Goal: Task Accomplishment & Management: Complete application form

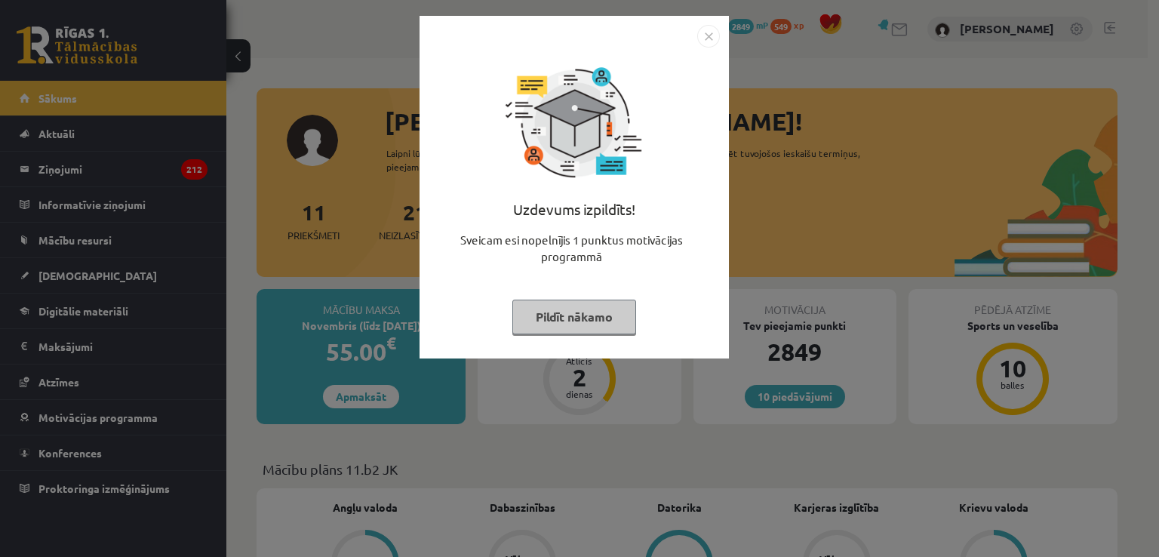
click at [570, 318] on button "Pildīt nākamo" at bounding box center [574, 317] width 124 height 35
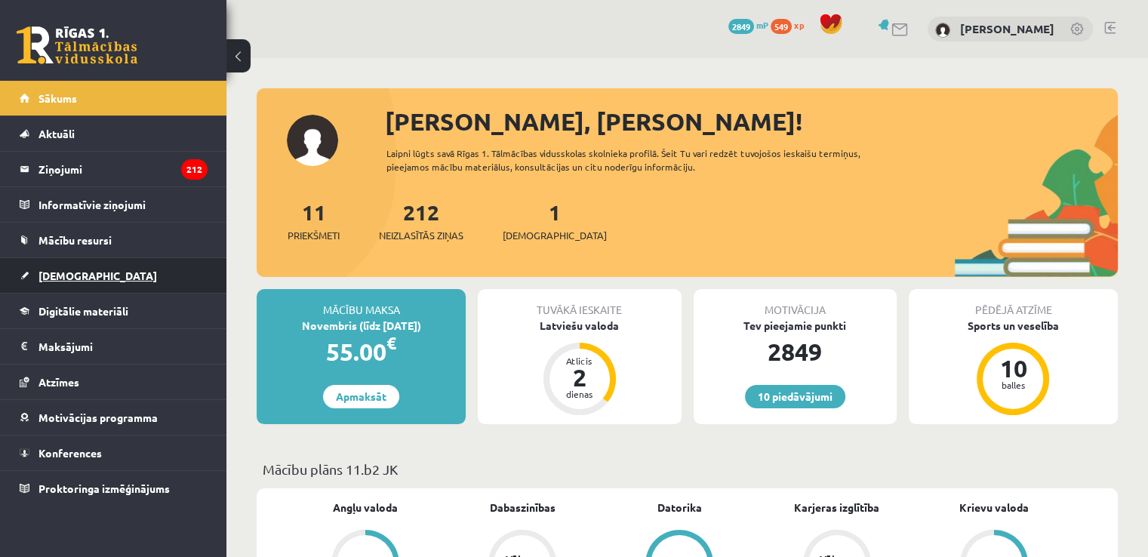
click at [69, 261] on link "[DEMOGRAPHIC_DATA]" at bounding box center [114, 275] width 188 height 35
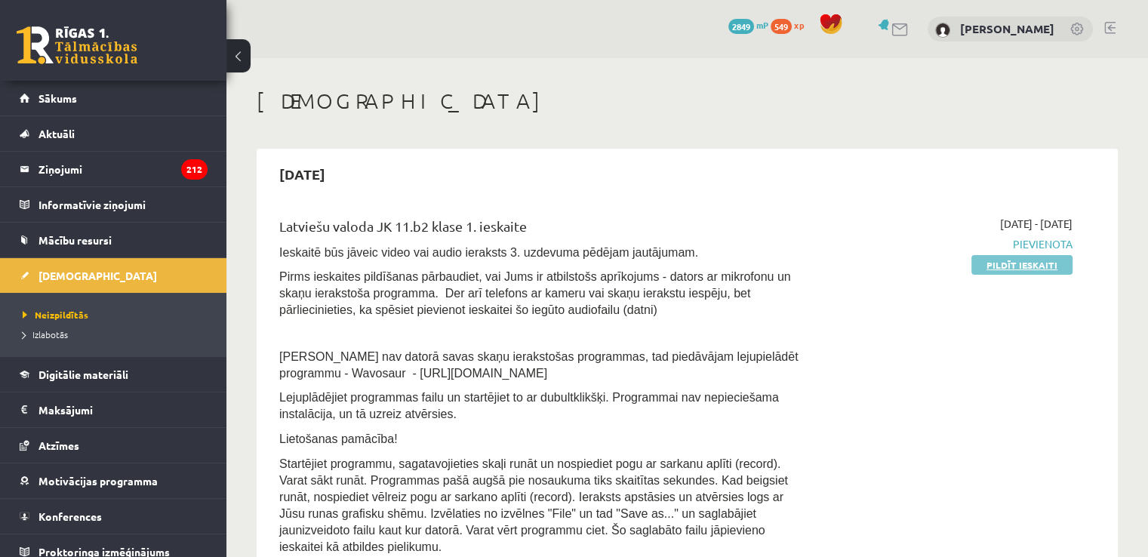
click at [979, 263] on link "Pildīt ieskaiti" at bounding box center [1021, 265] width 101 height 20
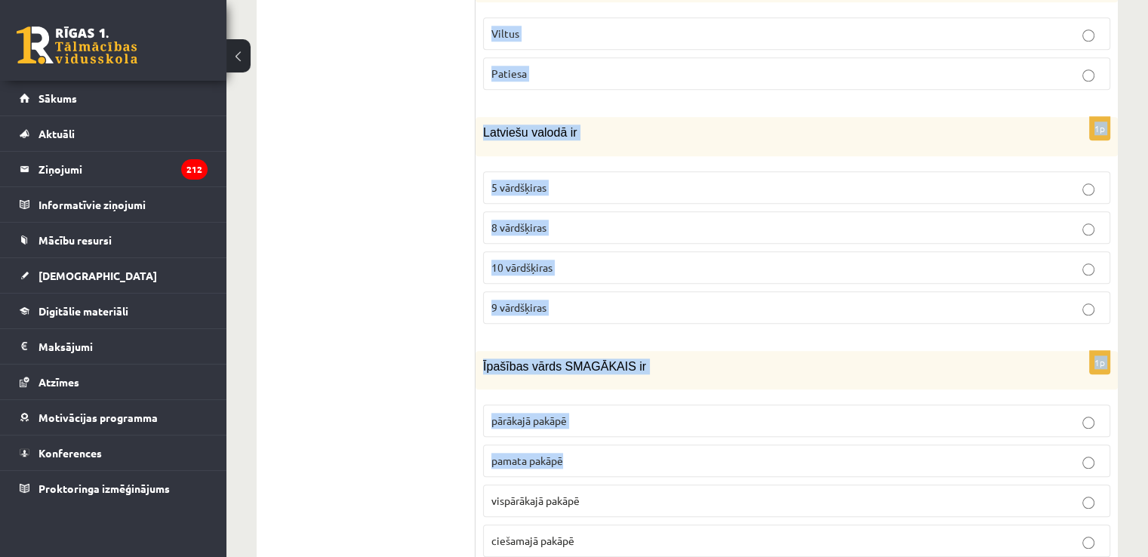
scroll to position [7237, 0]
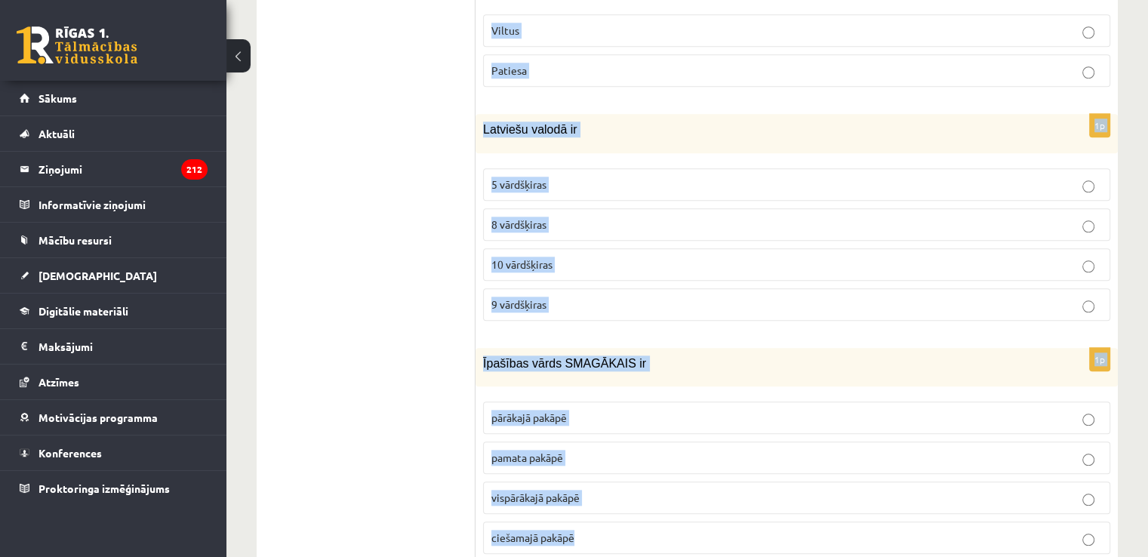
drag, startPoint x: 481, startPoint y: 216, endPoint x: 922, endPoint y: 496, distance: 522.6
copy form "Emocionāla valoda liecina, ka ziņa ir: Viltus Patiesa 1p Atzīmē teikumu, kurā i…"
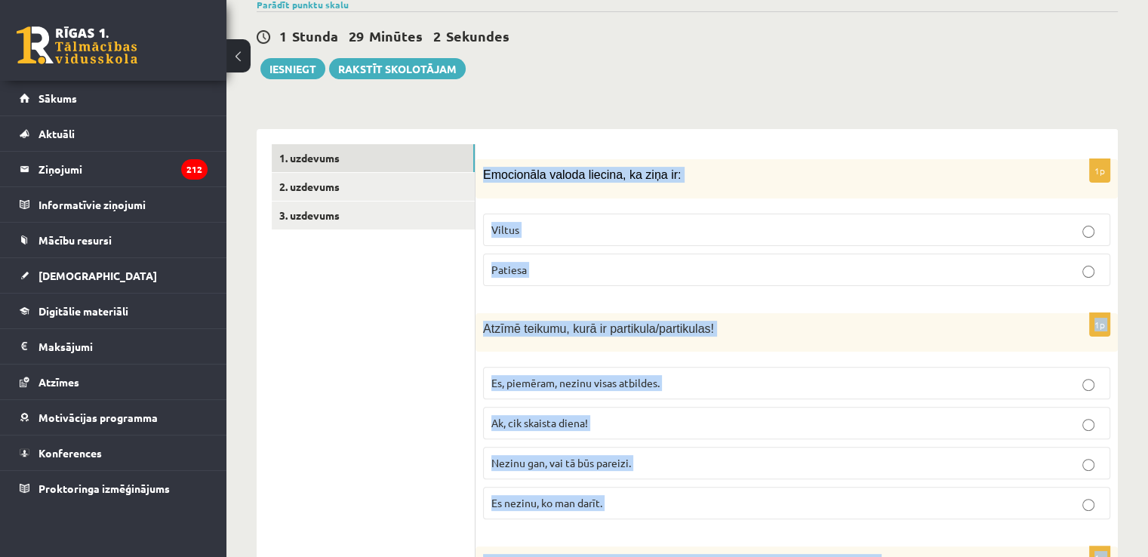
scroll to position [371, 0]
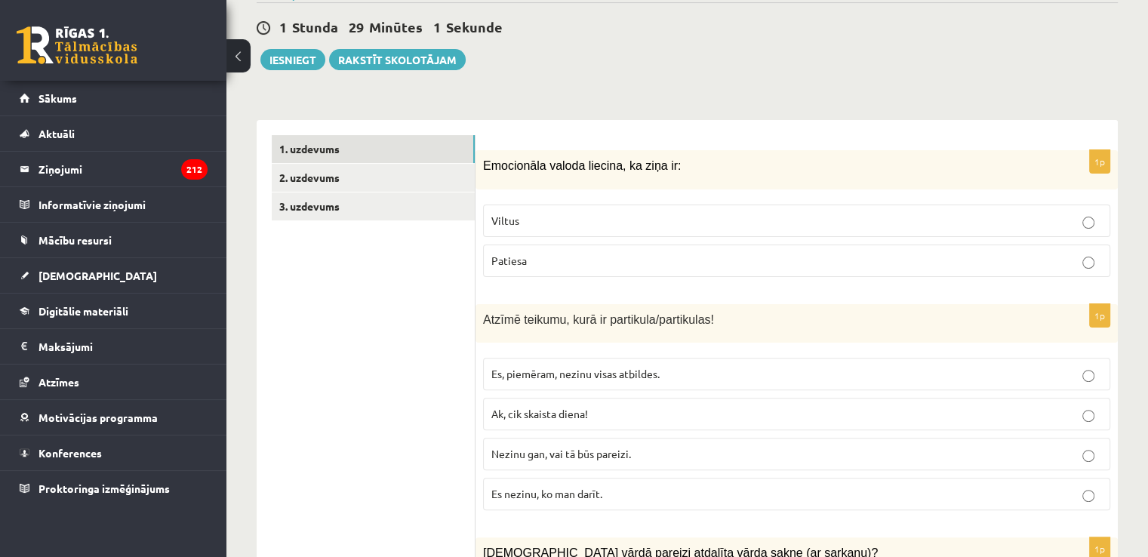
click at [685, 213] on p "Viltus" at bounding box center [796, 221] width 610 height 16
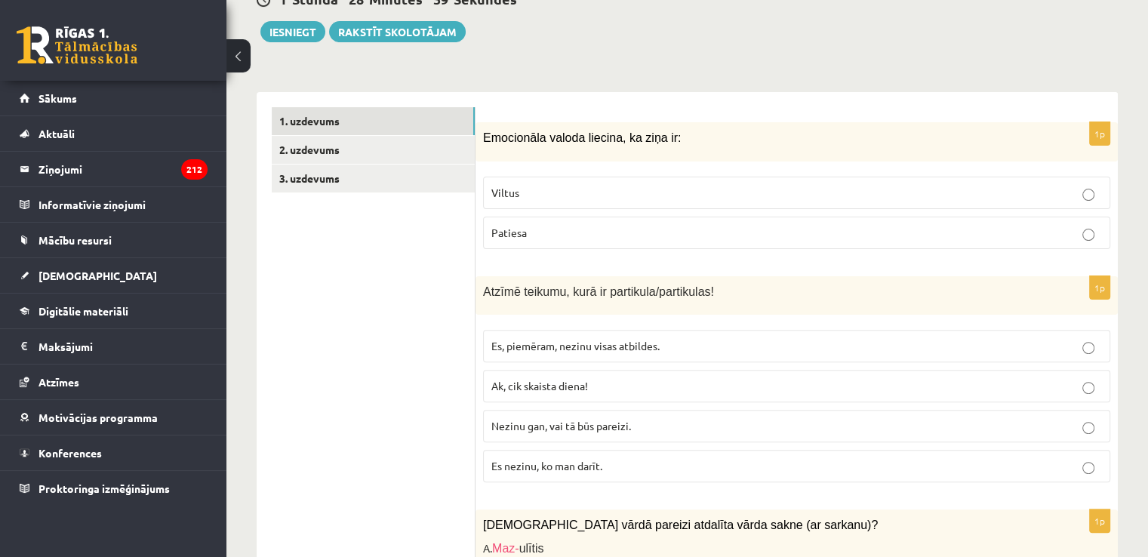
scroll to position [598, 0]
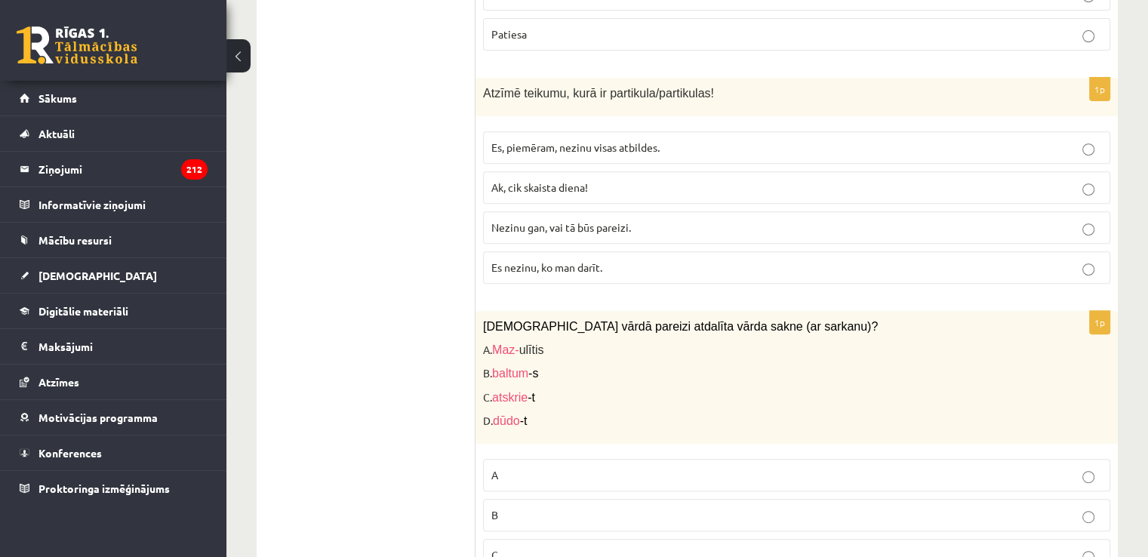
click at [650, 220] on p "Nezinu gan, vai tā būs pareizi." at bounding box center [796, 228] width 610 height 16
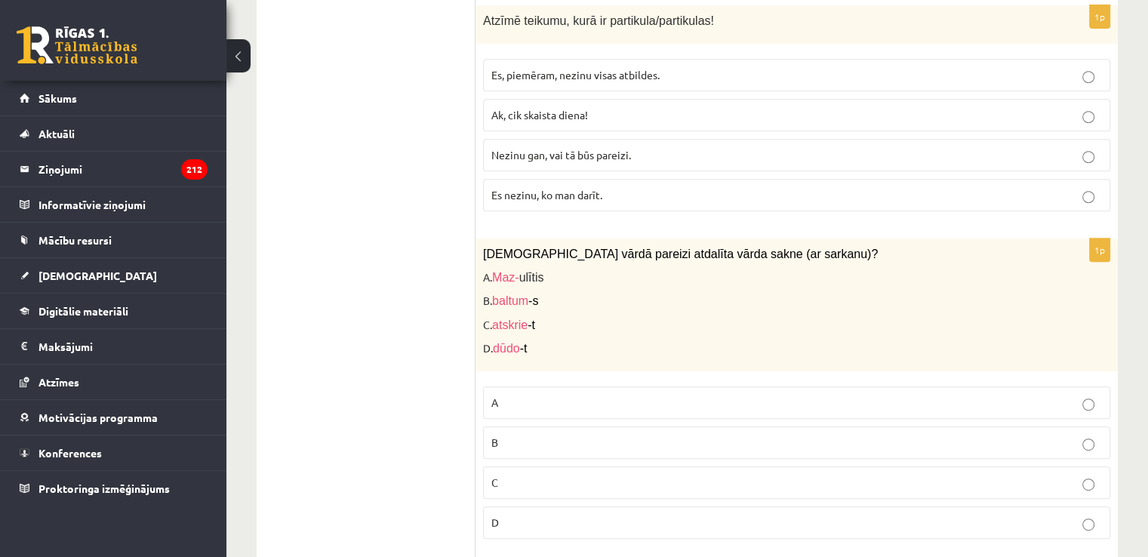
scroll to position [673, 0]
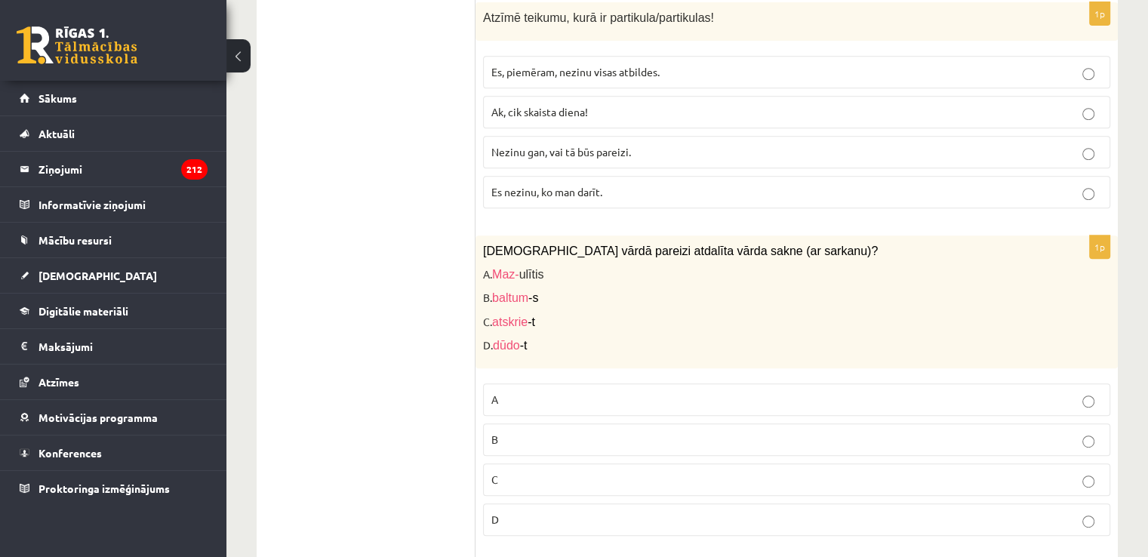
click at [601, 472] on p "C" at bounding box center [796, 480] width 610 height 16
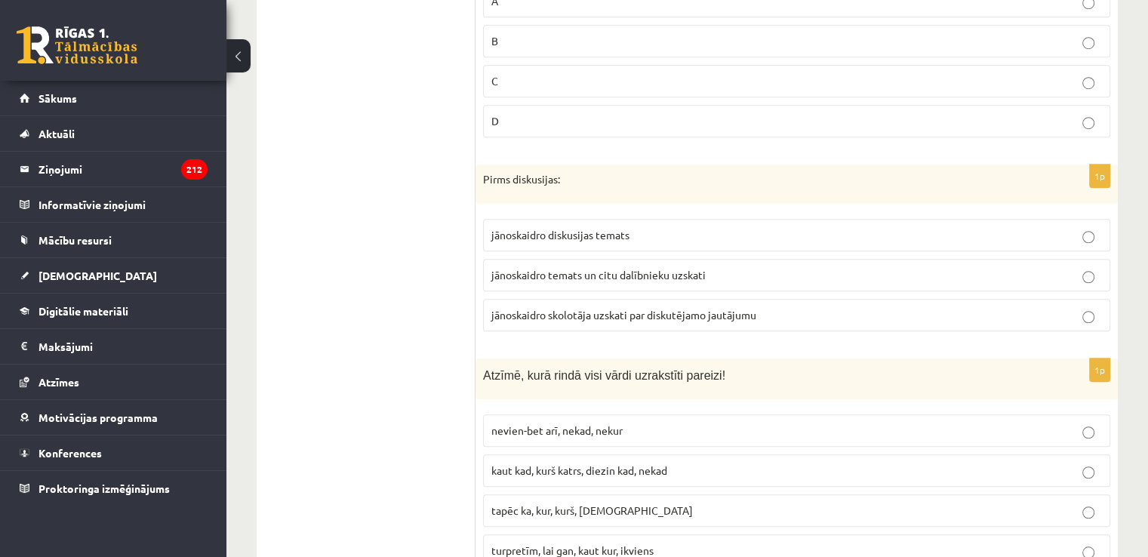
scroll to position [1126, 0]
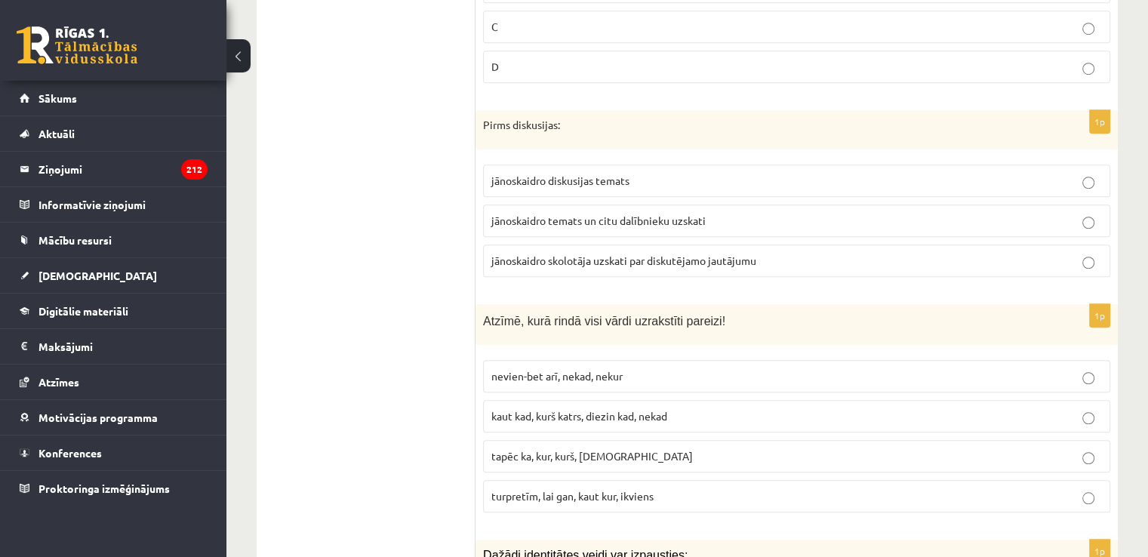
click at [535, 214] on span "jānoskaidro temats un citu dalībnieku uzskati" at bounding box center [598, 221] width 214 height 14
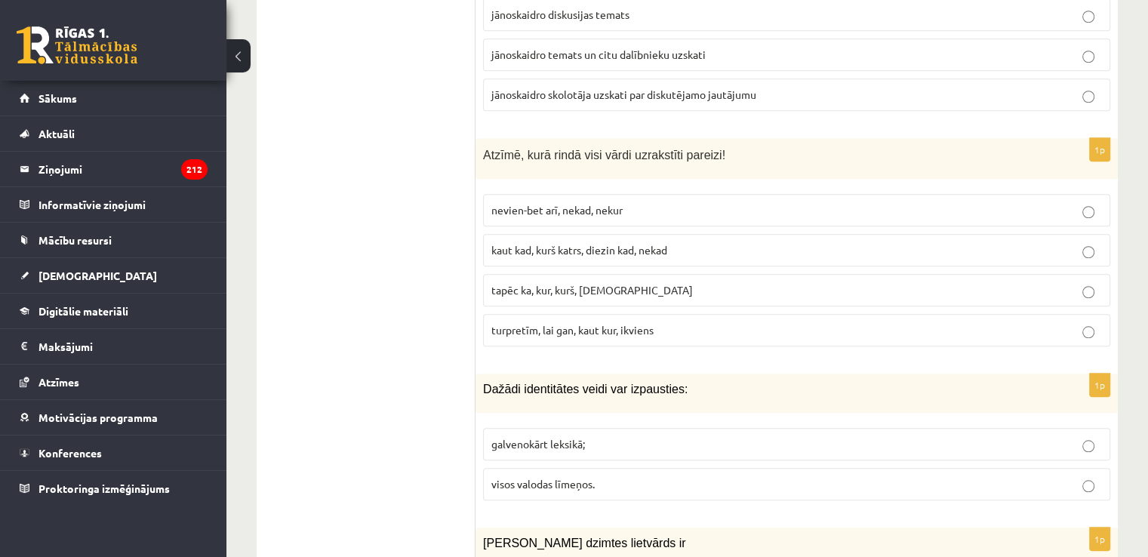
scroll to position [1352, 0]
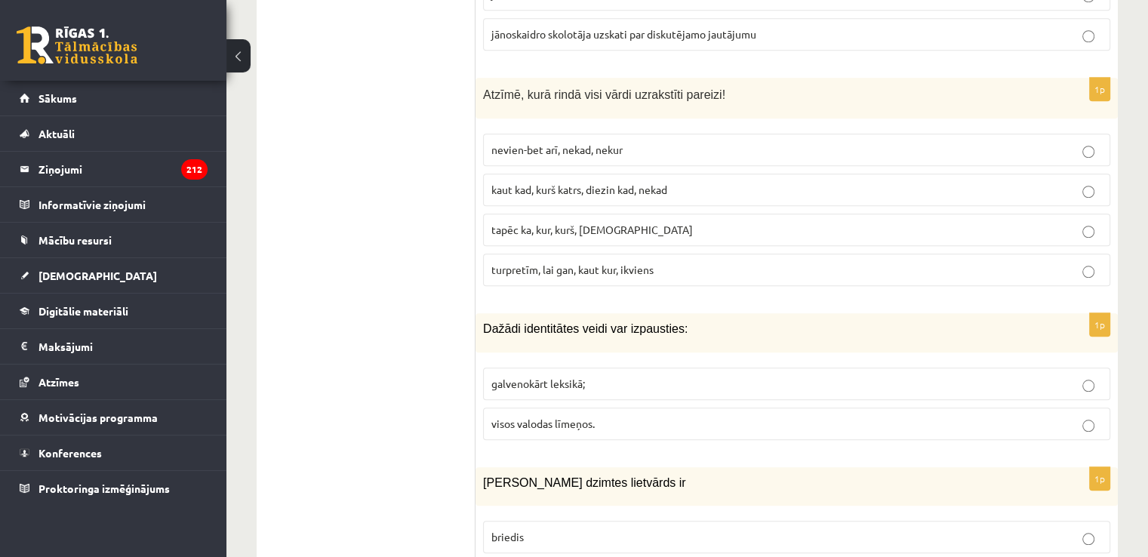
click at [619, 263] on span "turpretīm, lai gan, kaut kur, ikviens" at bounding box center [572, 270] width 162 height 14
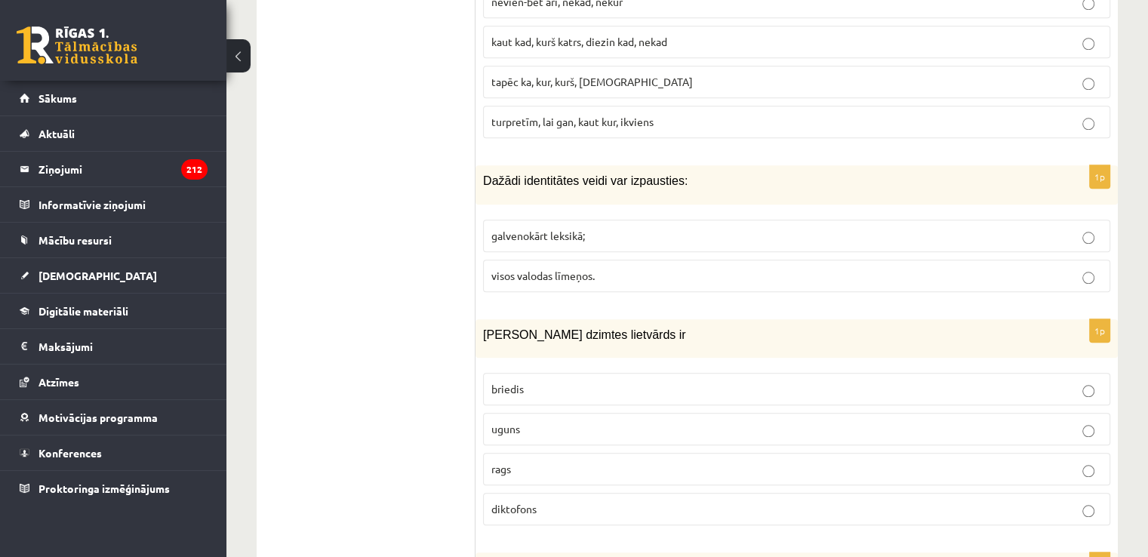
scroll to position [1503, 0]
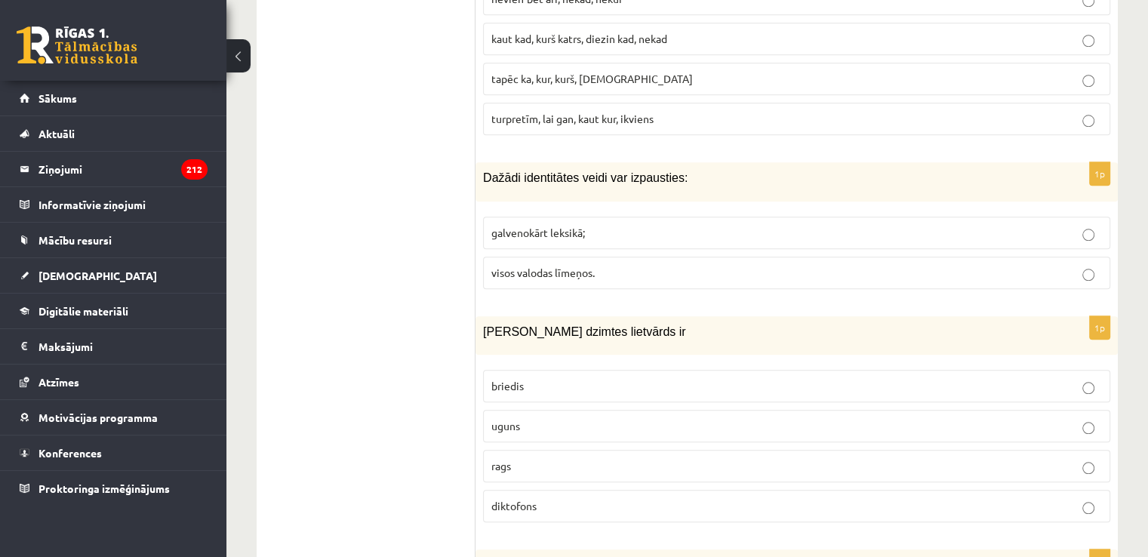
click at [600, 265] on p "visos valodas līmeņos." at bounding box center [796, 273] width 610 height 16
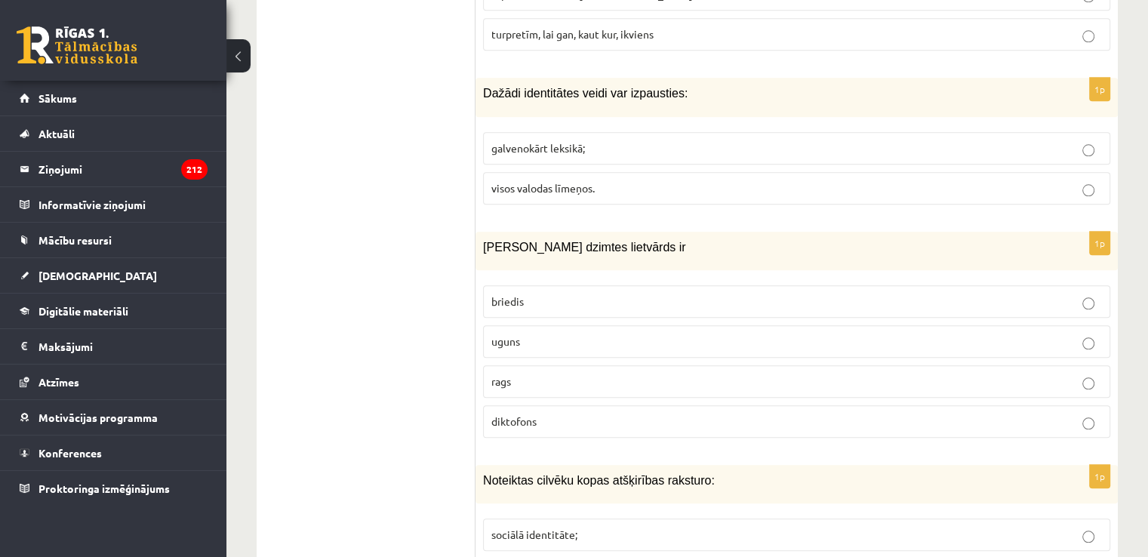
scroll to position [1654, 0]
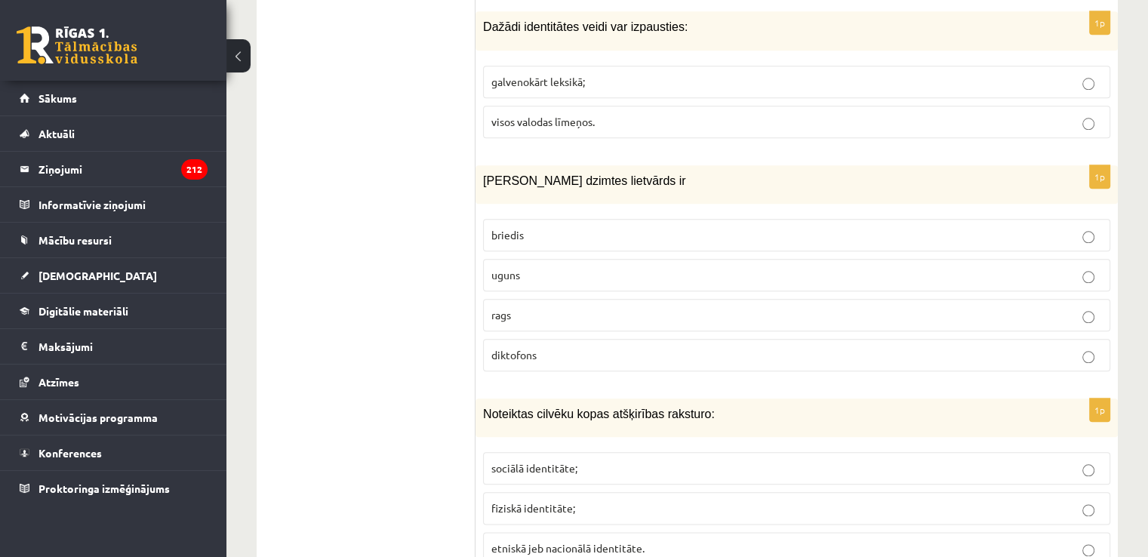
click at [580, 267] on p "uguns" at bounding box center [796, 275] width 610 height 16
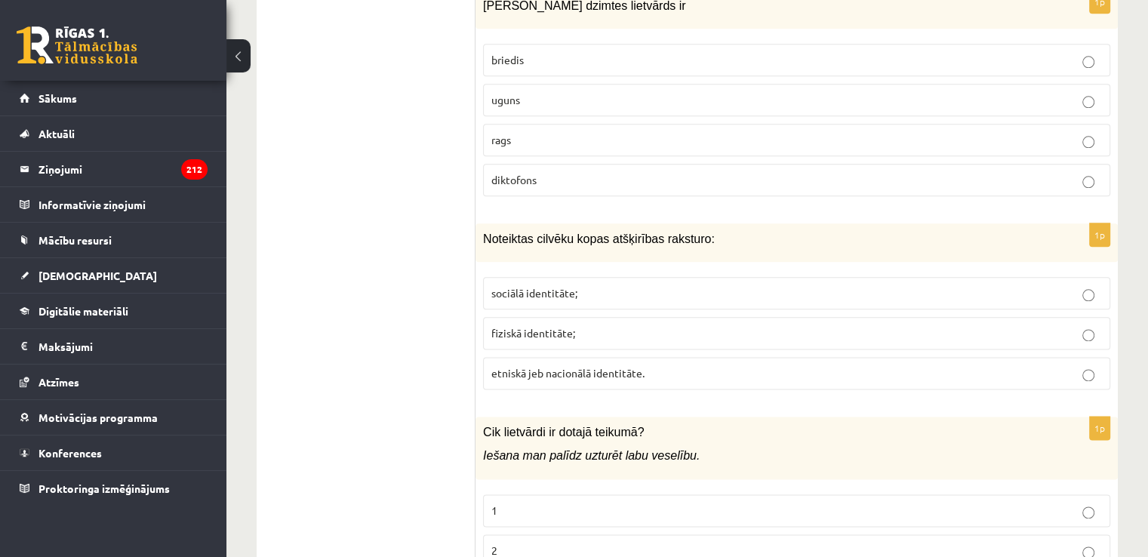
scroll to position [1880, 0]
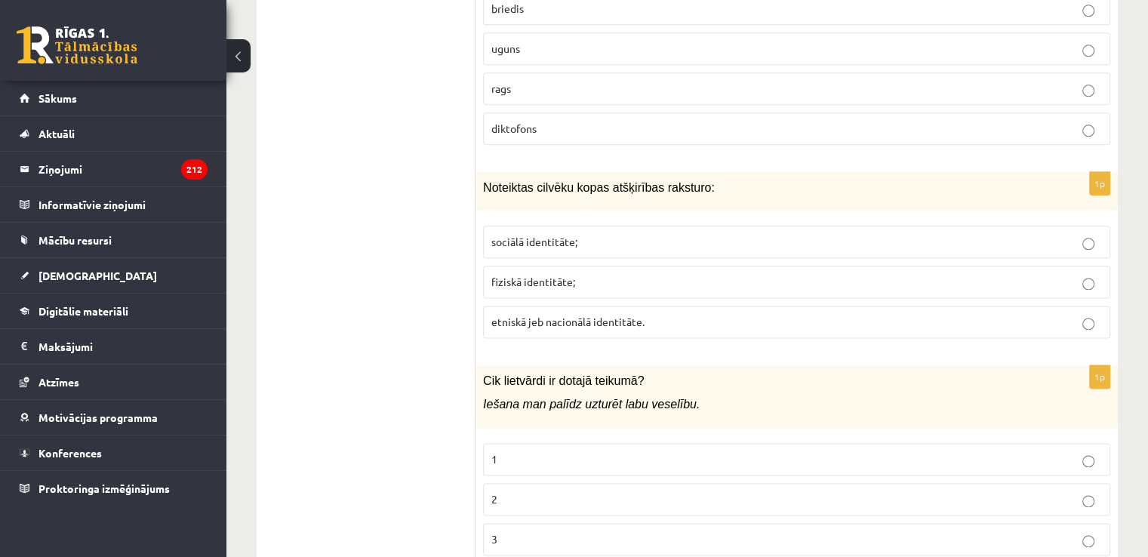
click at [625, 234] on p "sociālā identitāte;" at bounding box center [796, 242] width 610 height 16
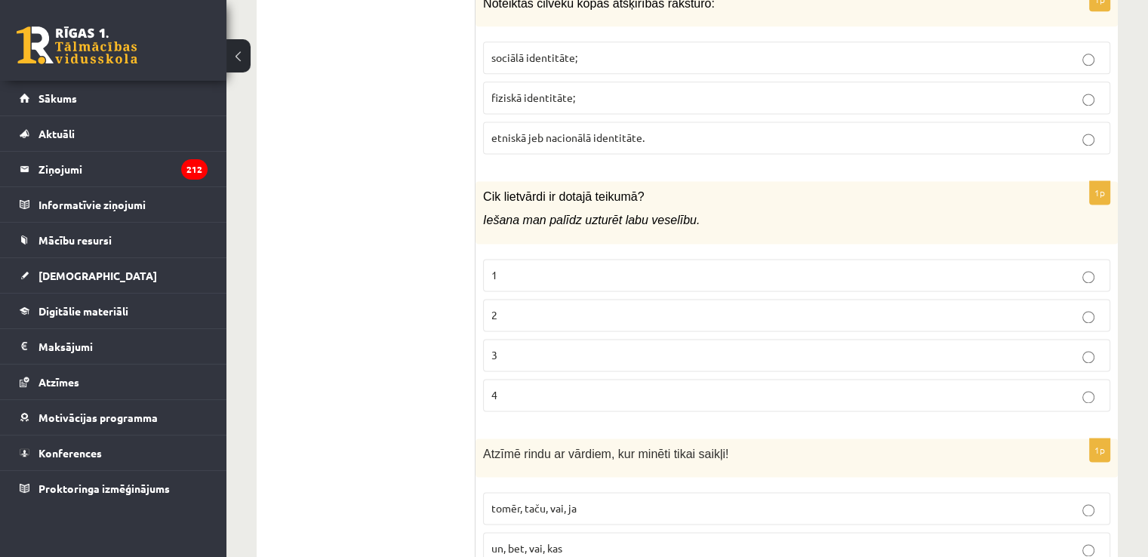
scroll to position [2106, 0]
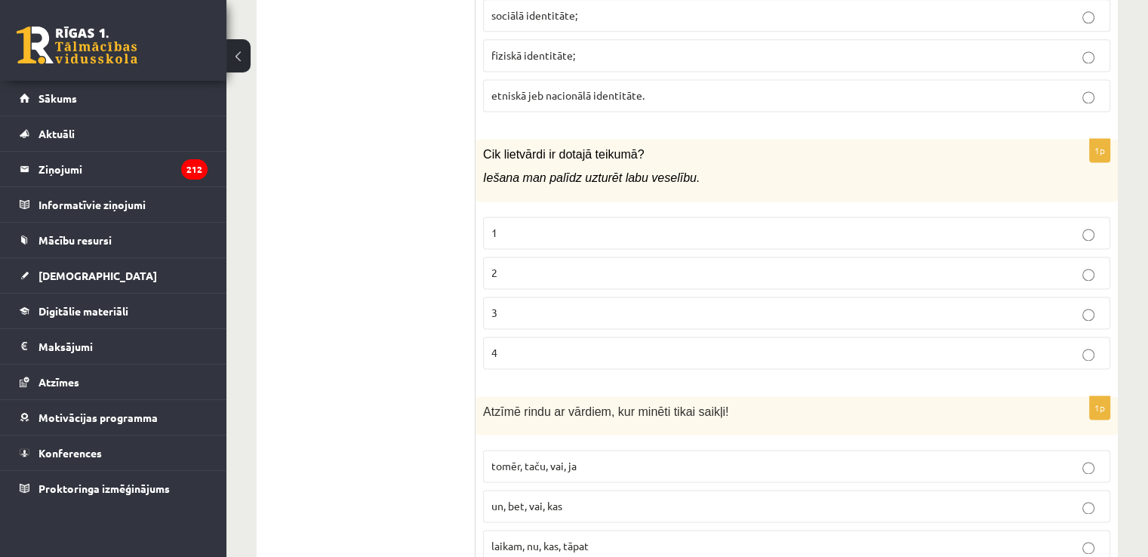
click at [660, 261] on label "2" at bounding box center [796, 273] width 627 height 32
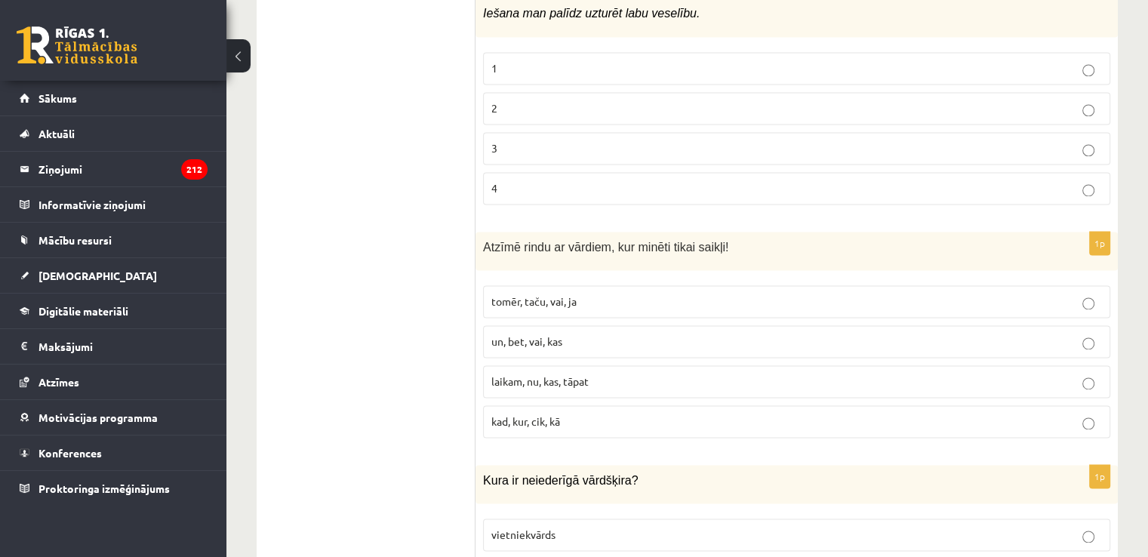
scroll to position [2333, 0]
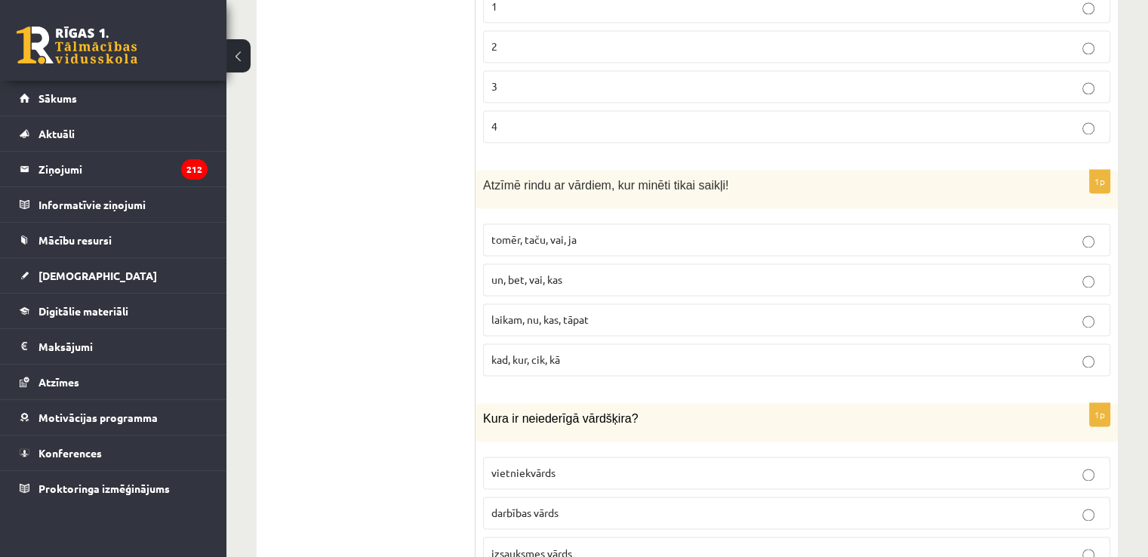
click at [611, 232] on p "tomēr, taču, vai, ja" at bounding box center [796, 240] width 610 height 16
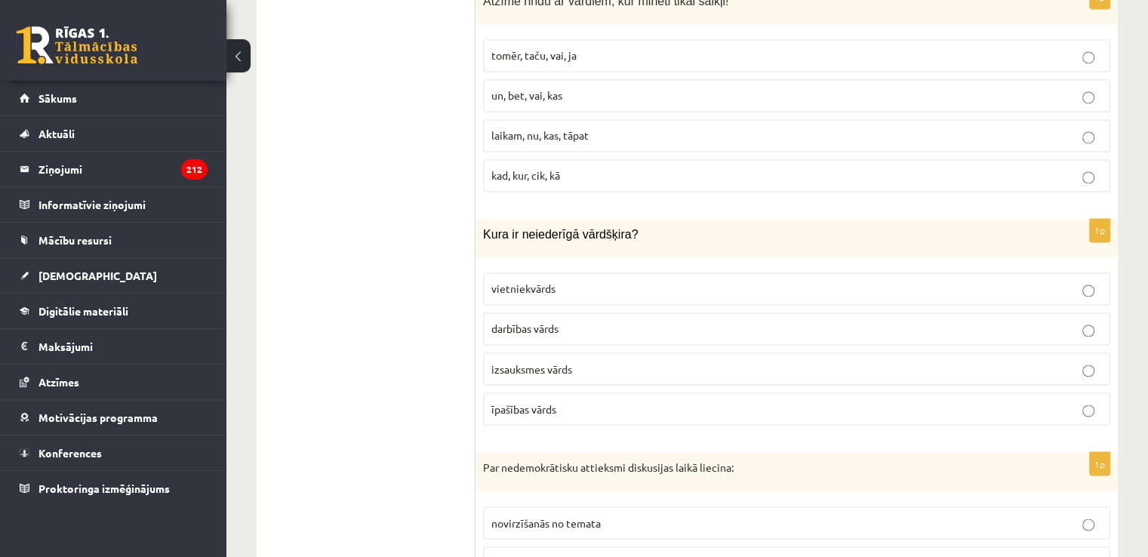
scroll to position [2559, 0]
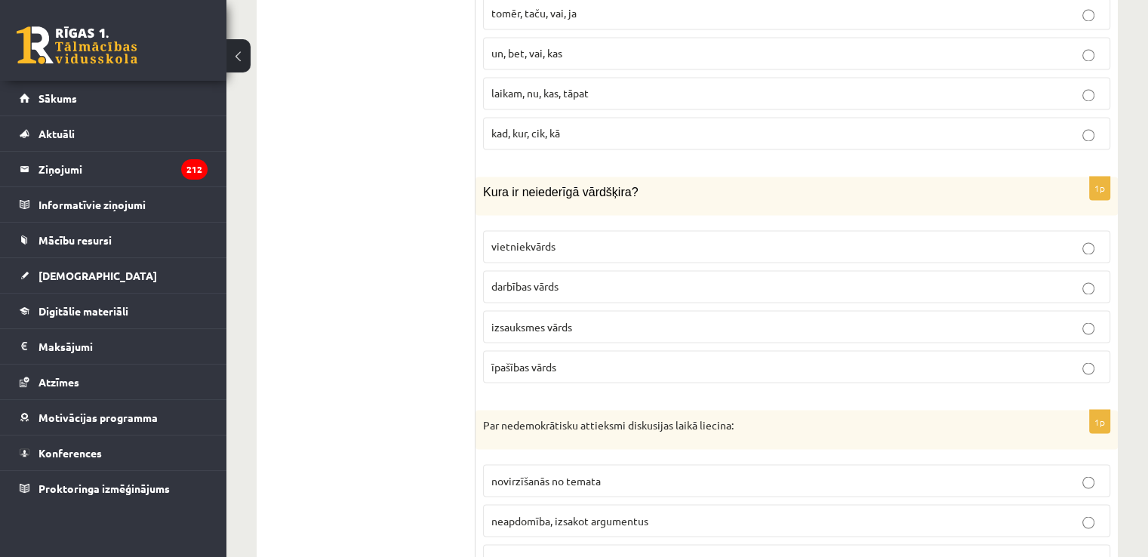
click at [676, 310] on label "izsauksmes vārds" at bounding box center [796, 326] width 627 height 32
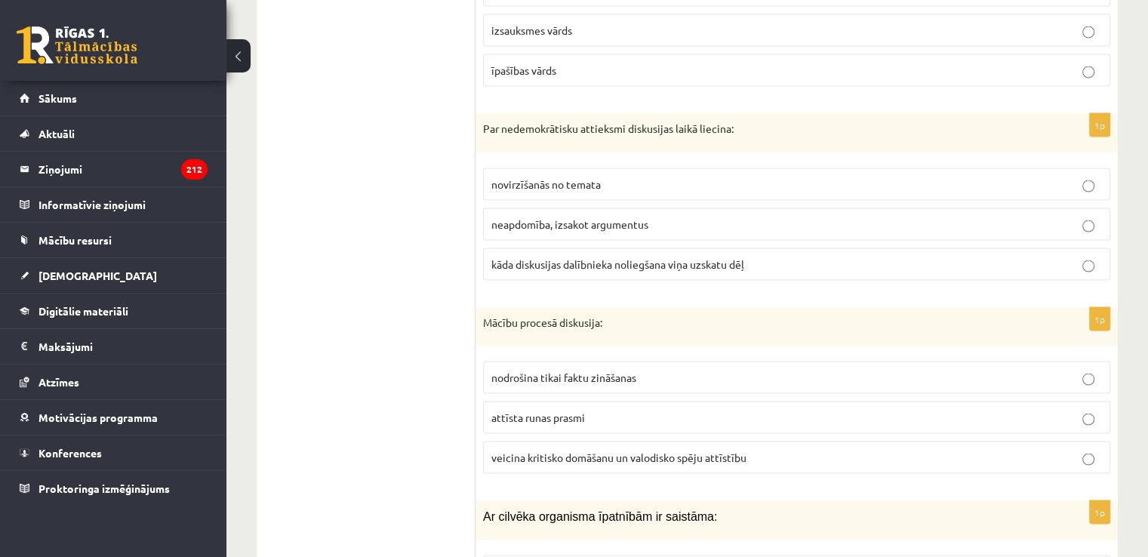
scroll to position [2861, 0]
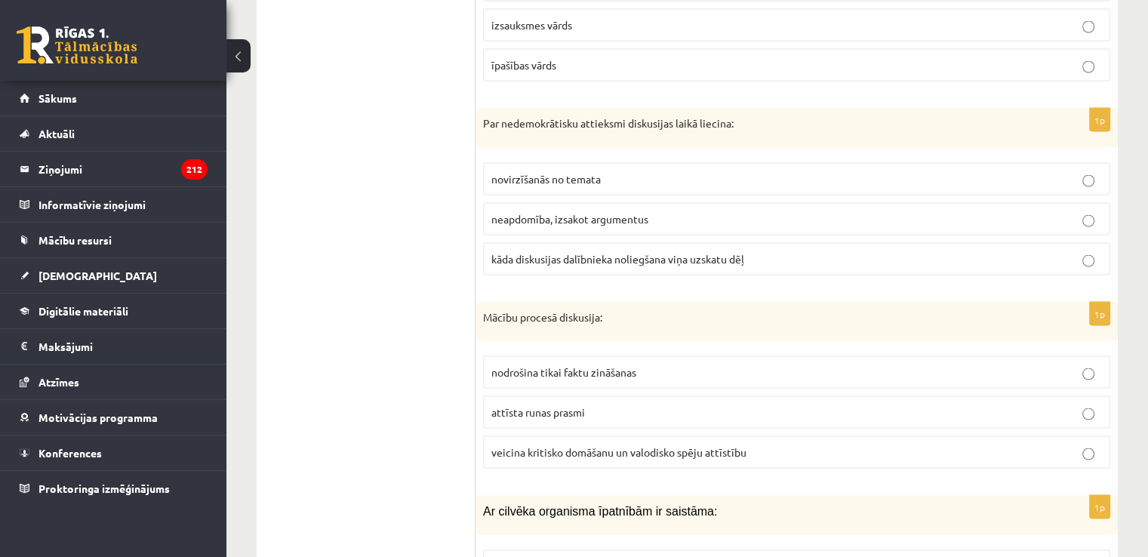
click at [602, 245] on fieldset "novirzīšanās no temata neapdomība, izsakot argumentus kāda diskusijas dalībniek…" at bounding box center [796, 217] width 627 height 124
click at [610, 251] on span "kāda diskusijas dalībnieka noliegšana viņa uzskatu dēļ" at bounding box center [617, 258] width 253 height 14
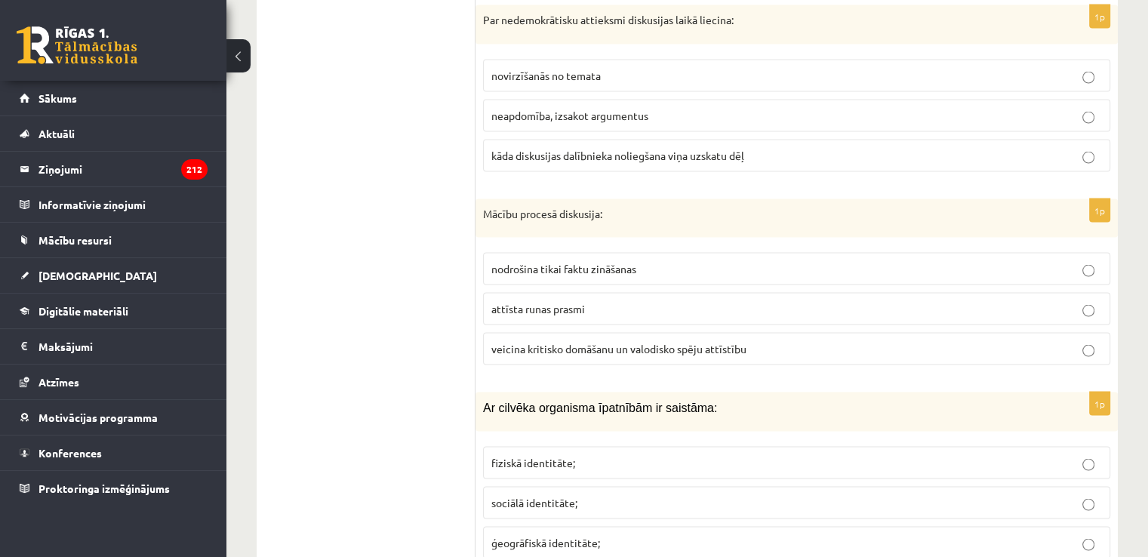
scroll to position [3012, 0]
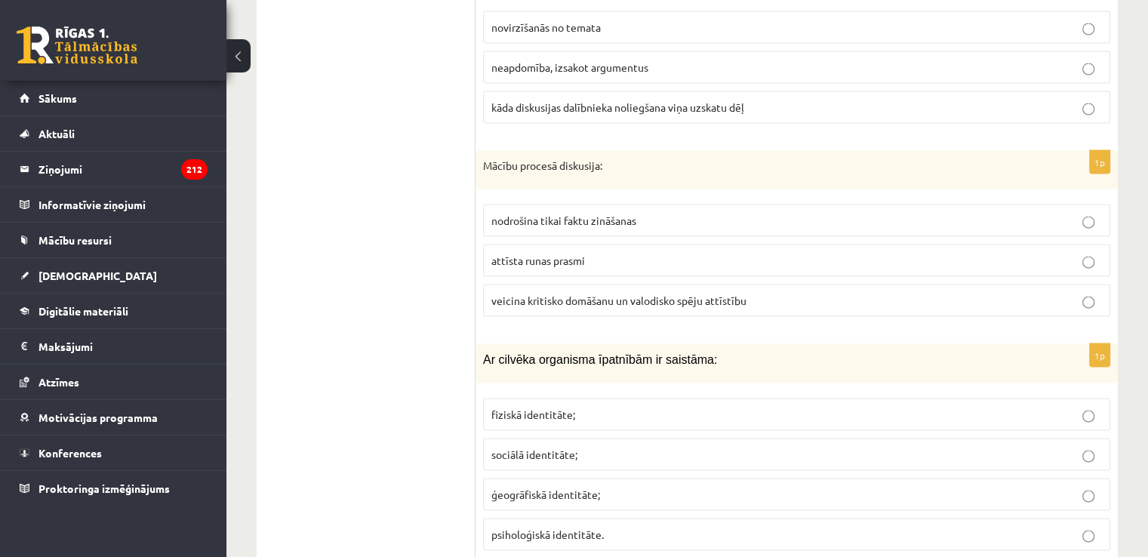
click at [712, 293] on span "veicina kritisko domāšanu un valodisko spēju attīstību" at bounding box center [618, 300] width 255 height 14
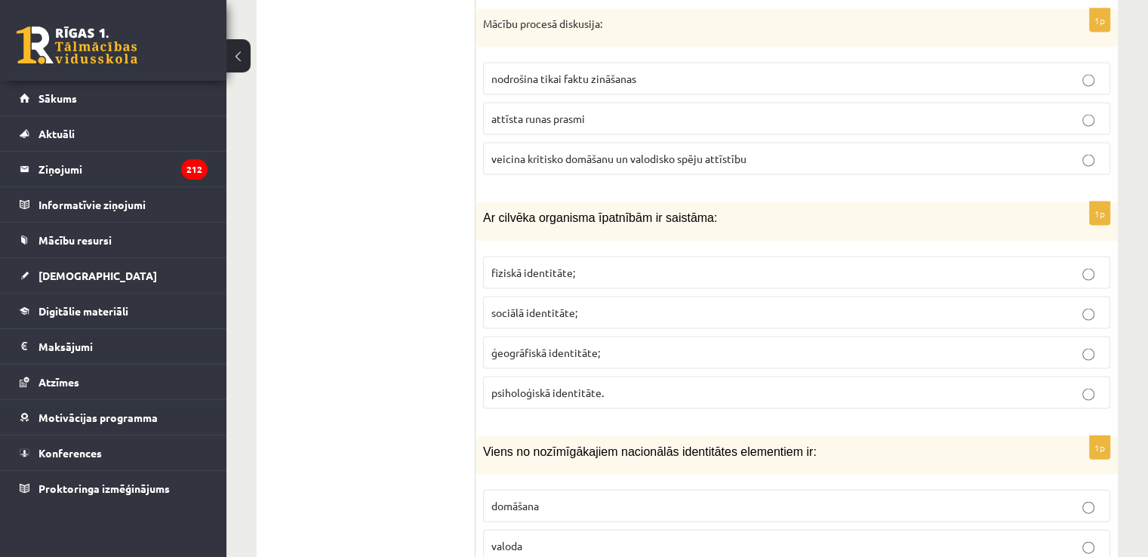
scroll to position [3238, 0]
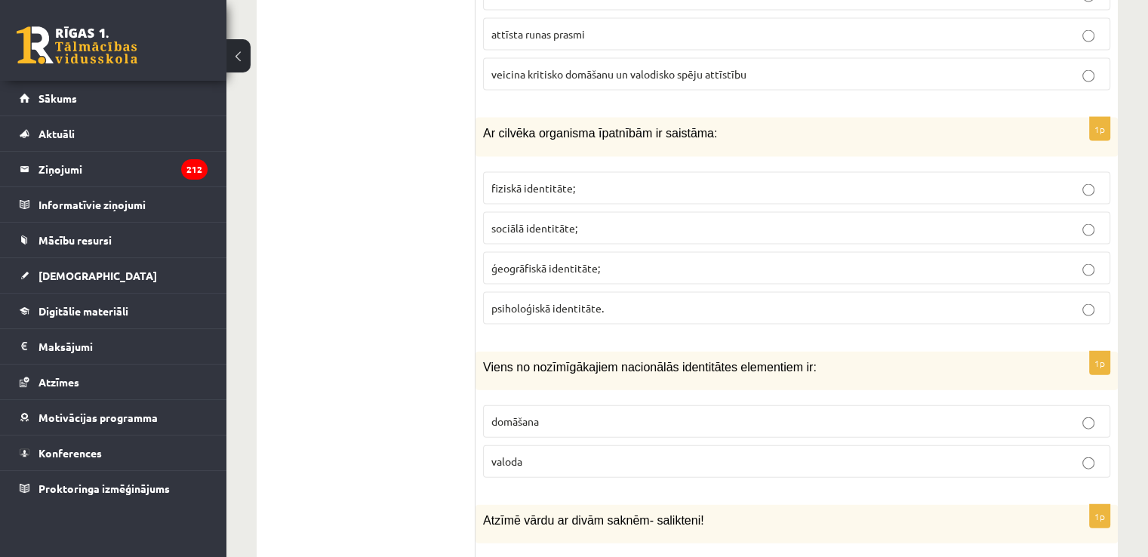
drag, startPoint x: 697, startPoint y: 158, endPoint x: 355, endPoint y: 85, distance: 350.1
click at [696, 180] on p "fiziskā identitāte;" at bounding box center [796, 188] width 610 height 16
click at [591, 453] on p "valoda" at bounding box center [796, 461] width 610 height 16
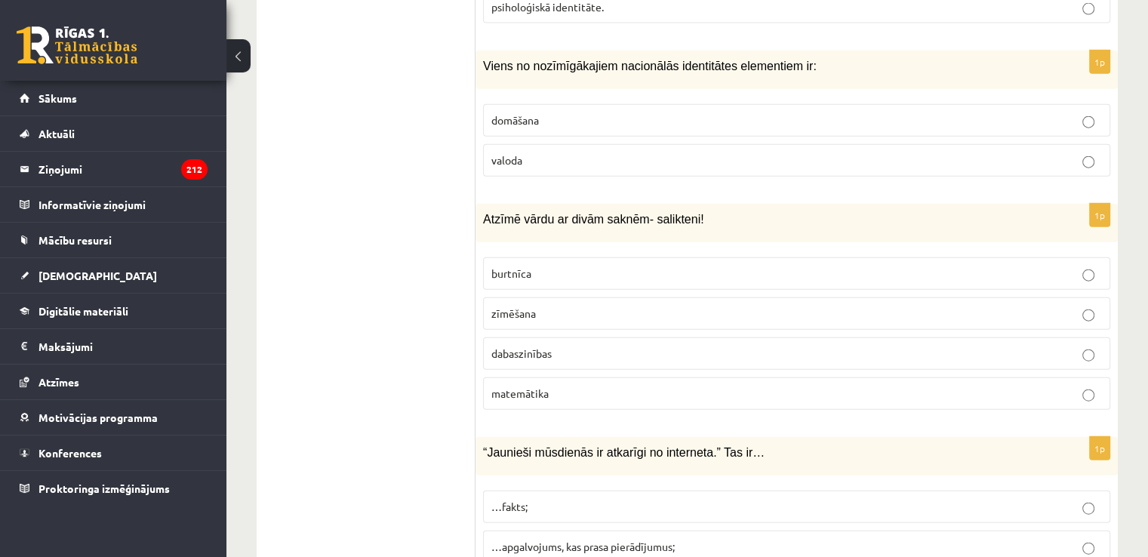
scroll to position [3540, 0]
click at [563, 345] on p "dabaszinības" at bounding box center [796, 353] width 610 height 16
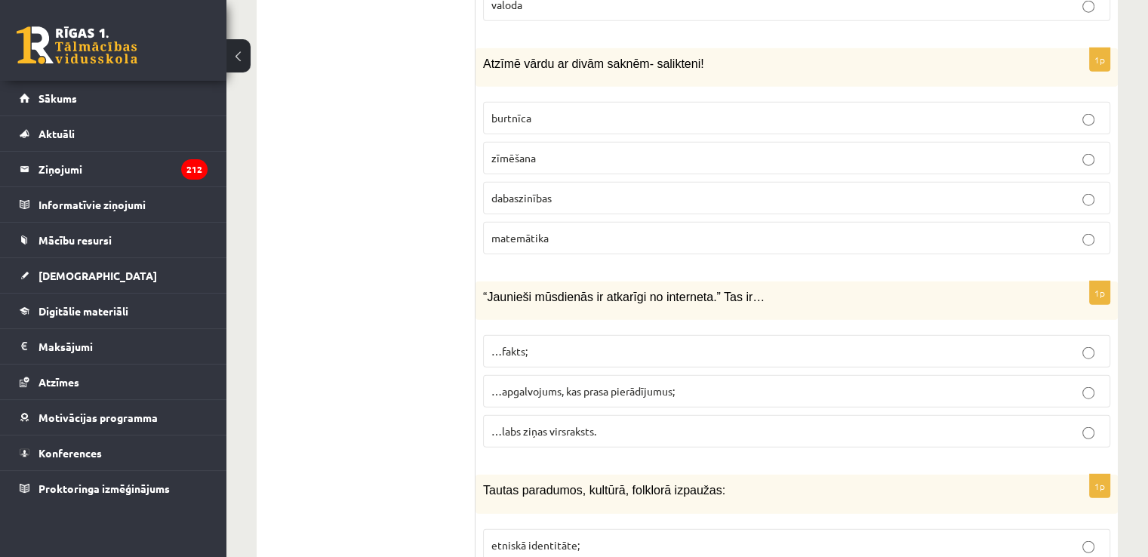
scroll to position [3842, 0]
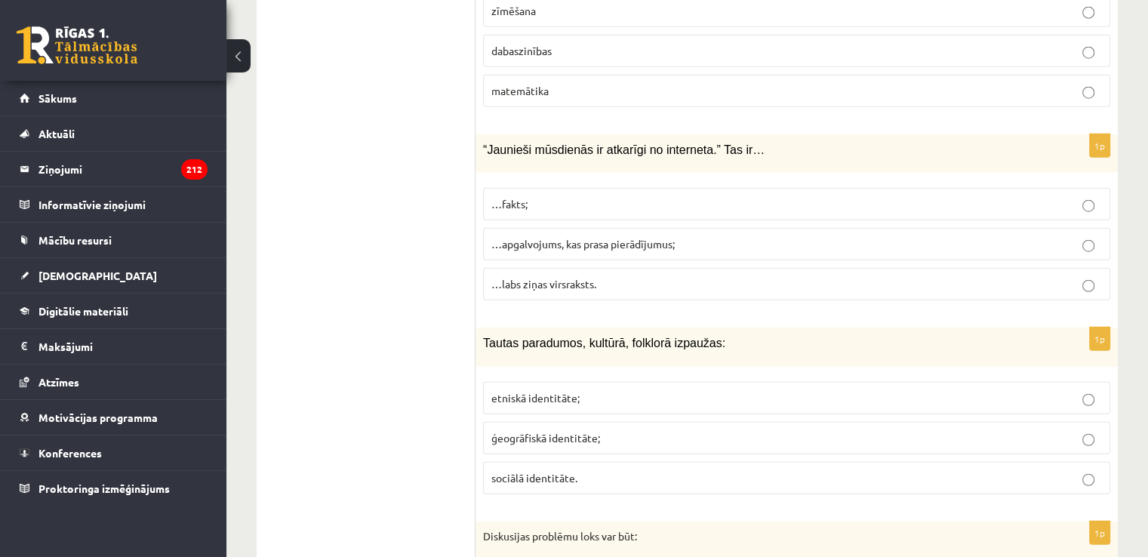
click at [704, 236] on p "…apgalvojums, kas prasa pierādījumus;" at bounding box center [796, 244] width 610 height 16
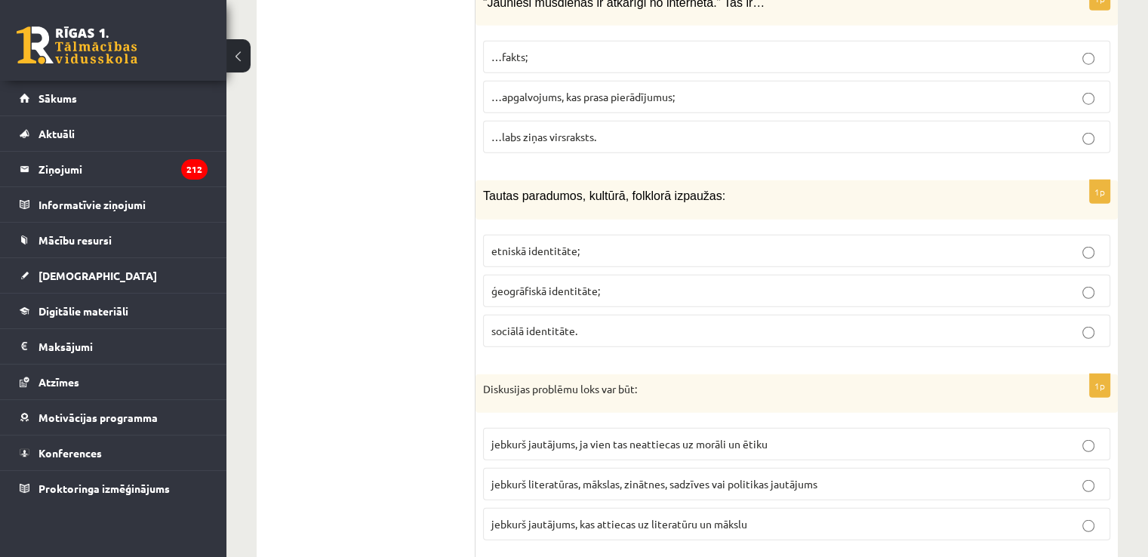
scroll to position [4068, 0]
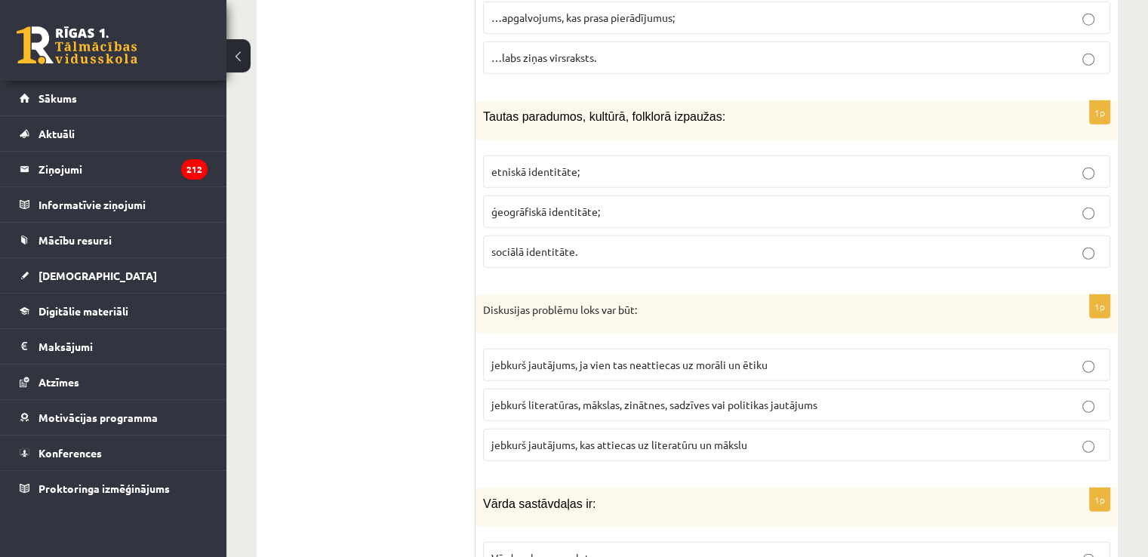
click at [601, 155] on label "etniskā identitāte;" at bounding box center [796, 171] width 627 height 32
click at [682, 398] on span "jebkurš literatūras, mākslas, zinātnes, sadzīves vai politikas jautājums" at bounding box center [654, 405] width 326 height 14
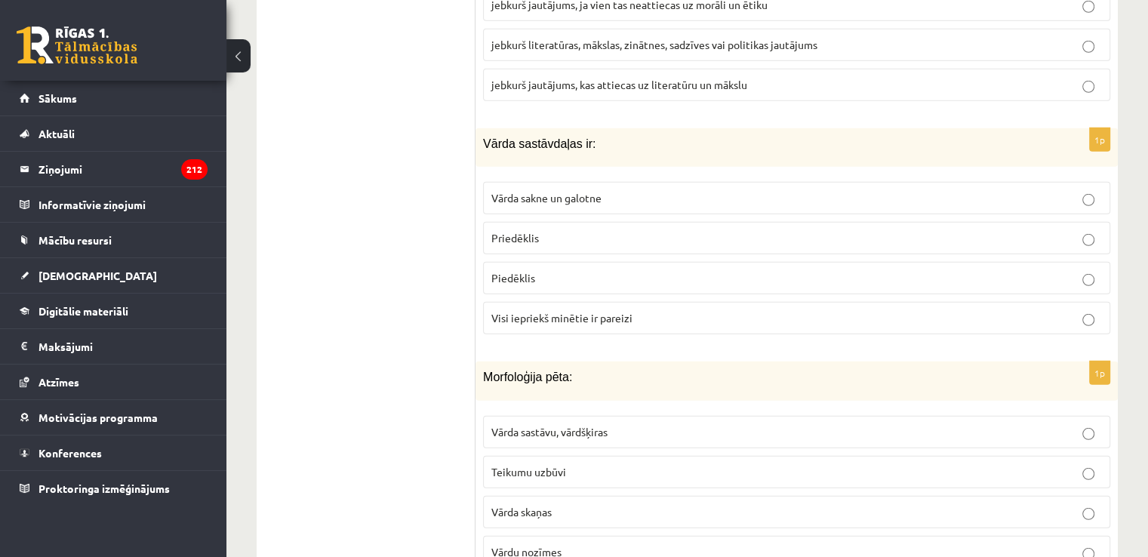
scroll to position [4445, 0]
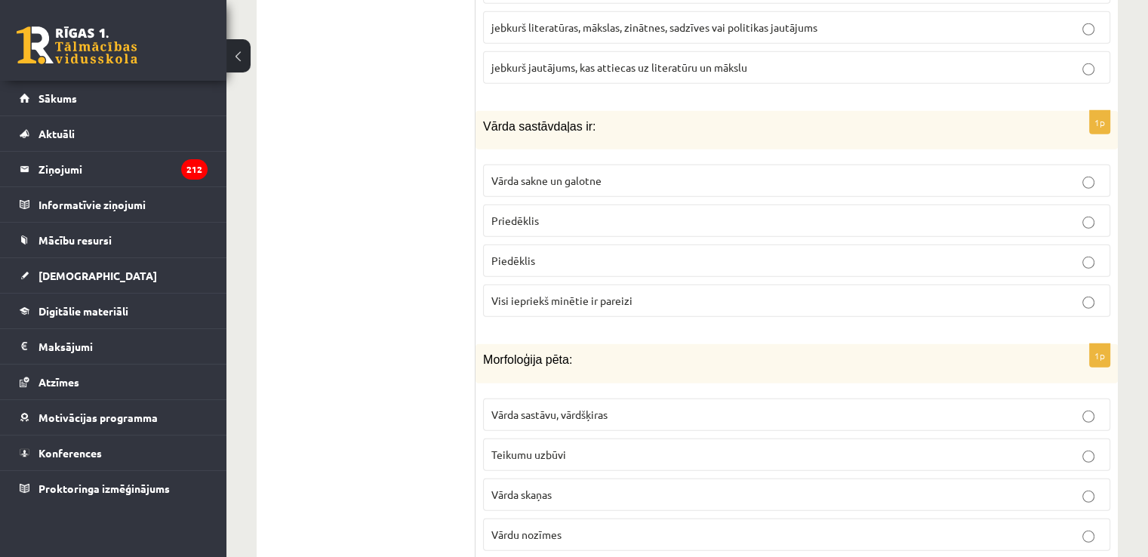
click at [631, 284] on label "Visi iepriekš minētie ir pareizi" at bounding box center [796, 300] width 627 height 32
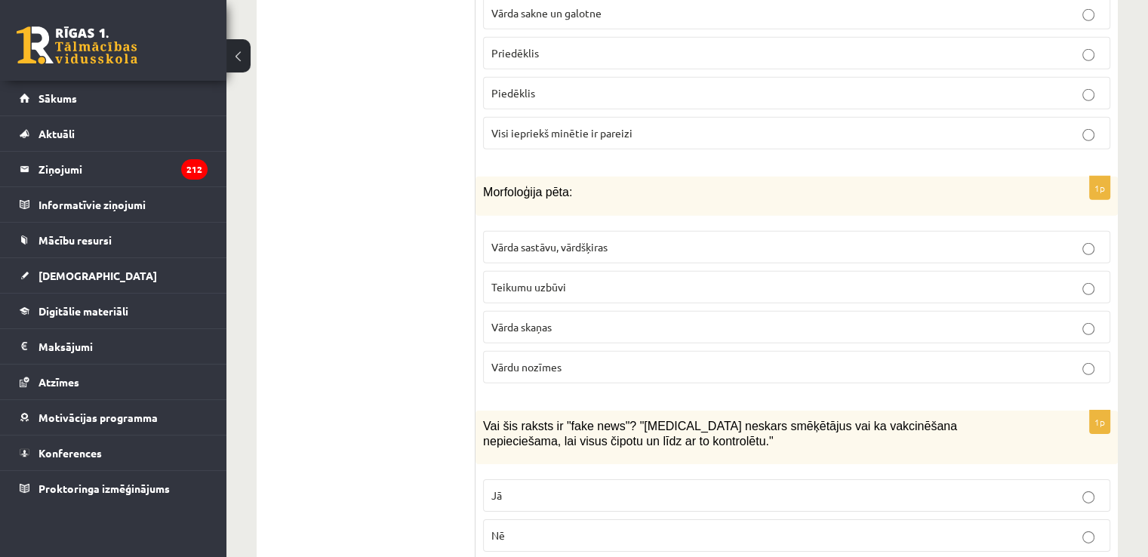
scroll to position [4672, 0]
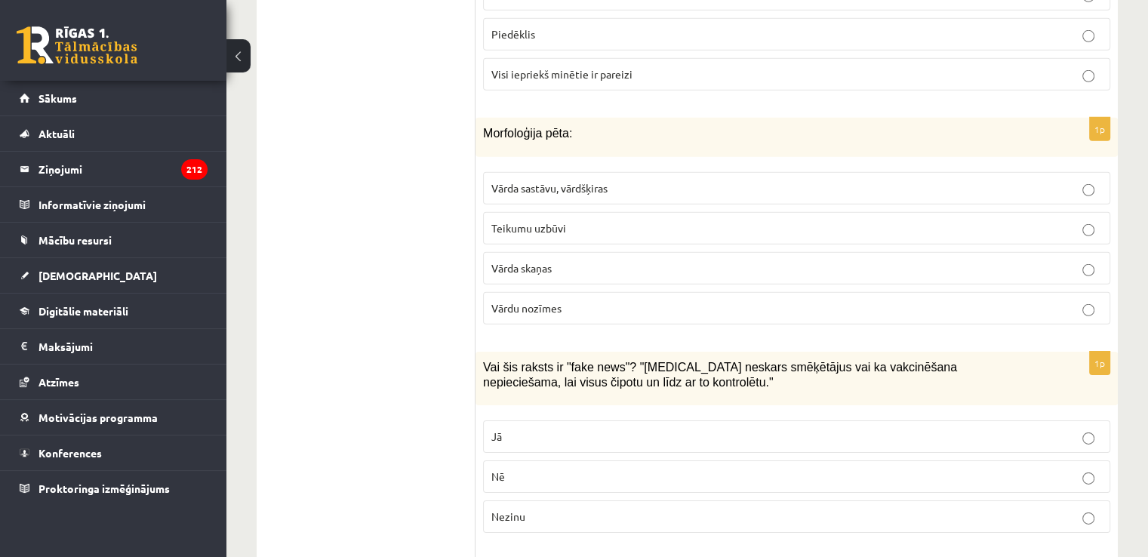
click at [594, 172] on label "Vārda sastāvu, vārdšķiras" at bounding box center [796, 188] width 627 height 32
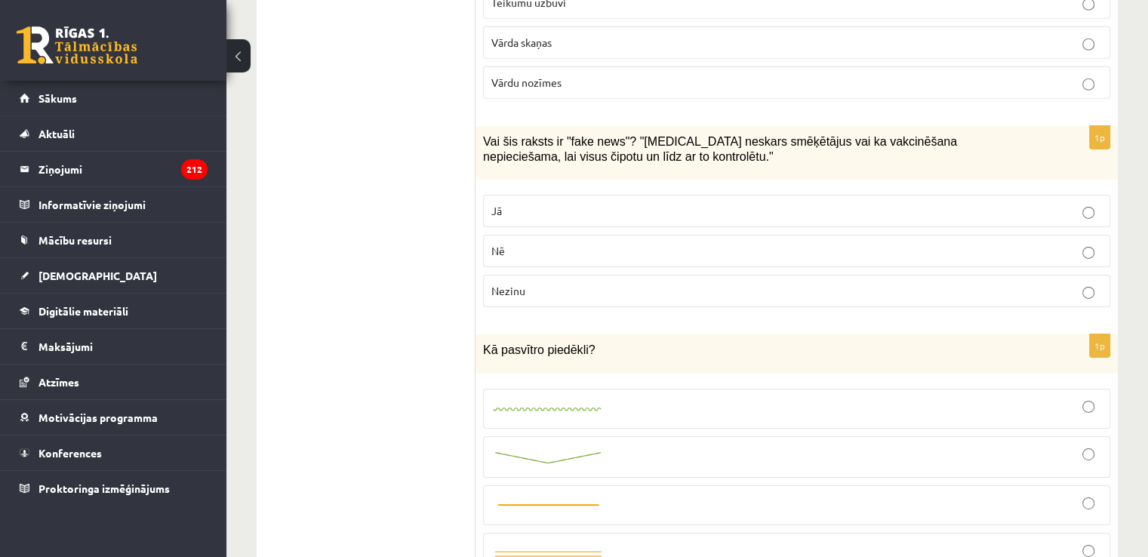
scroll to position [4898, 0]
click at [506, 202] on p "Jā" at bounding box center [796, 210] width 610 height 16
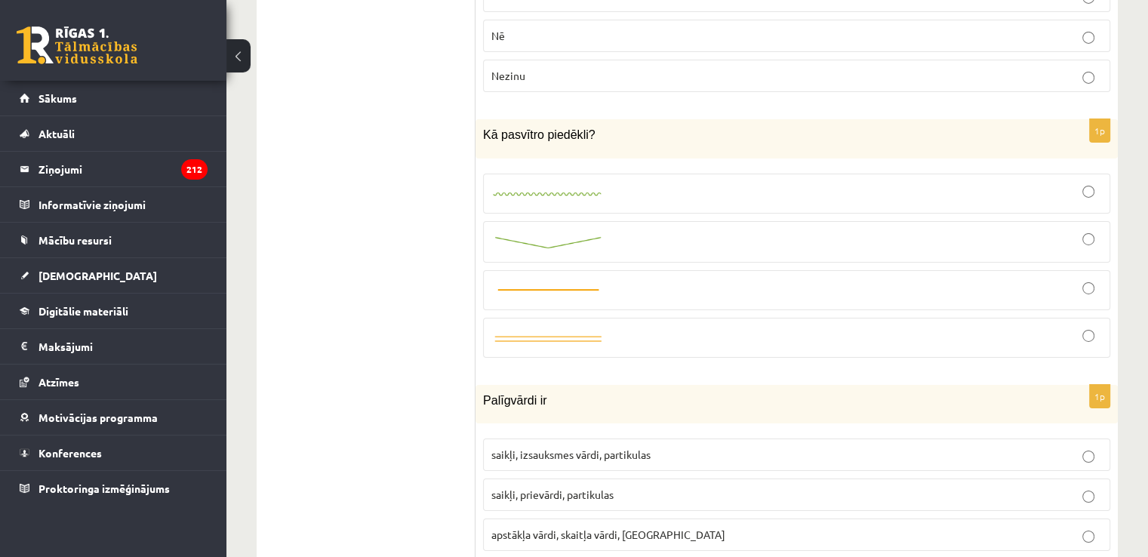
scroll to position [5124, 0]
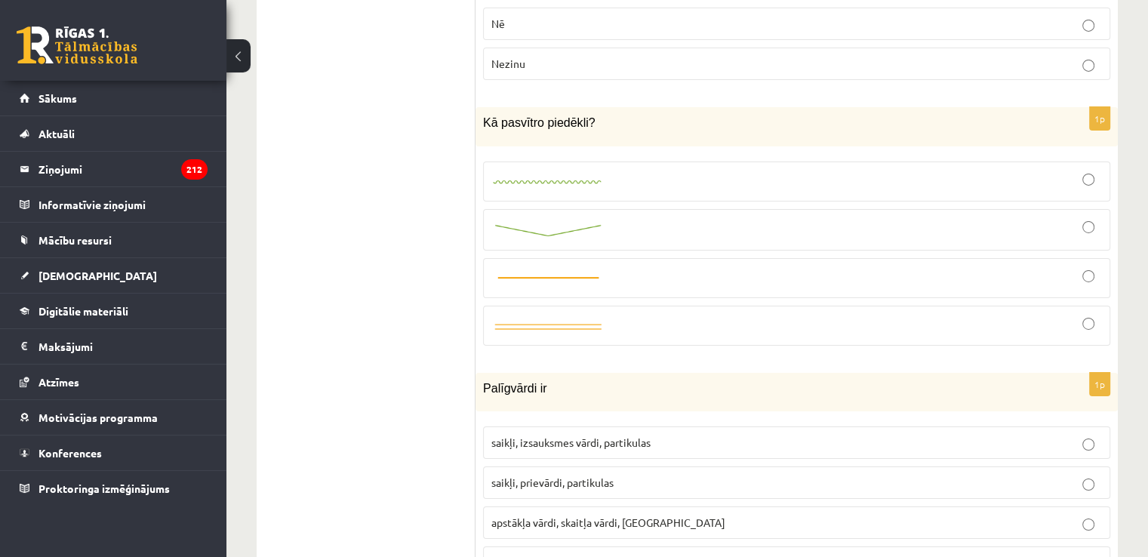
click at [723, 170] on div at bounding box center [796, 181] width 610 height 23
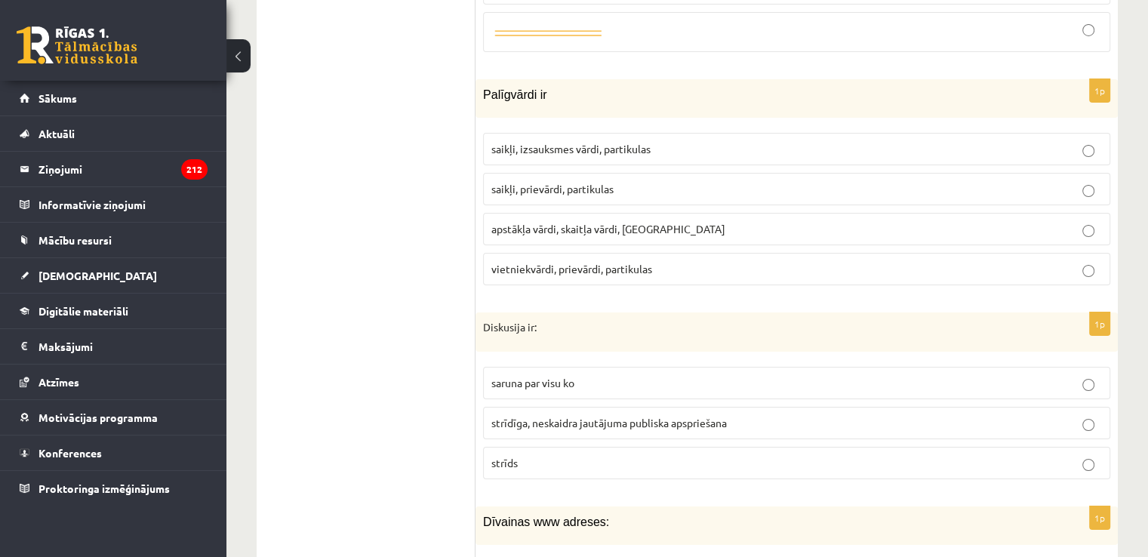
scroll to position [5426, 0]
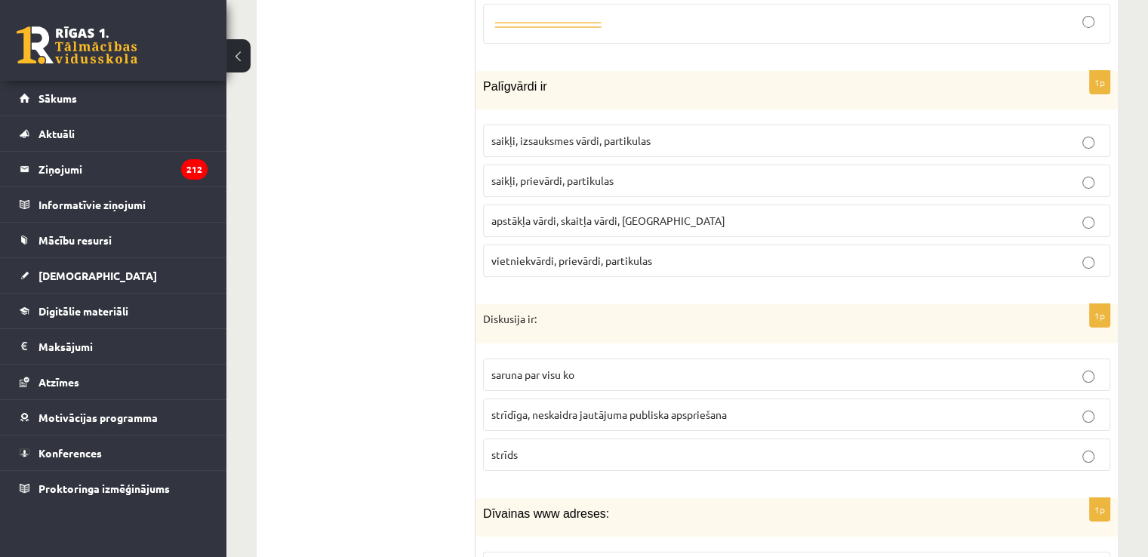
drag, startPoint x: 656, startPoint y: 232, endPoint x: 643, endPoint y: 227, distance: 14.6
click at [656, 233] on fieldset "saikļi, izsauksmes vārdi, partikulas saikļi, prievārdi, partikulas apstākļa vār…" at bounding box center [796, 199] width 627 height 164
click at [629, 253] on span "vietniekvārdi, prievārdi, partikulas" at bounding box center [571, 260] width 161 height 14
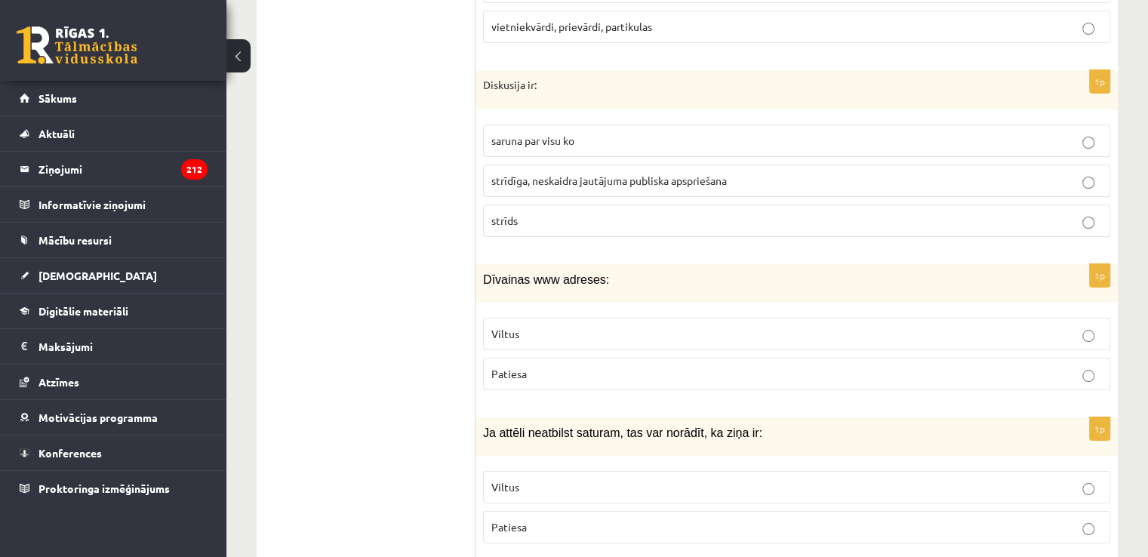
scroll to position [5652, 0]
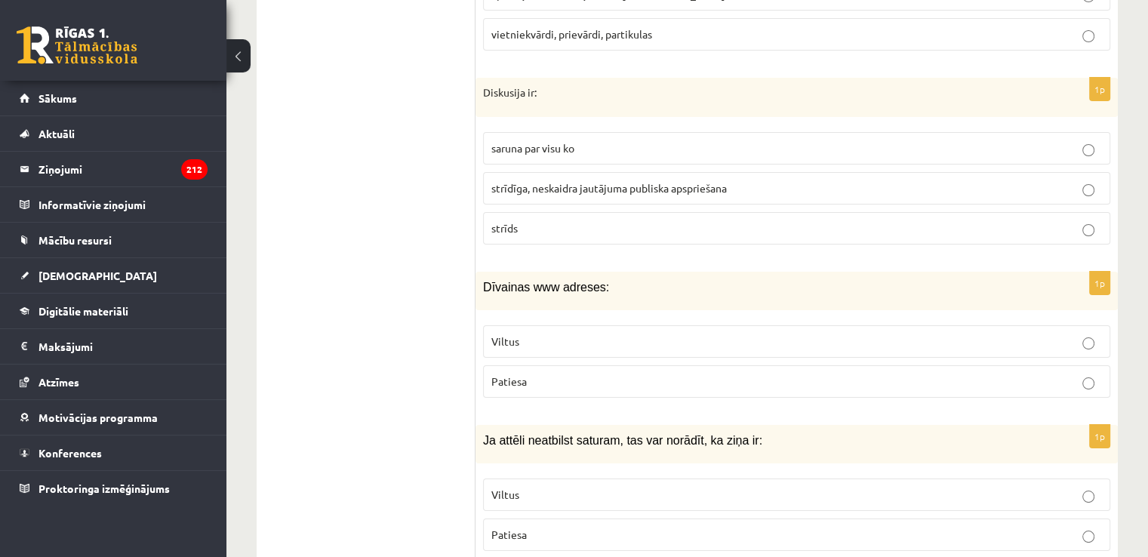
click at [679, 180] on p "strīdīga, neskaidra jautājuma publiska apspriešana" at bounding box center [796, 188] width 610 height 16
click at [619, 325] on label "Viltus" at bounding box center [796, 341] width 627 height 32
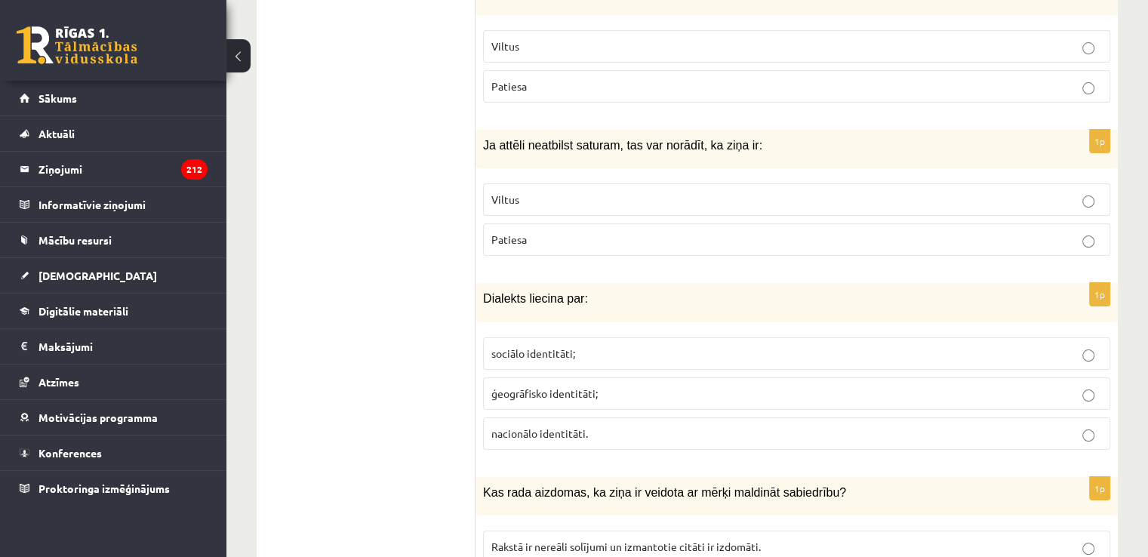
scroll to position [5954, 0]
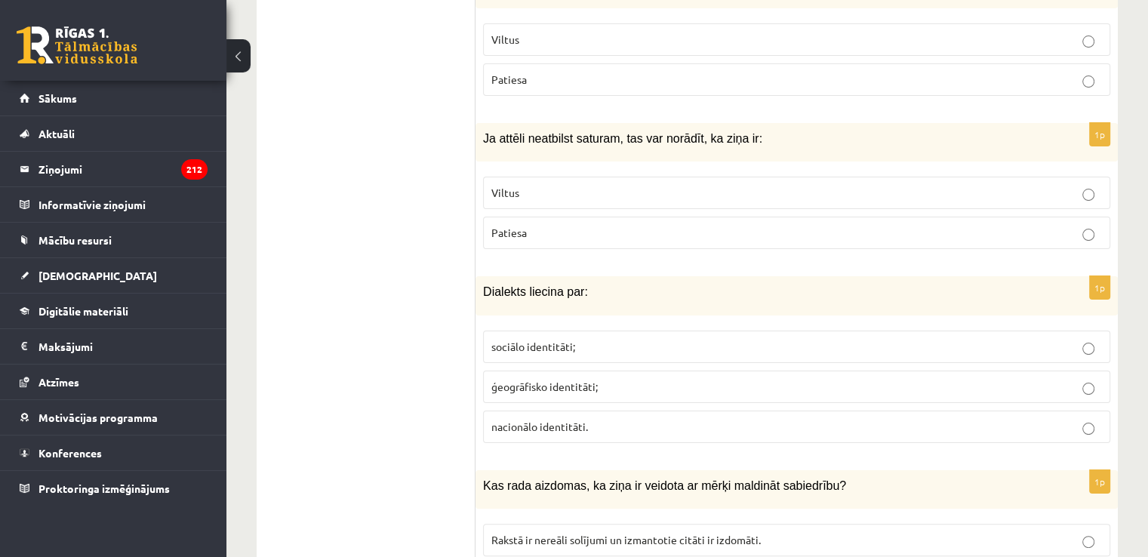
click at [563, 185] on p "Viltus" at bounding box center [796, 193] width 610 height 16
click at [631, 379] on p "ģeogrāfisko identitāti;" at bounding box center [796, 387] width 610 height 16
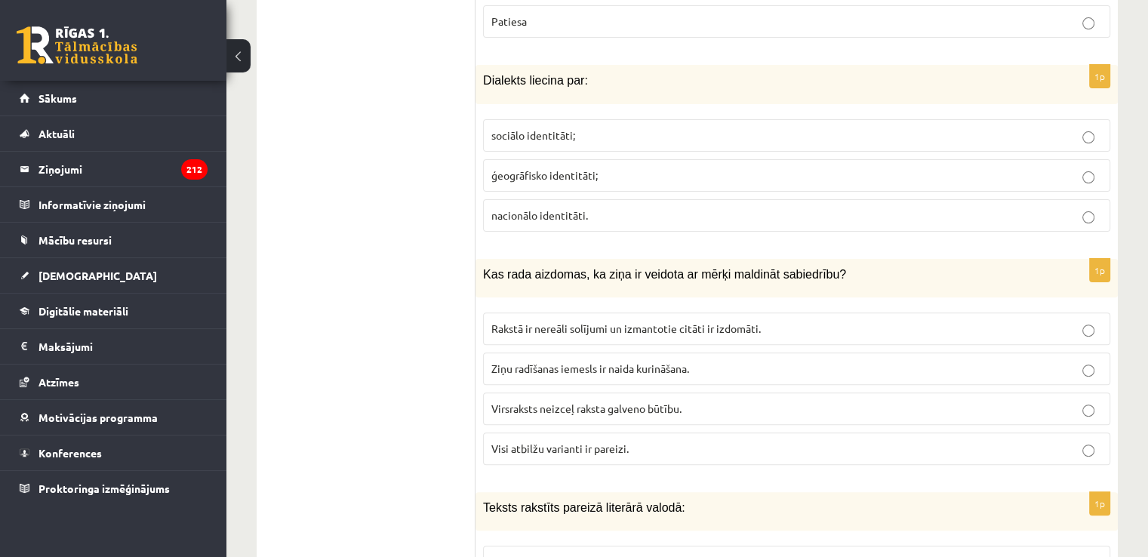
scroll to position [6180, 0]
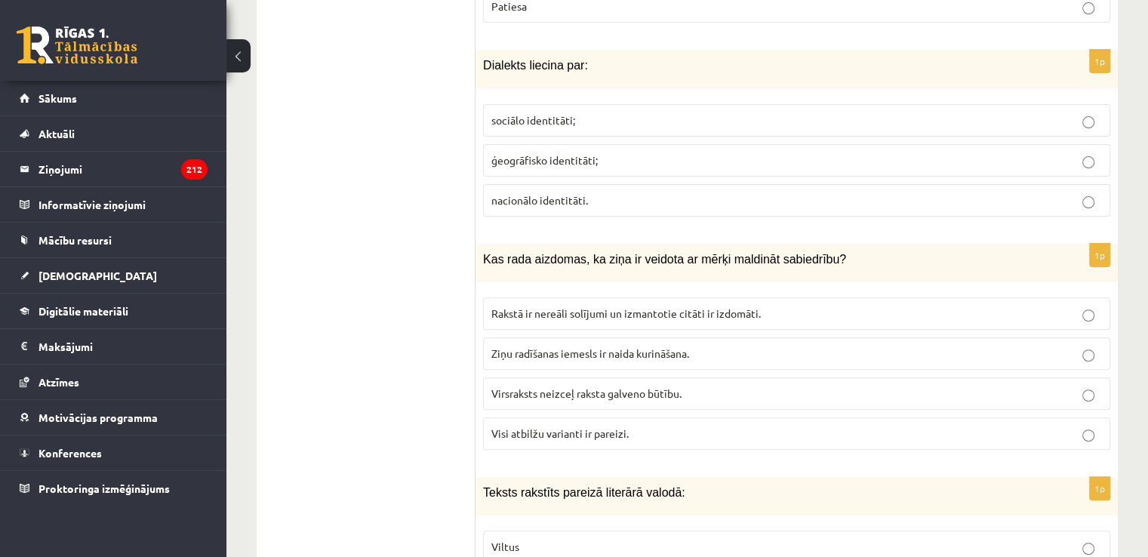
click at [668, 426] on p "Visi atbilžu varianti ir pareizi." at bounding box center [796, 434] width 610 height 16
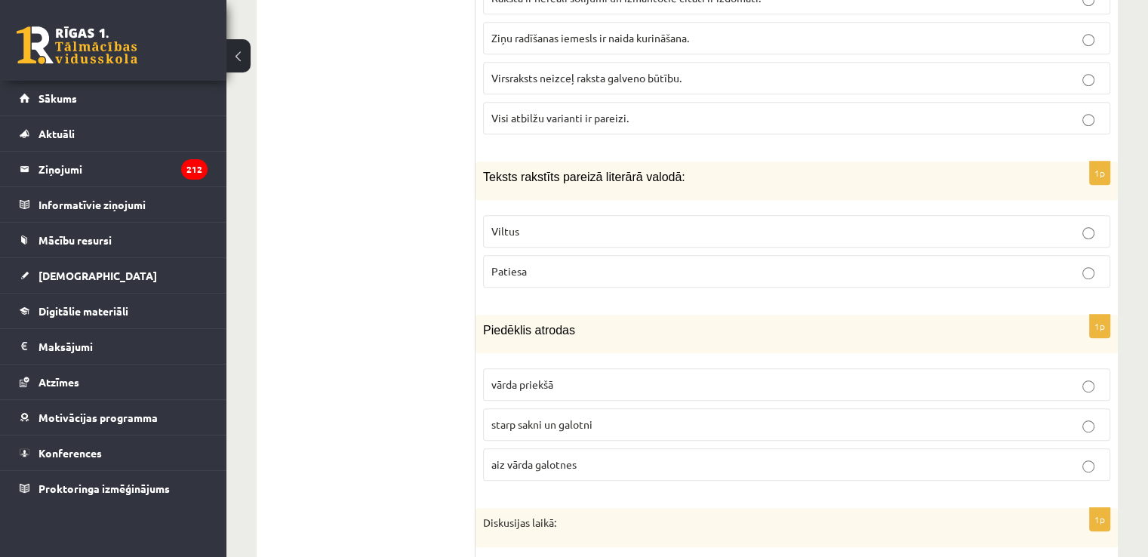
scroll to position [6558, 0]
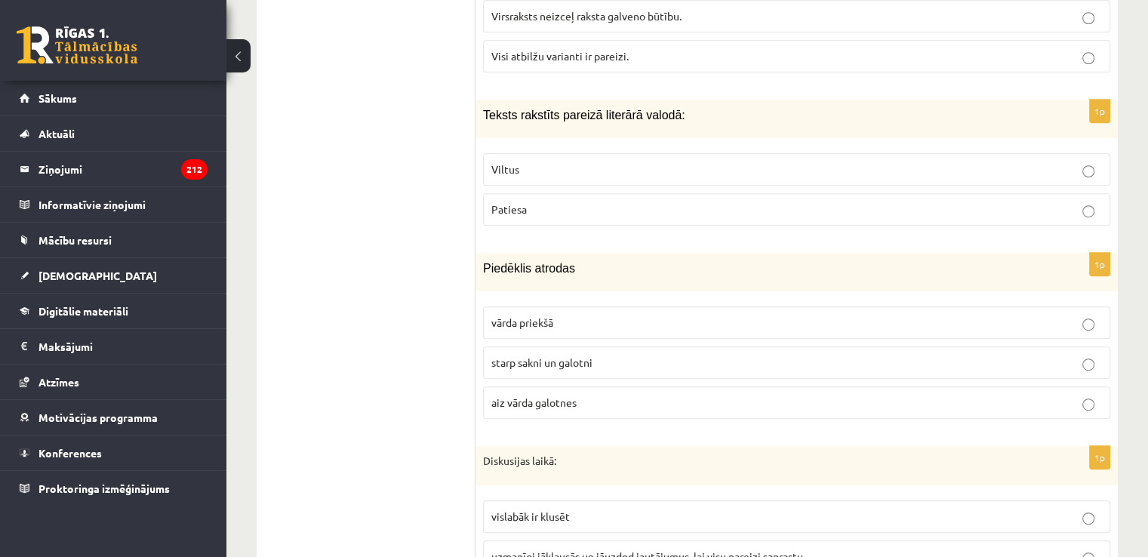
click at [518, 202] on span "Patiesa" at bounding box center [508, 209] width 35 height 14
click at [548, 355] on span "starp sakni un galotni" at bounding box center [541, 362] width 101 height 14
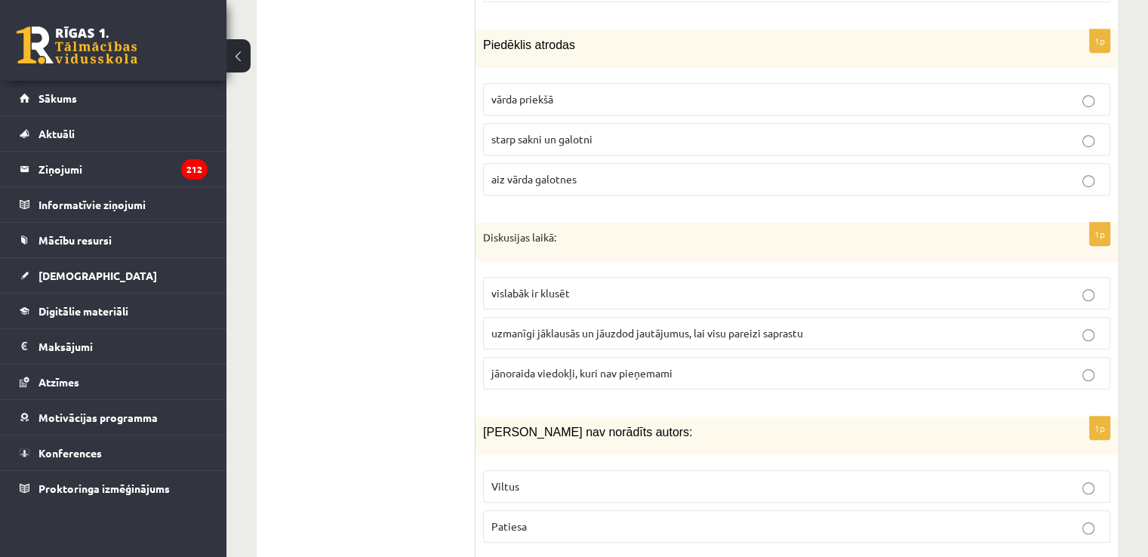
scroll to position [6784, 0]
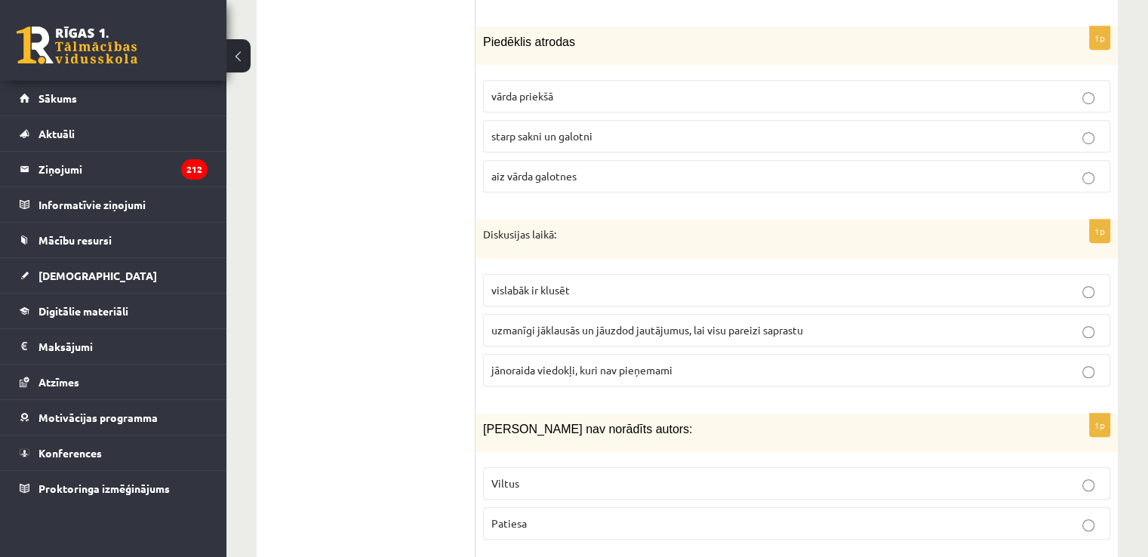
click at [721, 323] on span "uzmanīgi jāklausās un jāuzdod jautājumus, lai visu pareizi saprastu" at bounding box center [647, 330] width 312 height 14
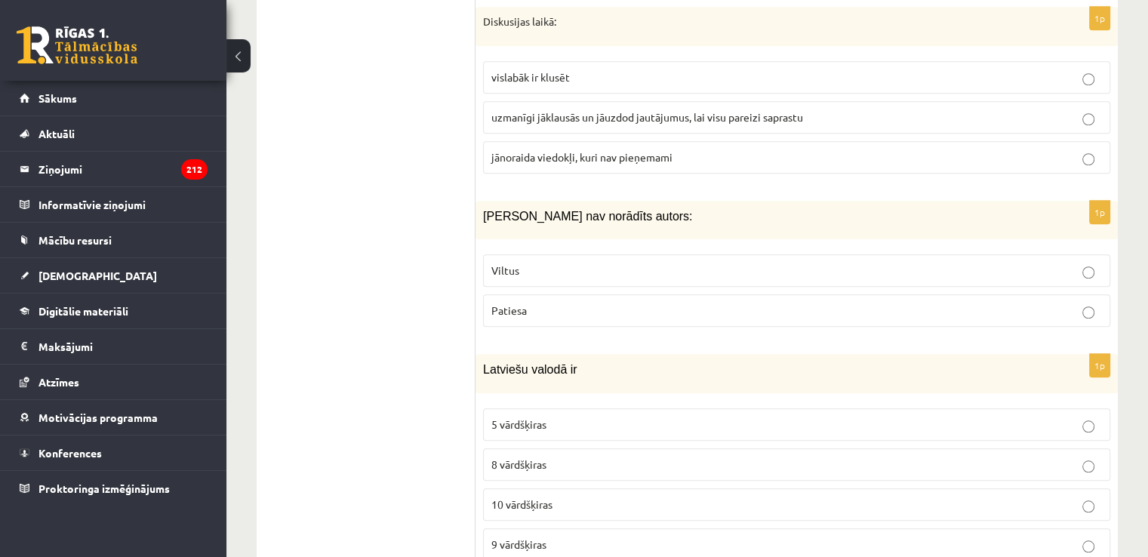
scroll to position [7010, 0]
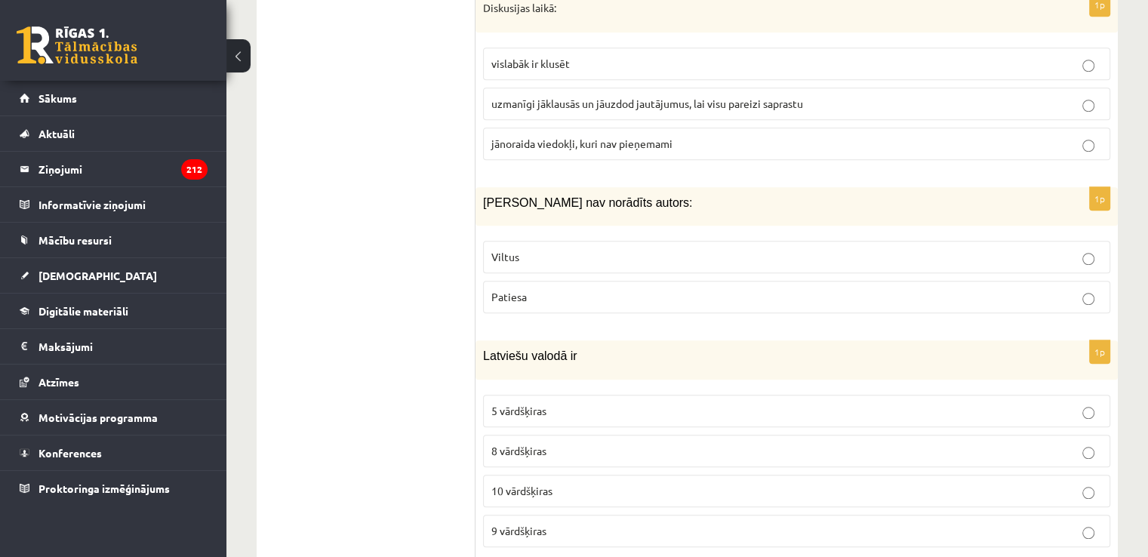
click at [566, 249] on p "Viltus" at bounding box center [796, 257] width 610 height 16
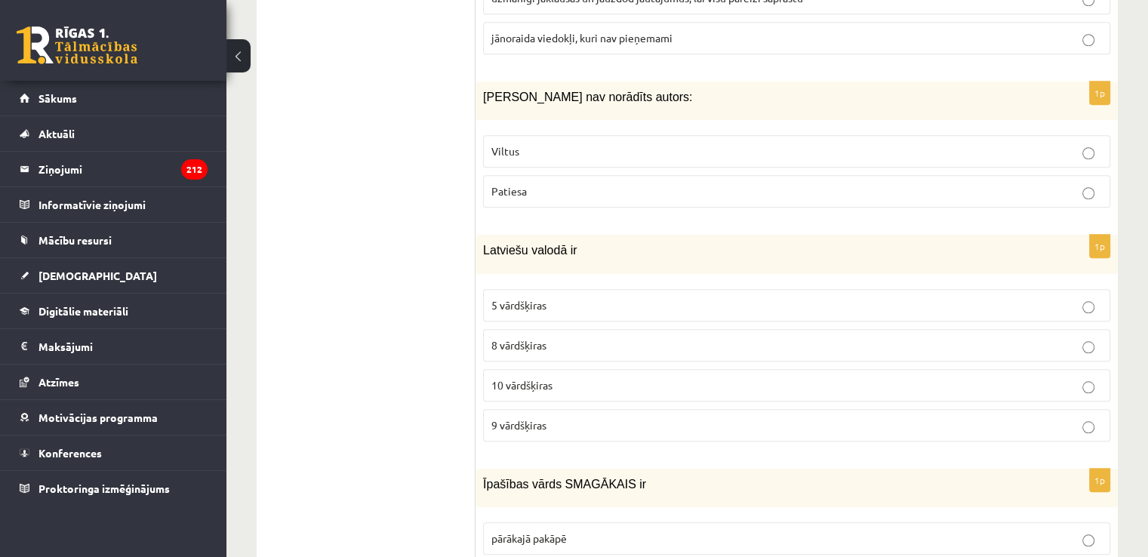
scroll to position [7237, 0]
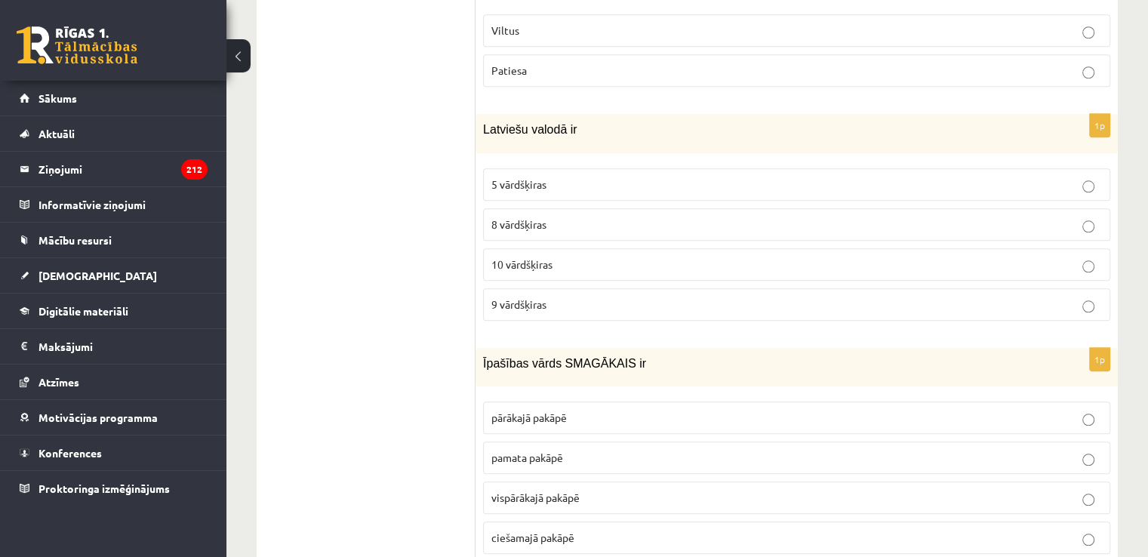
click at [515, 217] on span "8 vārdšķiras" at bounding box center [518, 224] width 55 height 14
click at [597, 490] on p "vispārākajā pakāpē" at bounding box center [796, 498] width 610 height 16
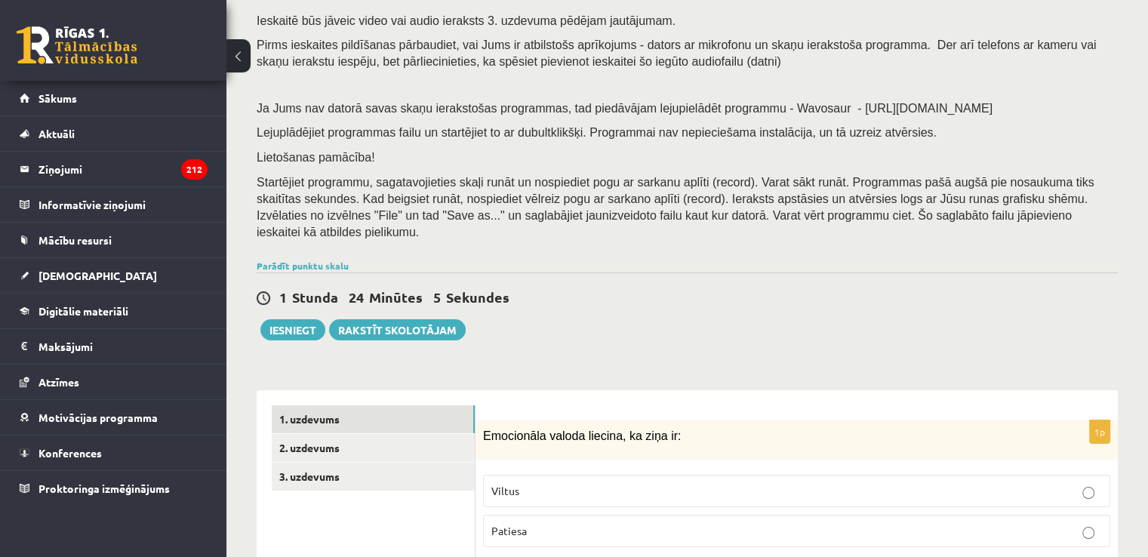
scroll to position [69, 0]
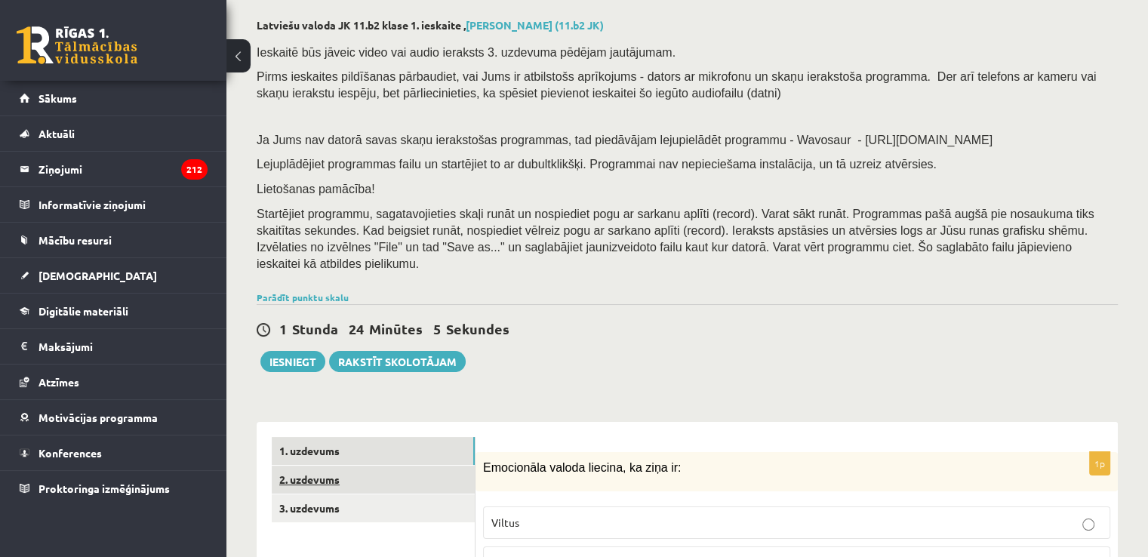
click at [441, 471] on link "2. uzdevums" at bounding box center [373, 479] width 203 height 28
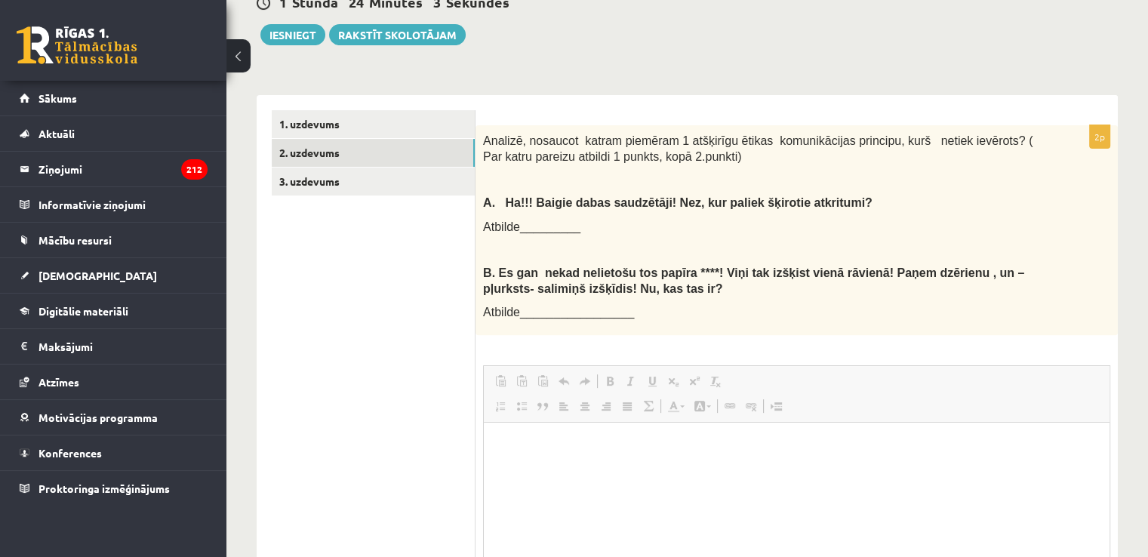
scroll to position [0, 0]
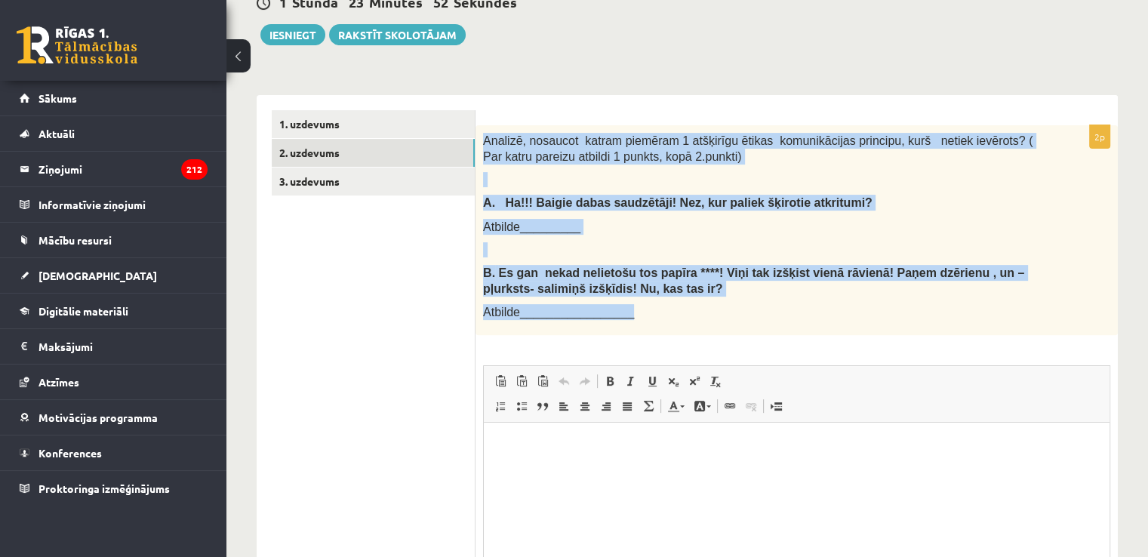
drag, startPoint x: 477, startPoint y: 121, endPoint x: 727, endPoint y: 297, distance: 305.6
click at [733, 306] on div "Analizē, nosaucot katram piemēram 1 atšķirīgu ētikas komunikācijas principu, ku…" at bounding box center [796, 230] width 642 height 210
copy div "Analizē, nosaucot katram piemēram 1 atšķirīgu ētikas komunikācijas principu, ku…"
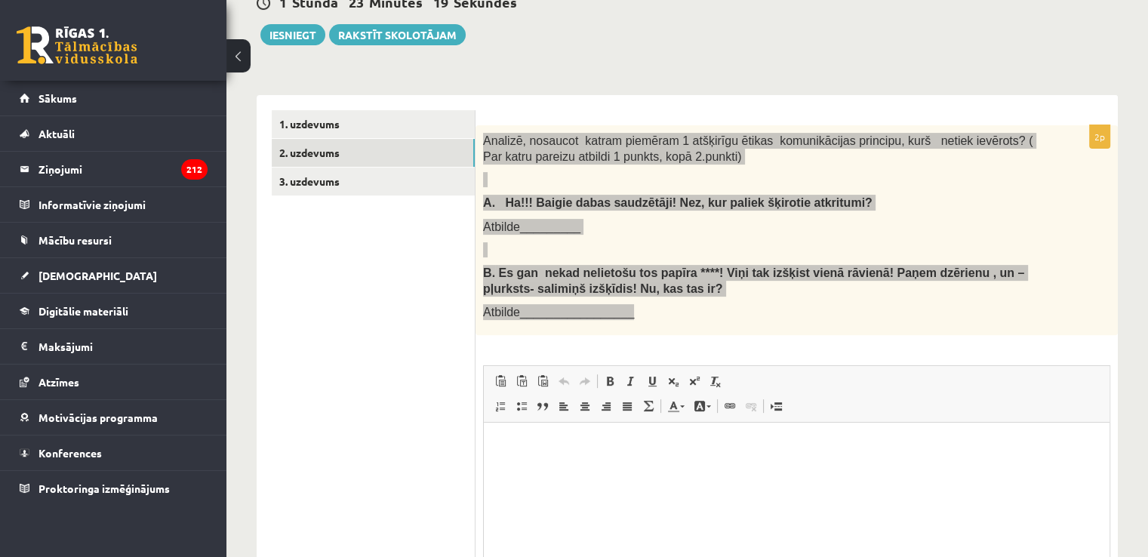
click at [730, 436] on html at bounding box center [796, 445] width 625 height 46
click at [653, 469] on html at bounding box center [796, 445] width 625 height 46
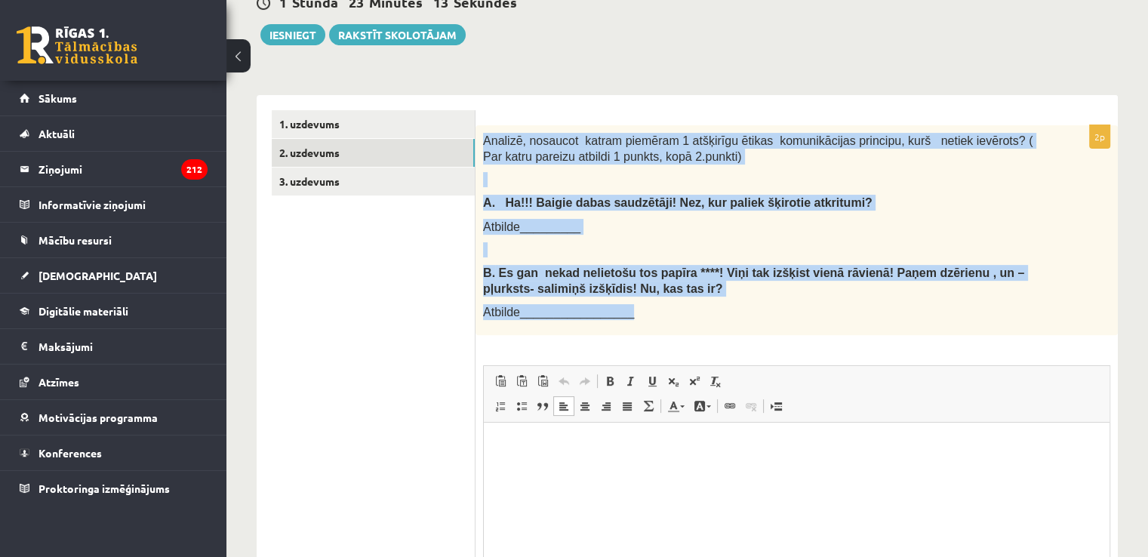
click at [758, 278] on p "B. Es gan nekad nelietošu tos papīra ****! Viņi tak izšķist vienā rāvienā! Paņe…" at bounding box center [759, 280] width 552 height 31
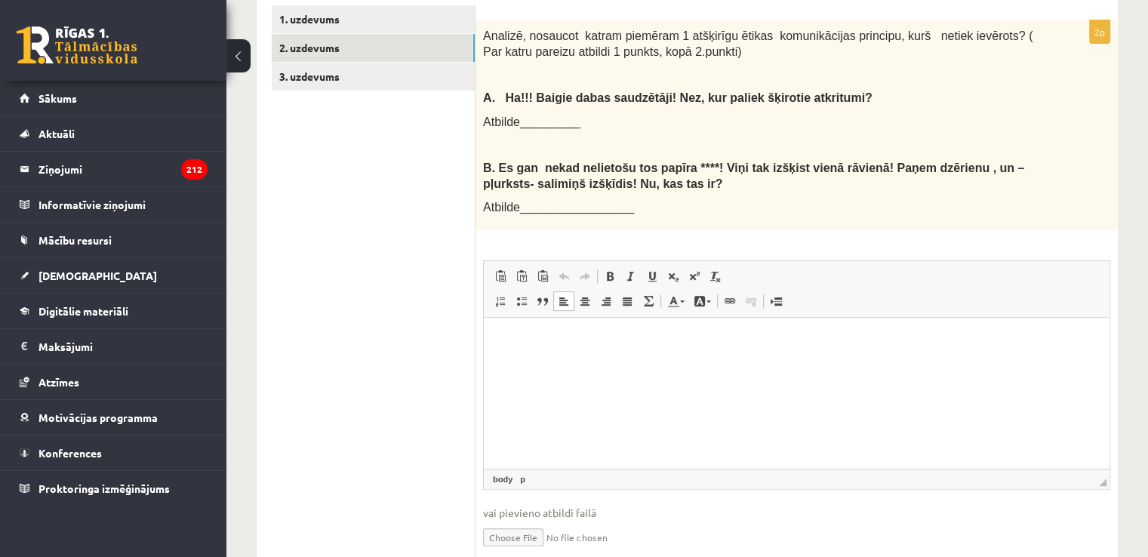
scroll to position [546, 0]
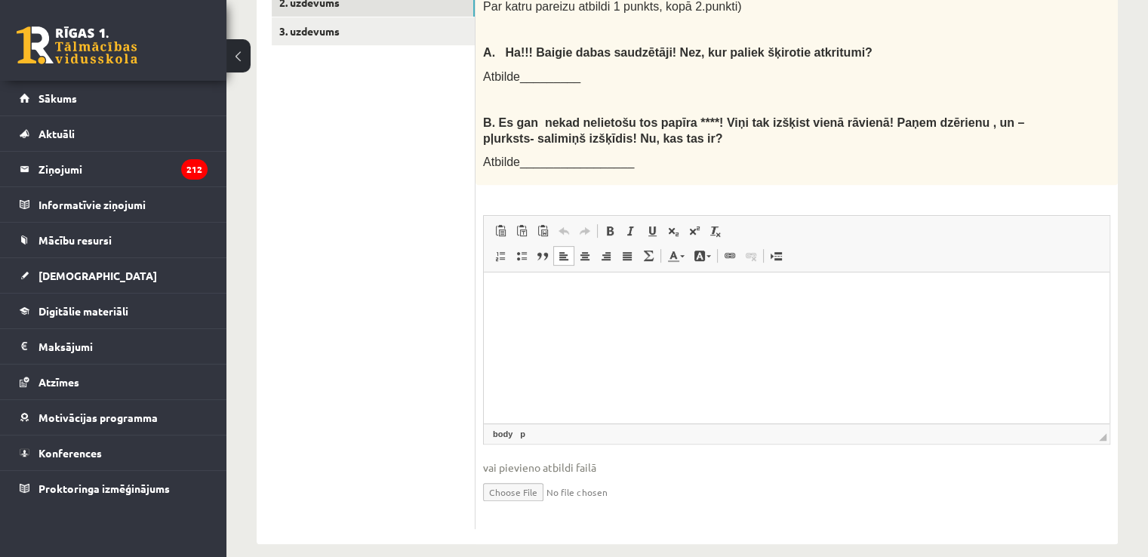
click at [511, 300] on p "Rich Text Editor, wiswyg-editor-user-answer-47433819846960" at bounding box center [796, 295] width 595 height 16
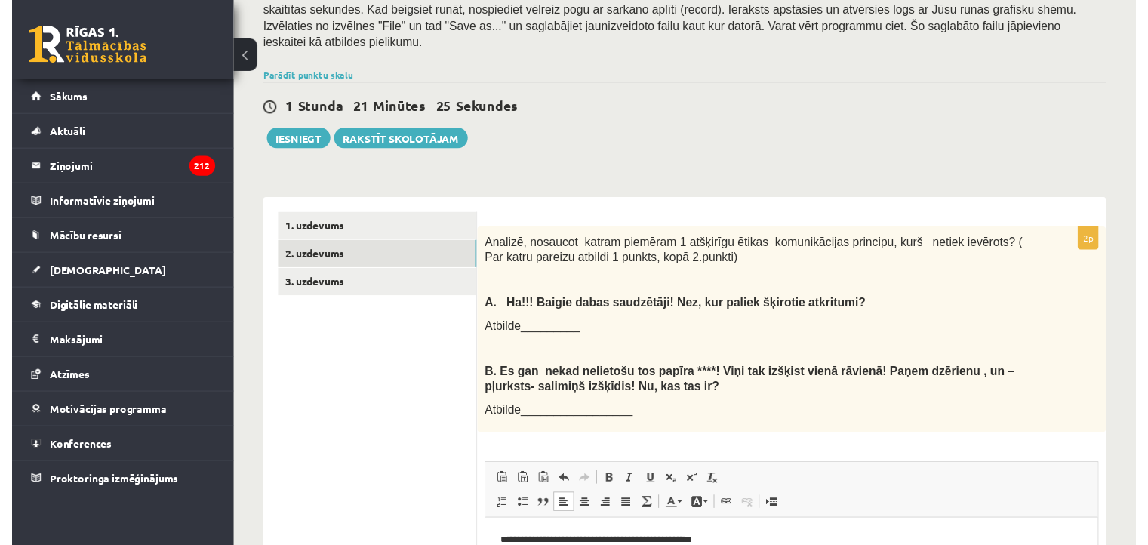
scroll to position [244, 0]
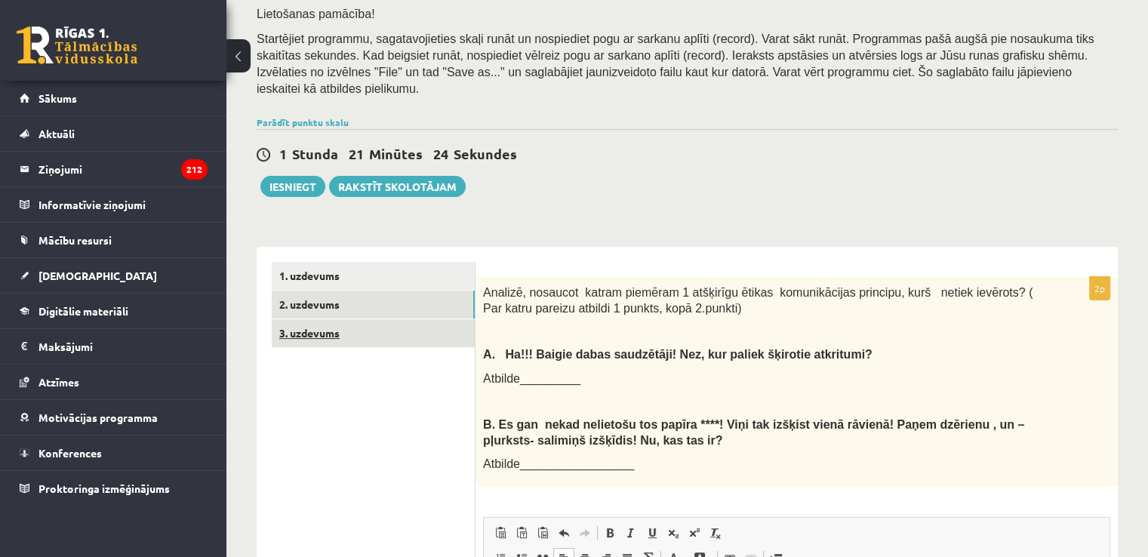
drag, startPoint x: 330, startPoint y: 315, endPoint x: 465, endPoint y: 330, distance: 135.1
click at [330, 319] on link "3. uzdevums" at bounding box center [373, 333] width 203 height 28
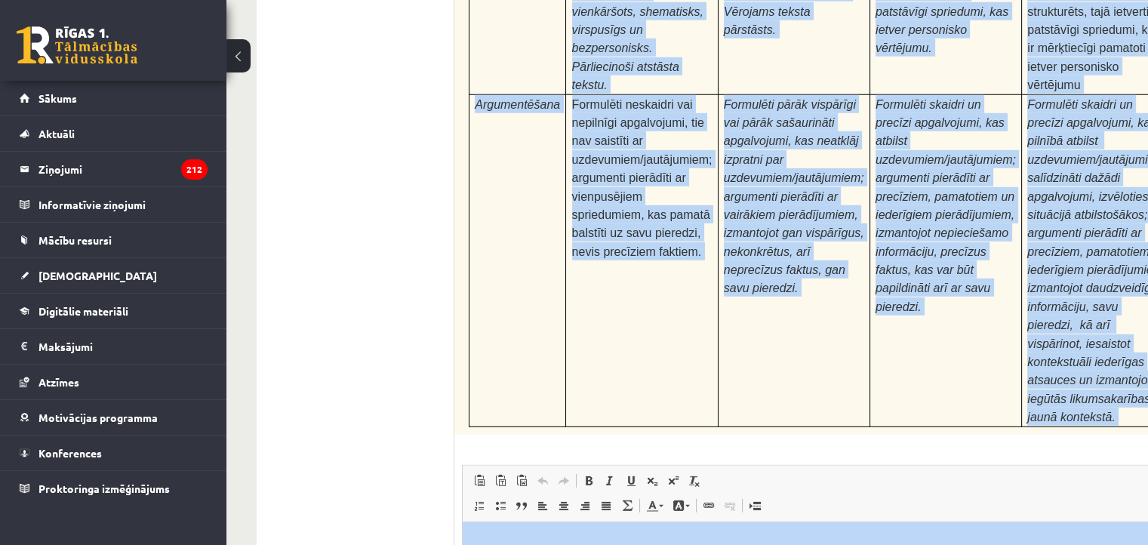
scroll to position [4743, 0]
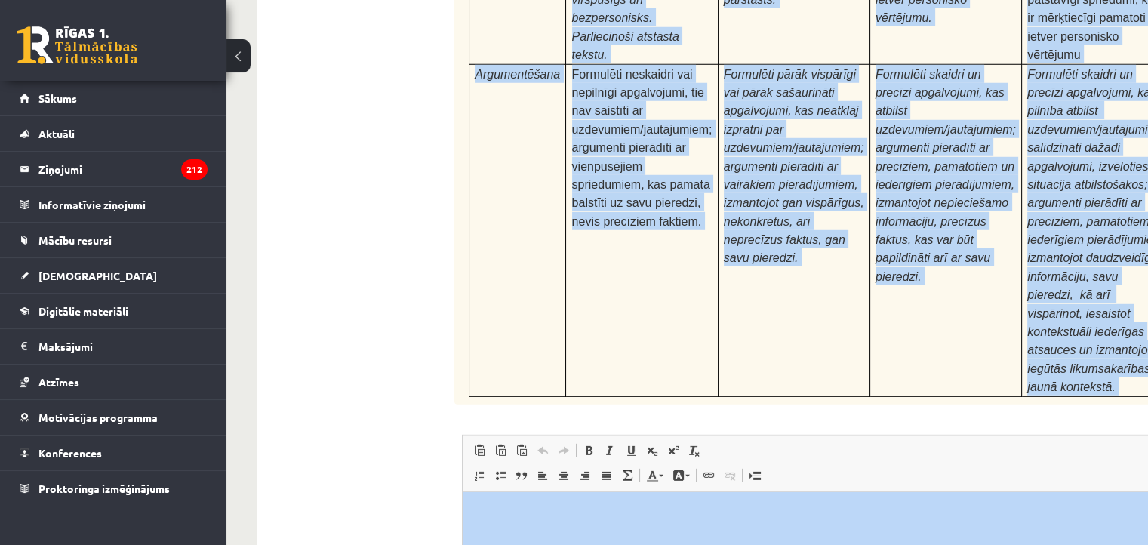
drag, startPoint x: 470, startPoint y: 129, endPoint x: 1115, endPoint y: 391, distance: 696.2
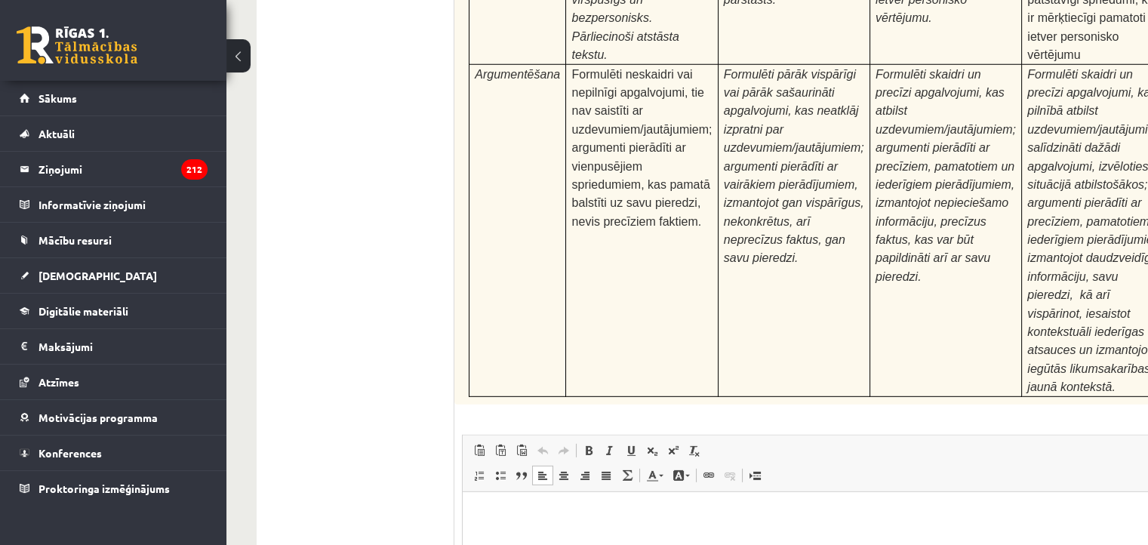
drag, startPoint x: 1069, startPoint y: 617, endPoint x: 708, endPoint y: 602, distance: 360.9
click at [708, 537] on html at bounding box center [858, 514] width 792 height 46
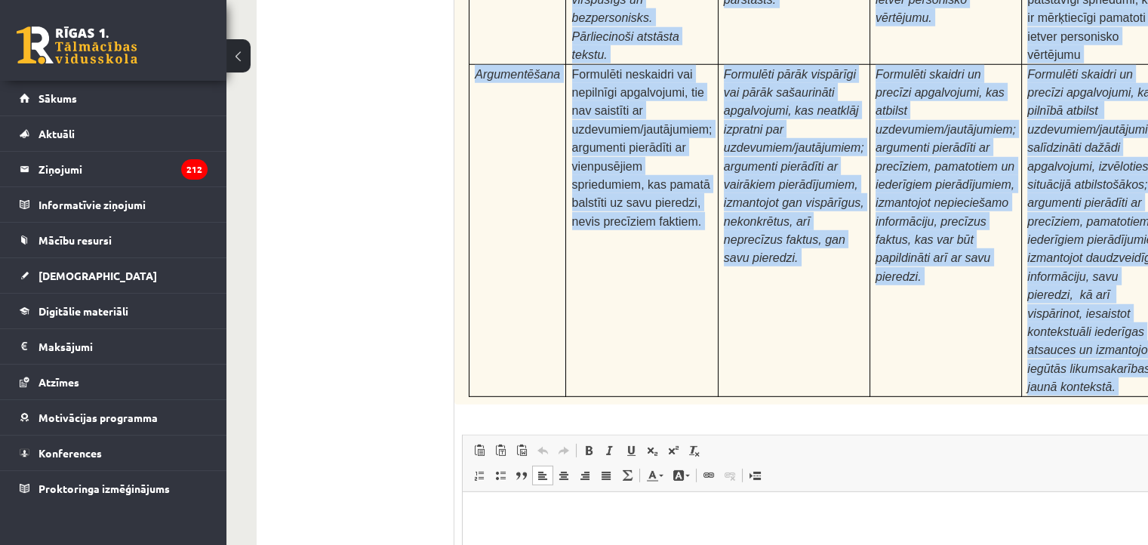
drag, startPoint x: 468, startPoint y: 272, endPoint x: 1086, endPoint y: 149, distance: 630.9
copy form "Izlasi tekstu! Atbildi uz dotajiem jautājumiem! Kopā 51 punkts 0p Fragments no …"
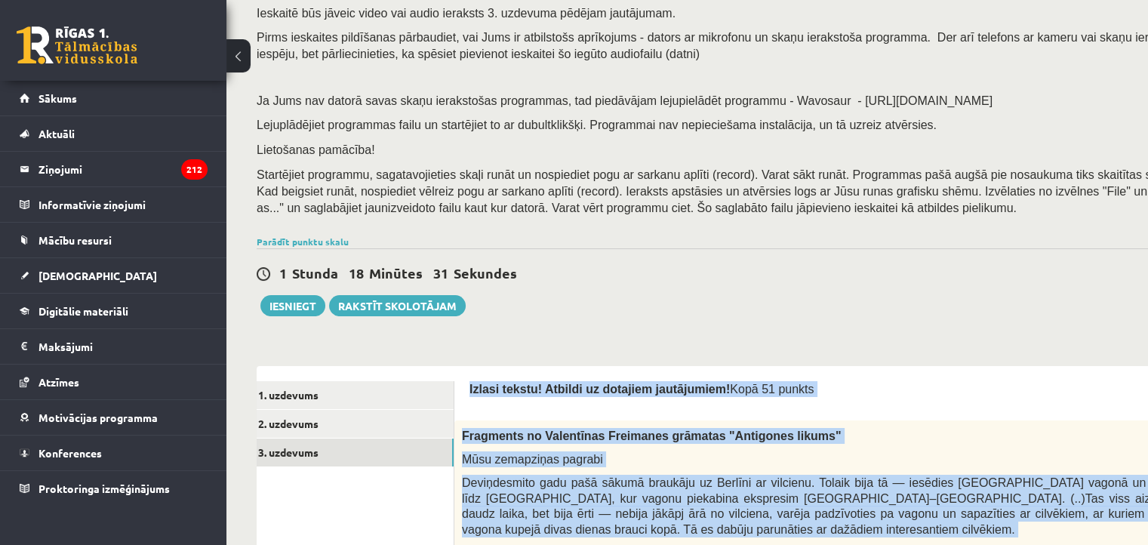
scroll to position [48, 0]
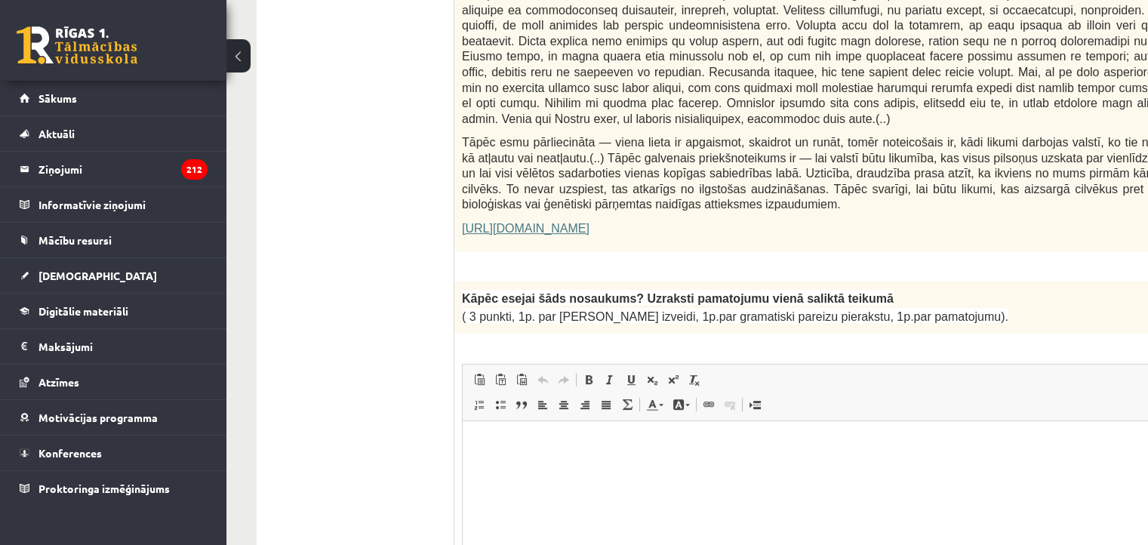
scroll to position [1104, 0]
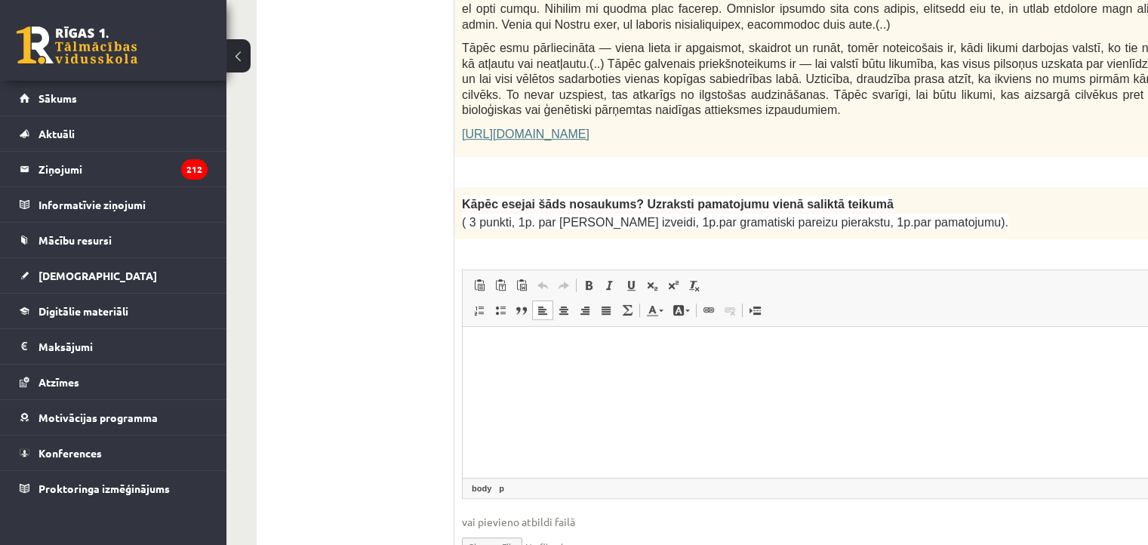
click at [722, 365] on html at bounding box center [858, 349] width 792 height 46
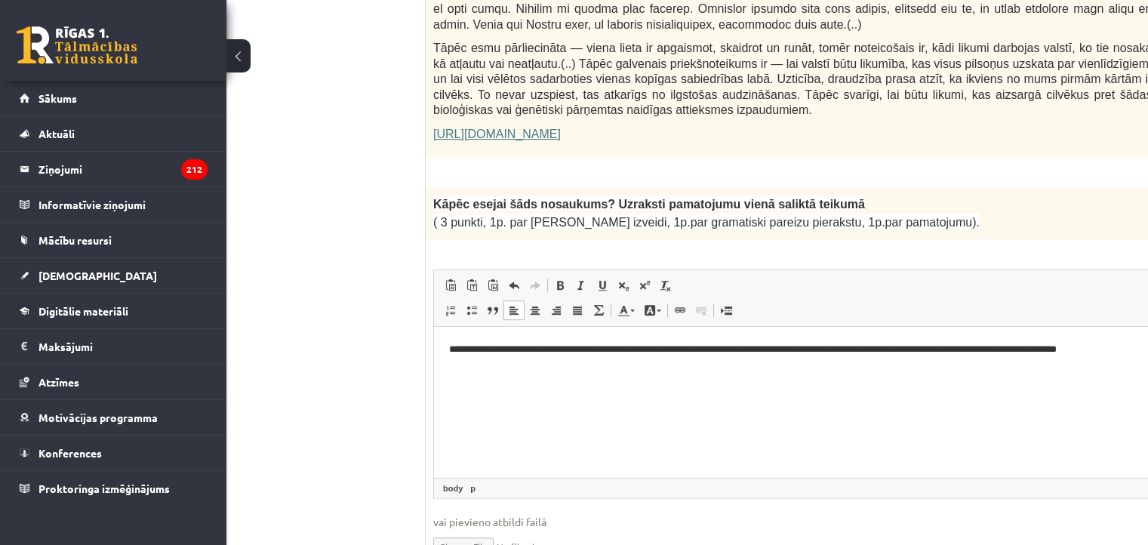
scroll to position [1104, 36]
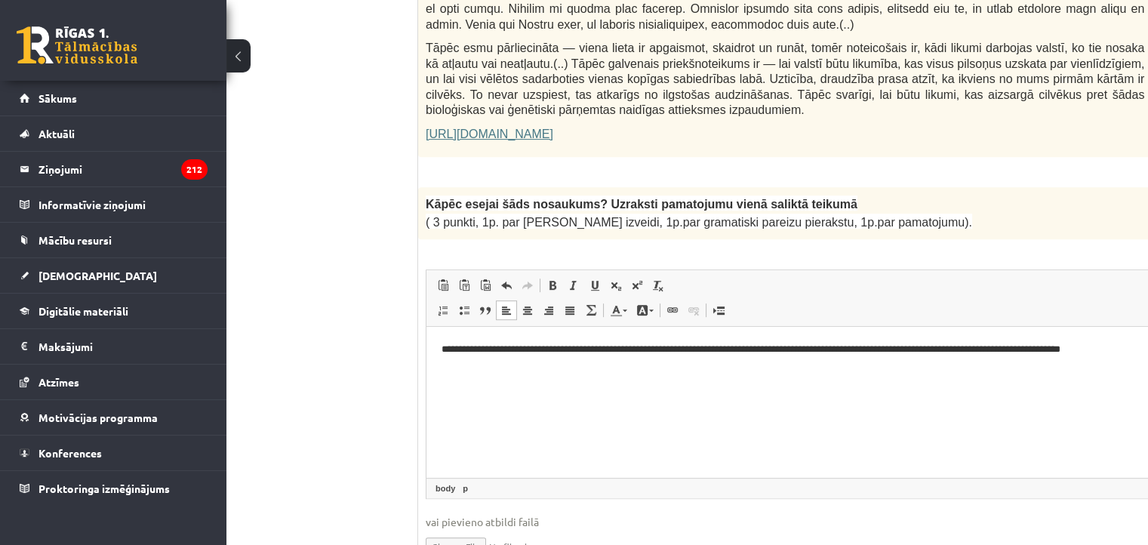
click at [1142, 349] on p "**********" at bounding box center [802, 349] width 722 height 16
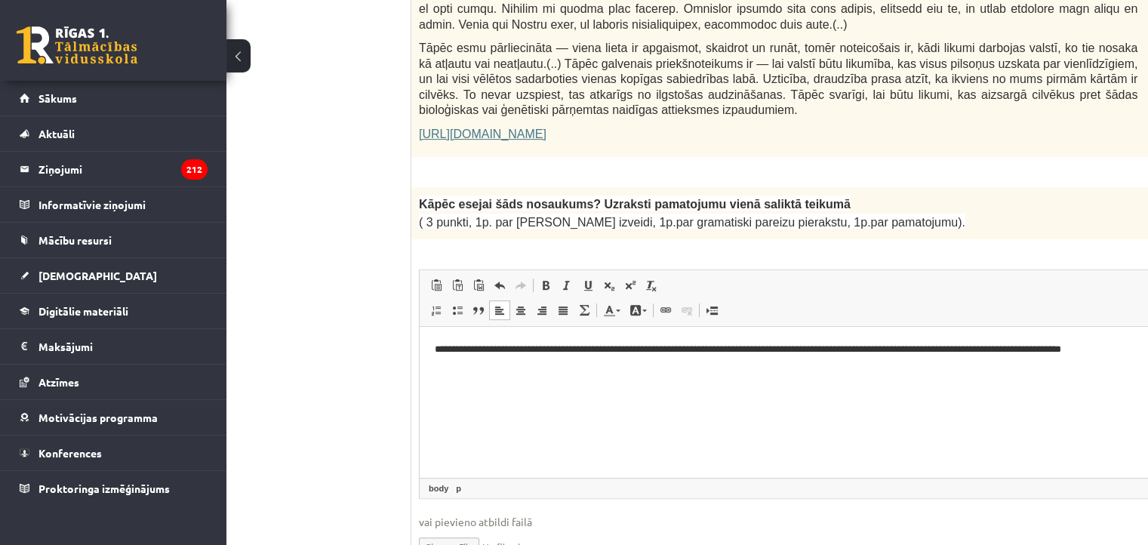
scroll to position [1104, 48]
click at [514, 364] on p "**********" at bounding box center [790, 357] width 722 height 32
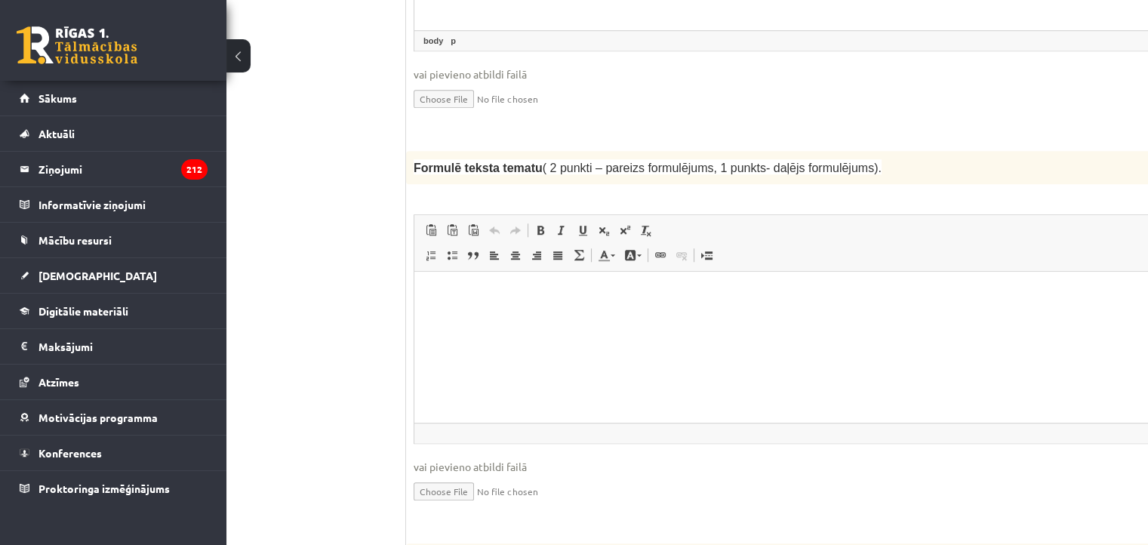
scroll to position [1556, 48]
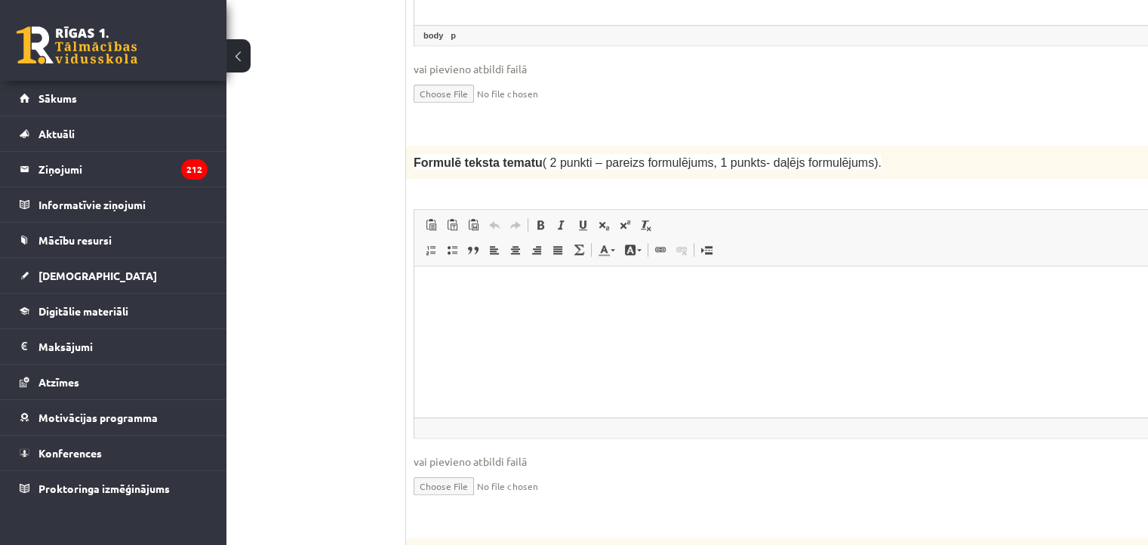
click at [514, 303] on html at bounding box center [810, 289] width 792 height 46
click at [507, 295] on p "Rich Text Editor, wiswyg-editor-user-answer-47434000777300" at bounding box center [810, 289] width 762 height 16
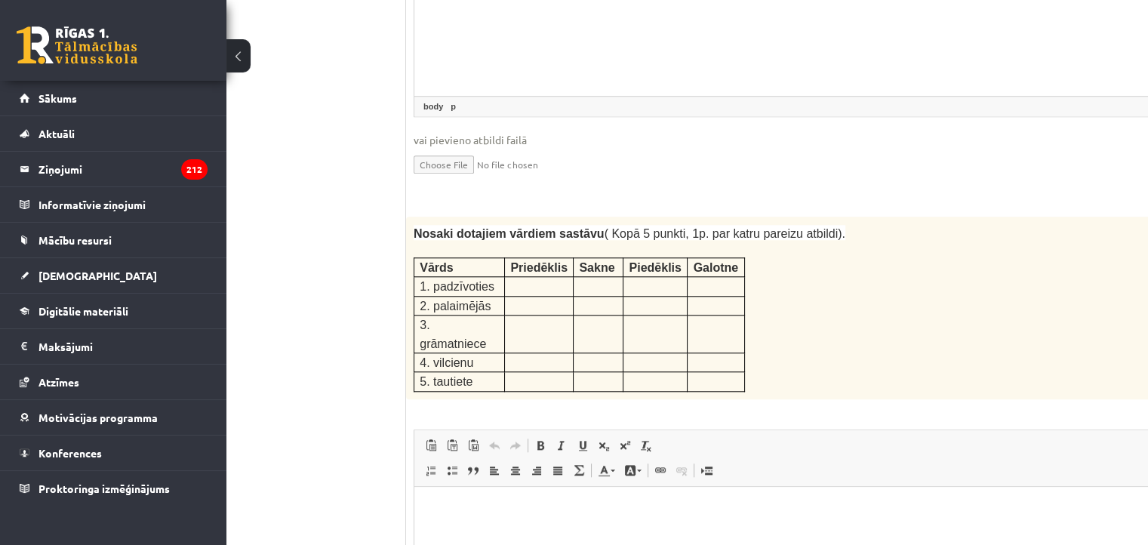
scroll to position [1934, 48]
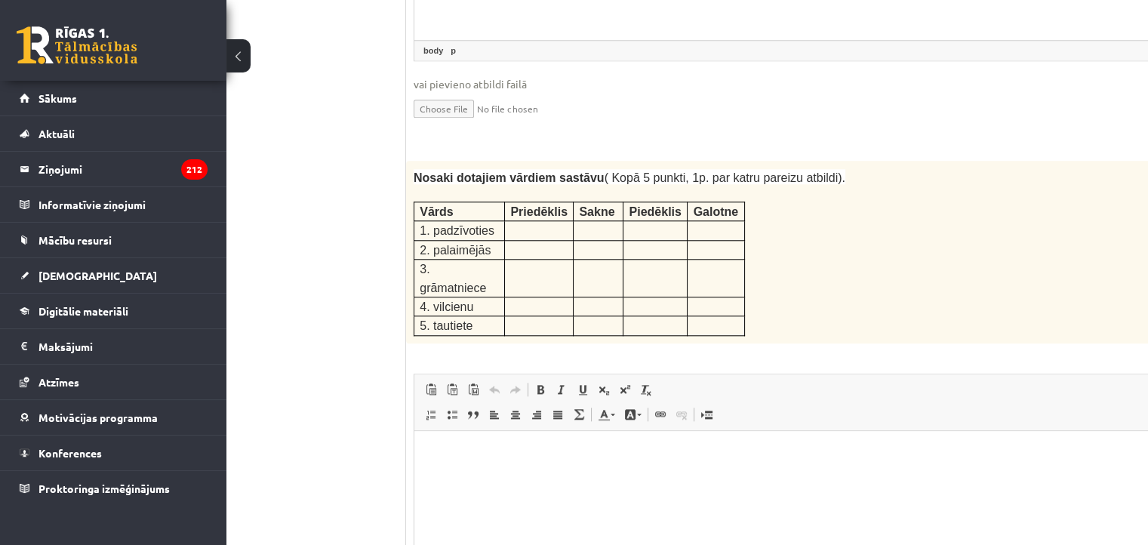
drag, startPoint x: 619, startPoint y: 479, endPoint x: 627, endPoint y: 464, distance: 17.2
click at [619, 476] on html at bounding box center [810, 453] width 792 height 46
drag, startPoint x: 413, startPoint y: 163, endPoint x: 461, endPoint y: 172, distance: 48.4
click at [461, 201] on td "Vārds" at bounding box center [459, 210] width 91 height 19
click at [926, 202] on div "Nosaki dotajiem vārdiem sastāvu ( Kopā 5 punkti, 1p. par katru pareizu atbildi)…" at bounding box center [810, 252] width 809 height 183
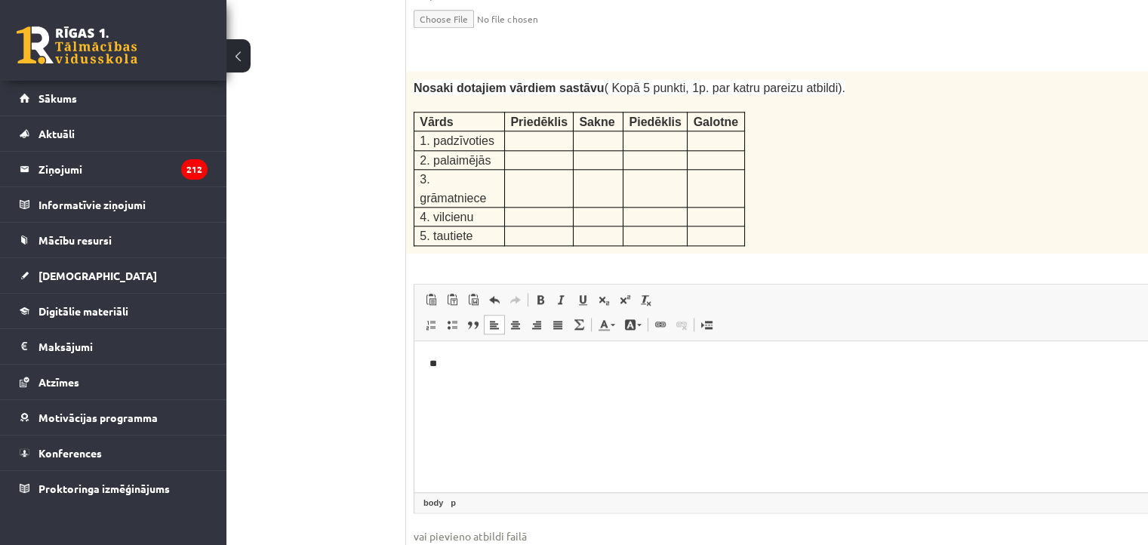
scroll to position [2033, 48]
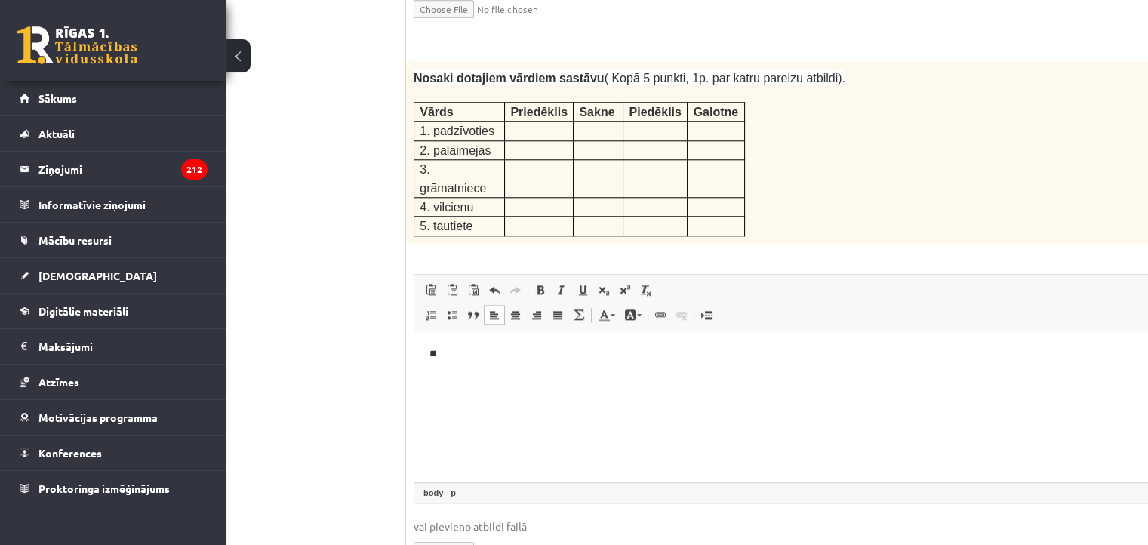
click at [482, 361] on html "**" at bounding box center [810, 353] width 792 height 46
click at [450, 352] on p "**********" at bounding box center [790, 354] width 722 height 16
click at [453, 355] on p "**********" at bounding box center [790, 354] width 722 height 16
click at [478, 358] on p "**********" at bounding box center [790, 354] width 722 height 16
click at [484, 358] on p "**********" at bounding box center [790, 354] width 722 height 16
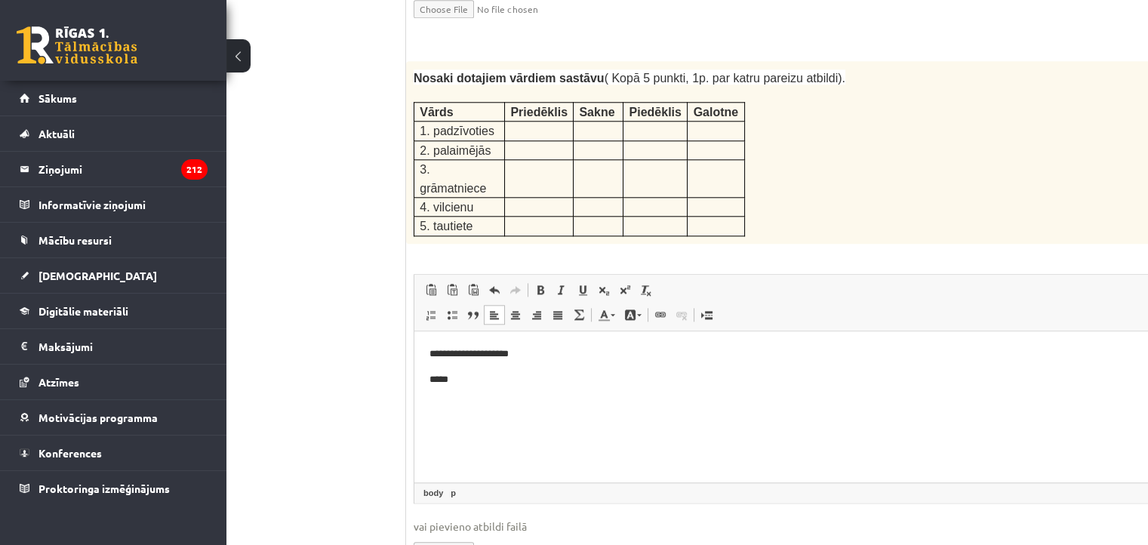
click at [502, 355] on p "**********" at bounding box center [790, 354] width 722 height 16
click at [509, 357] on p "**********" at bounding box center [790, 354] width 722 height 16
drag, startPoint x: 518, startPoint y: 353, endPoint x: 562, endPoint y: 364, distance: 45.7
click at [520, 354] on p "**********" at bounding box center [790, 354] width 722 height 16
click at [468, 378] on p "*****" at bounding box center [790, 379] width 722 height 16
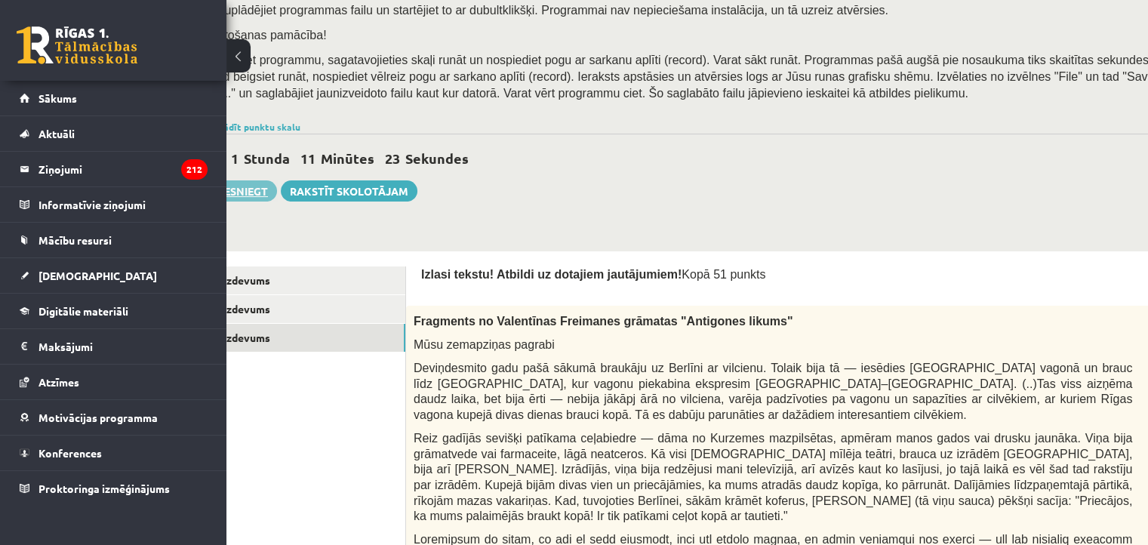
scroll to position [226, 48]
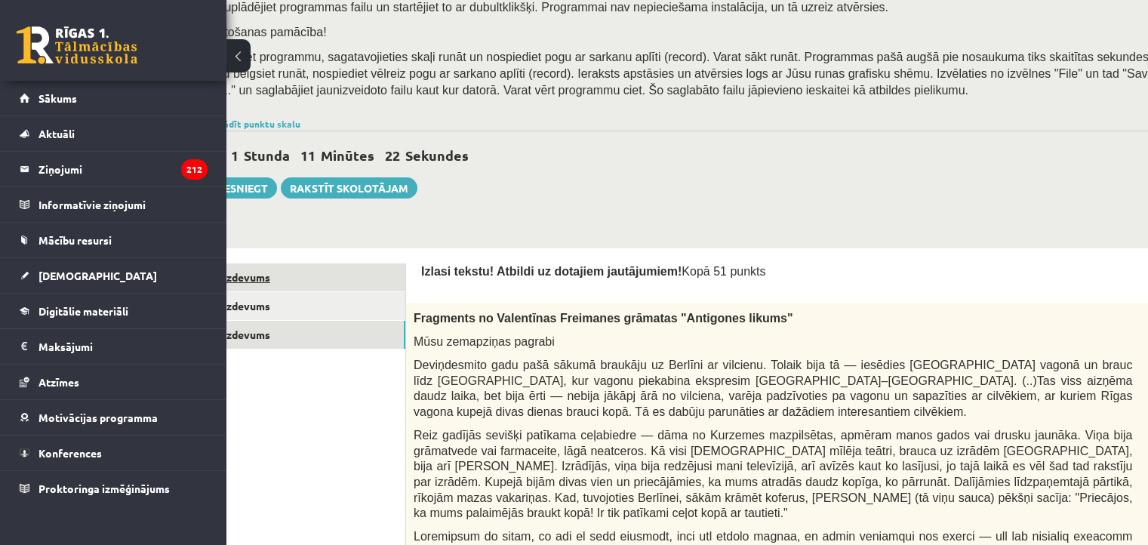
click at [306, 279] on link "1. uzdevums" at bounding box center [303, 277] width 203 height 28
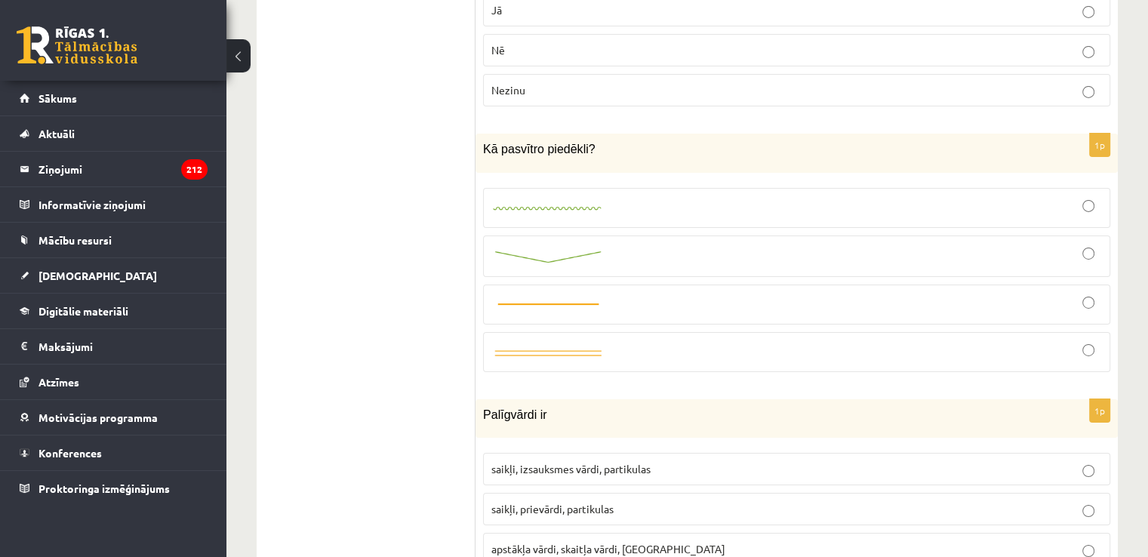
scroll to position [5133, 0]
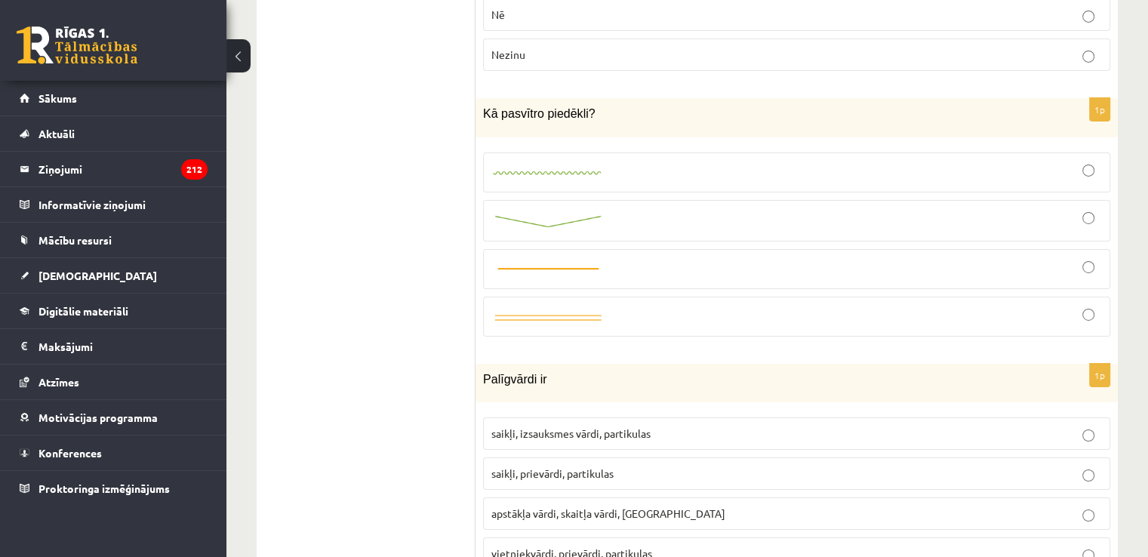
click at [1077, 208] on div at bounding box center [796, 220] width 610 height 25
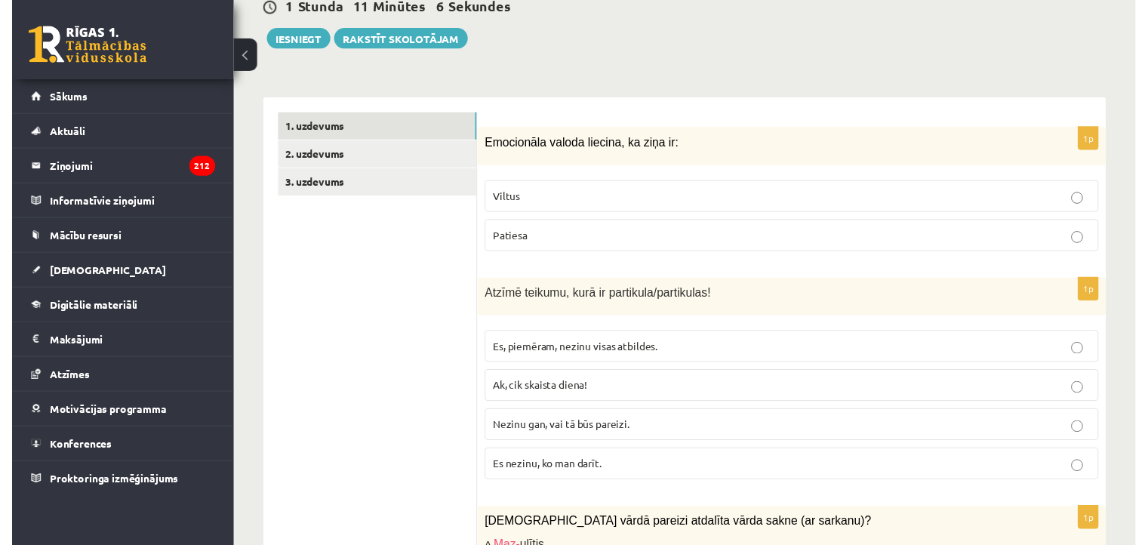
scroll to position [302, 0]
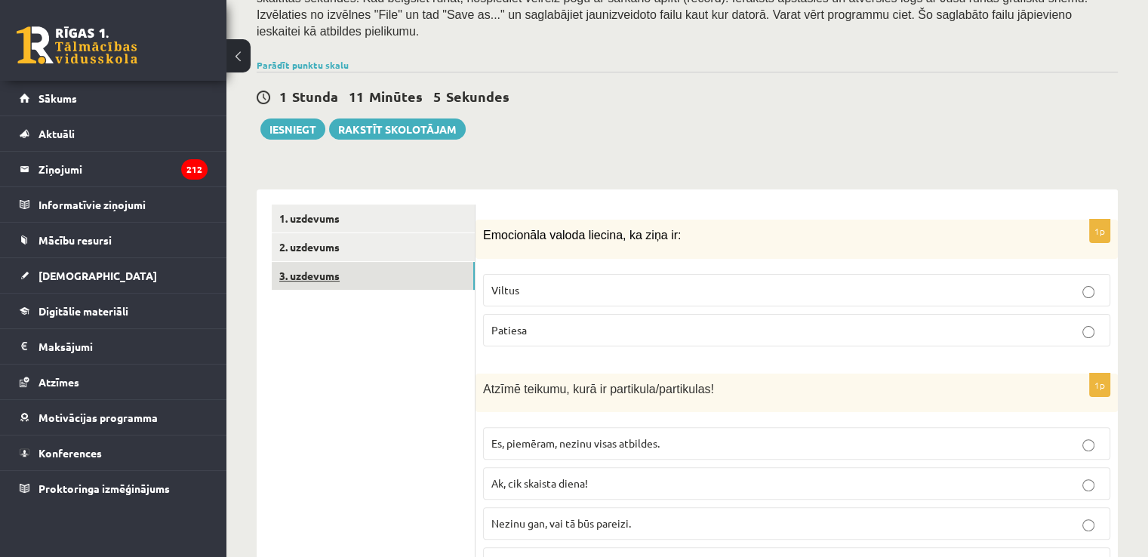
click at [324, 262] on link "3. uzdevums" at bounding box center [373, 276] width 203 height 28
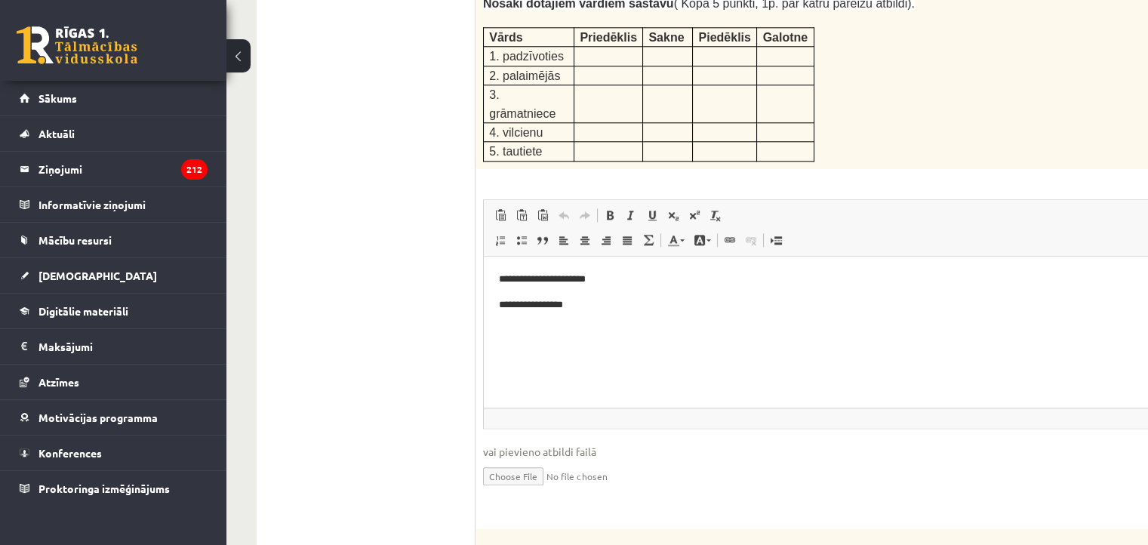
scroll to position [2170, 0]
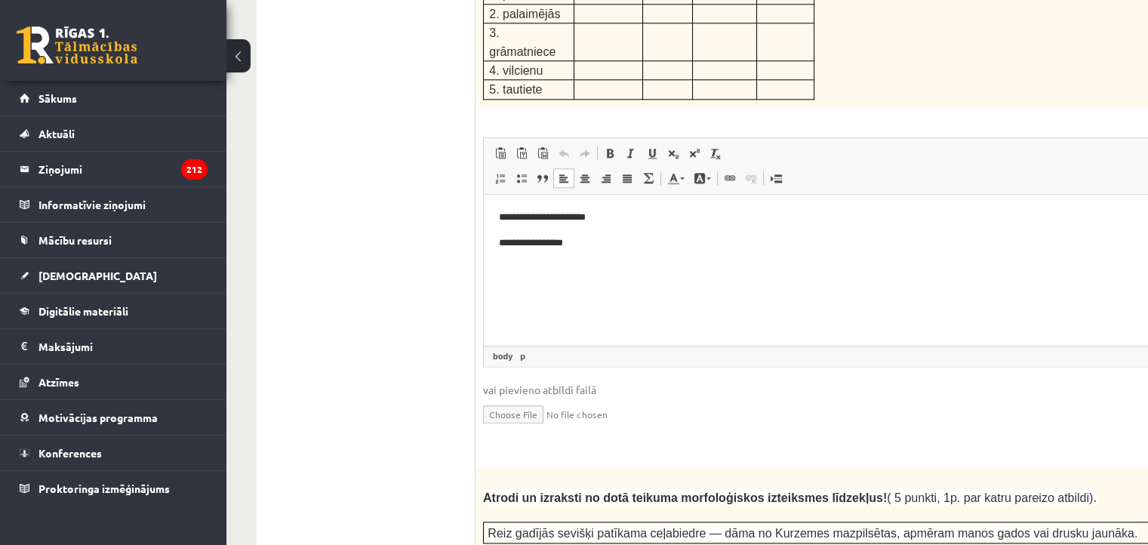
click at [582, 227] on body "**********" at bounding box center [880, 229] width 762 height 41
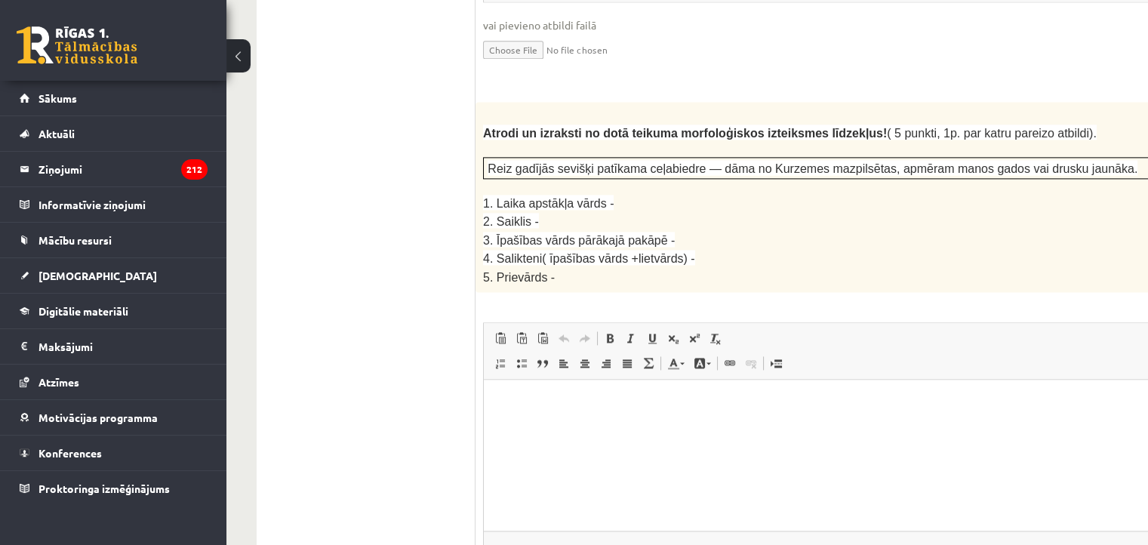
scroll to position [2547, 0]
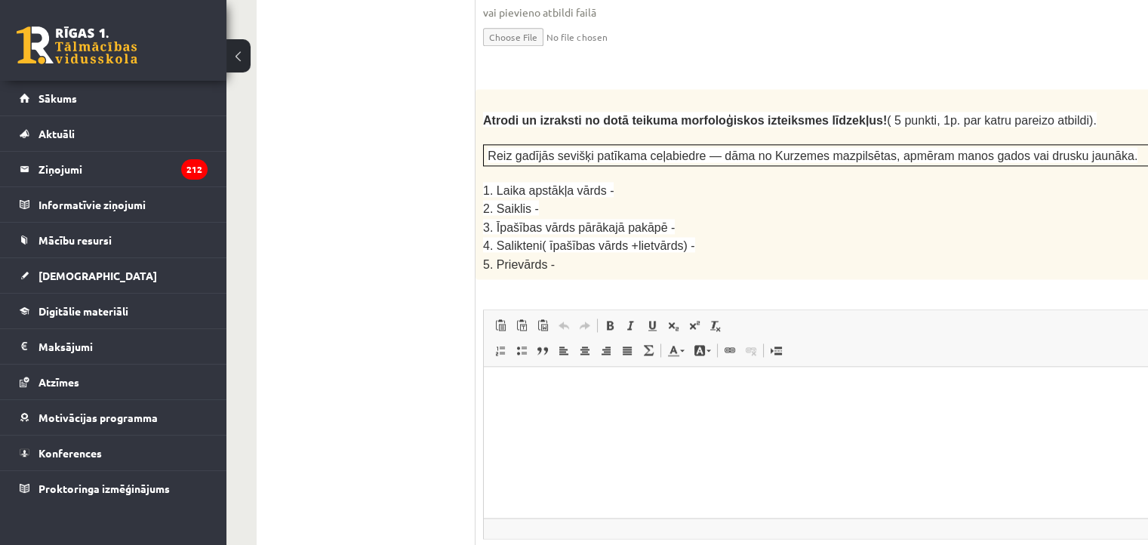
click at [591, 413] on html at bounding box center [880, 390] width 792 height 46
click at [611, 405] on html at bounding box center [880, 390] width 792 height 46
click at [611, 405] on body "******* *****" at bounding box center [880, 402] width 762 height 41
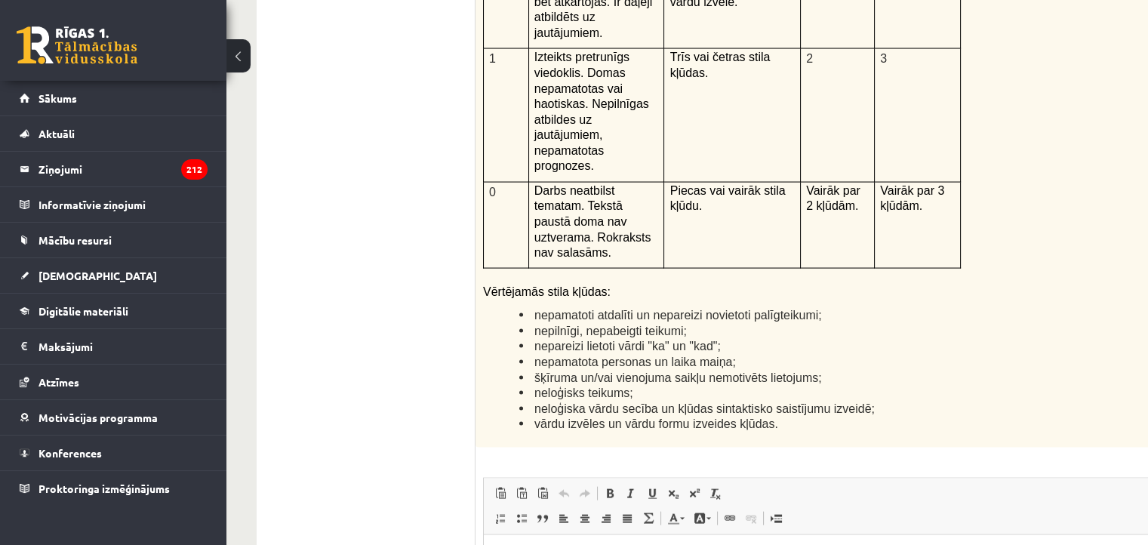
scroll to position [3528, 0]
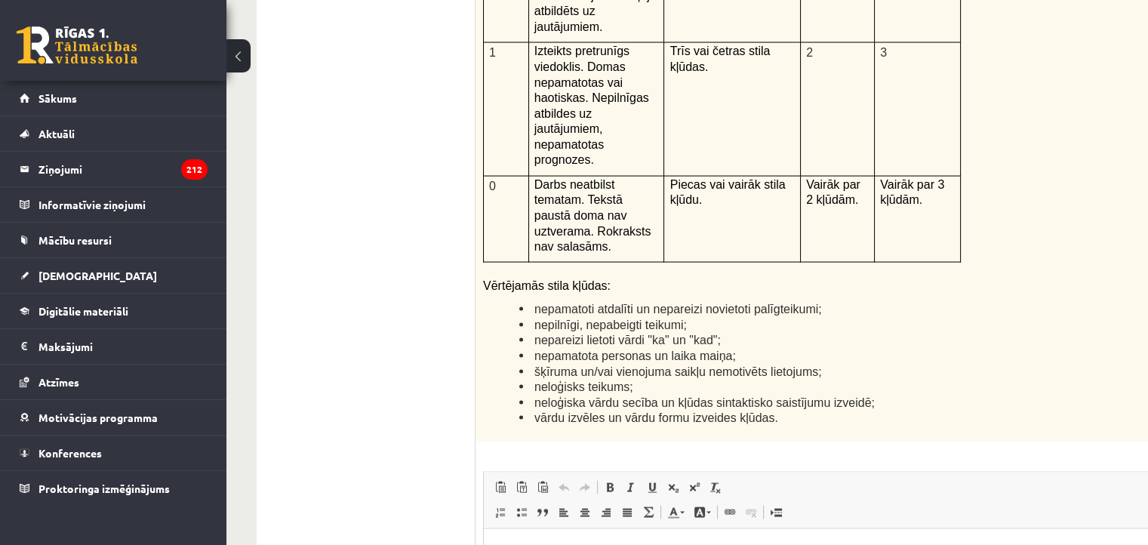
click at [622, 545] on p "Rich Text Editor, wiswyg-editor-user-answer-47433977680200" at bounding box center [880, 551] width 762 height 16
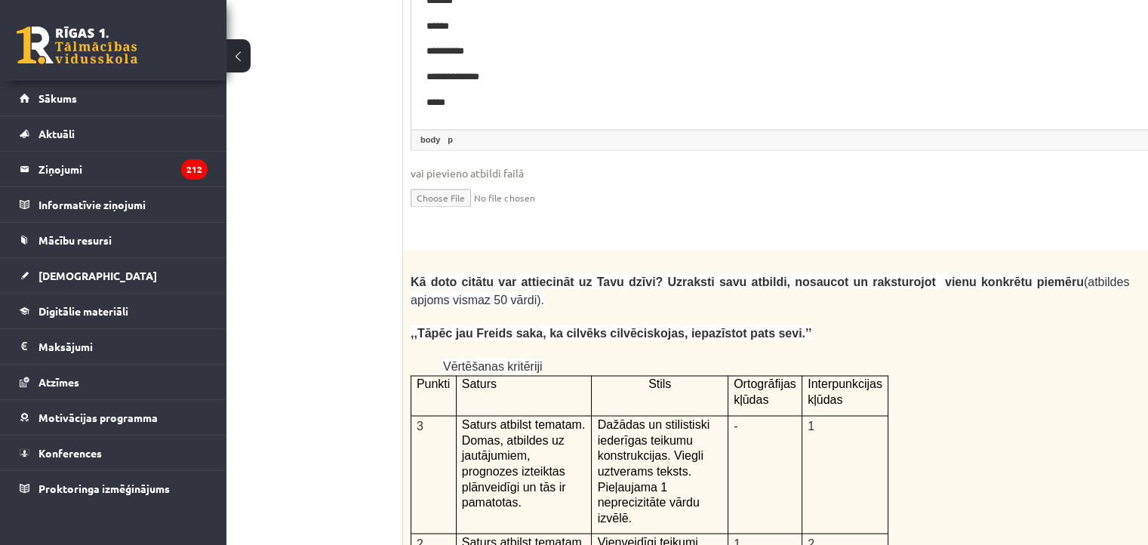
scroll to position [2924, 72]
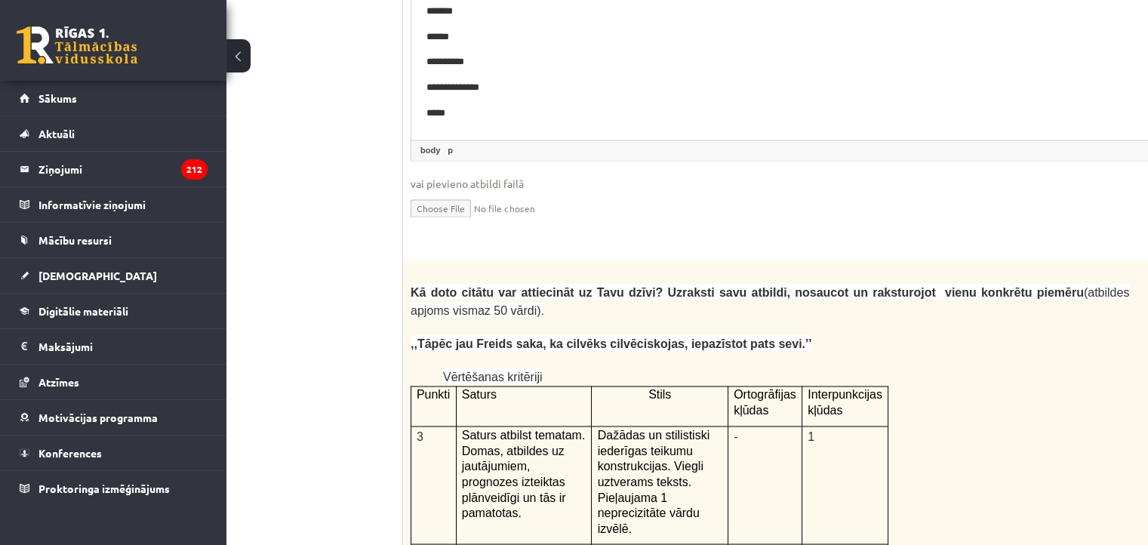
drag, startPoint x: 1130, startPoint y: 171, endPoint x: 1032, endPoint y: 179, distance: 98.4
click at [1032, 179] on form "Izlasi tekstu! Atbildi uz dotajiem jautājumiem! Kopā 51 punkts 0p Fragments no …" at bounding box center [807, 65] width 779 height 5001
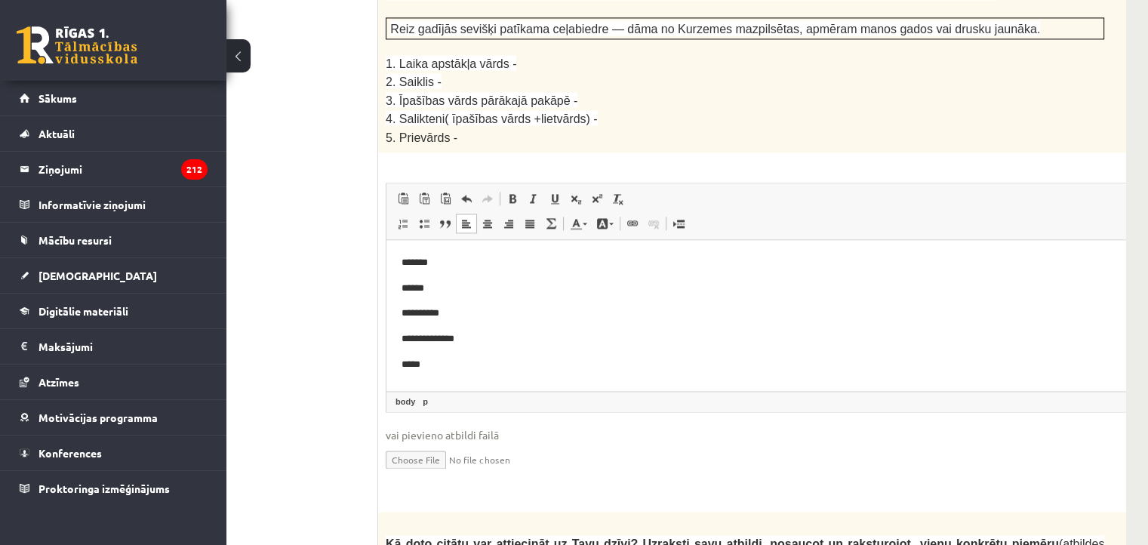
scroll to position [2674, 105]
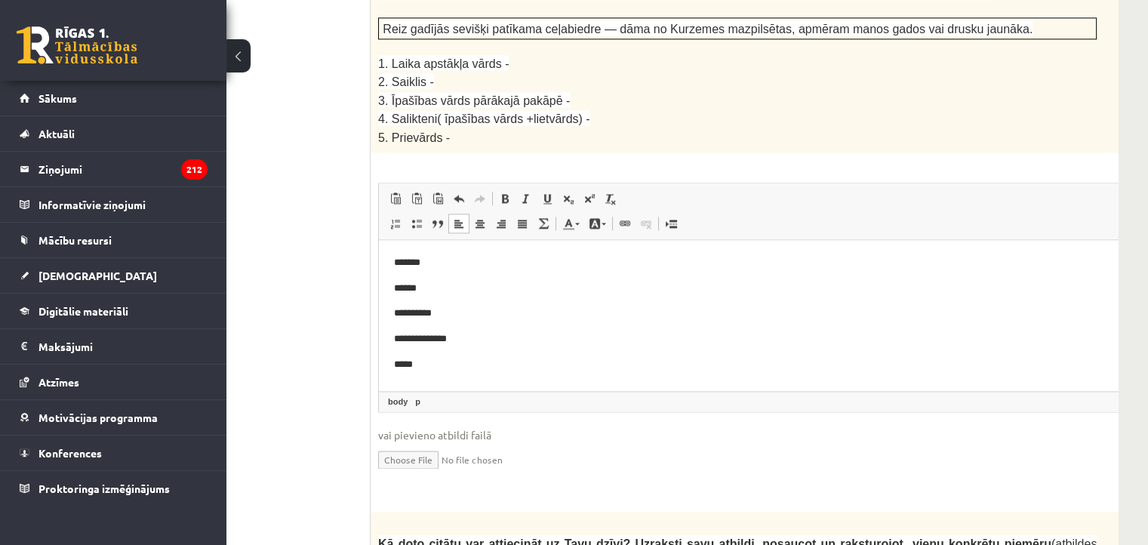
click at [1123, 400] on div "Latviešu valoda JK 11.b2 klase 1. ieskaite , Grieta Anna Novika (11.b2 JK) Iesk…" at bounding box center [634, 123] width 1026 height 5478
drag, startPoint x: 1095, startPoint y: 367, endPoint x: 1114, endPoint y: 366, distance: 19.6
click at [1114, 443] on input "file" at bounding box center [775, 458] width 794 height 31
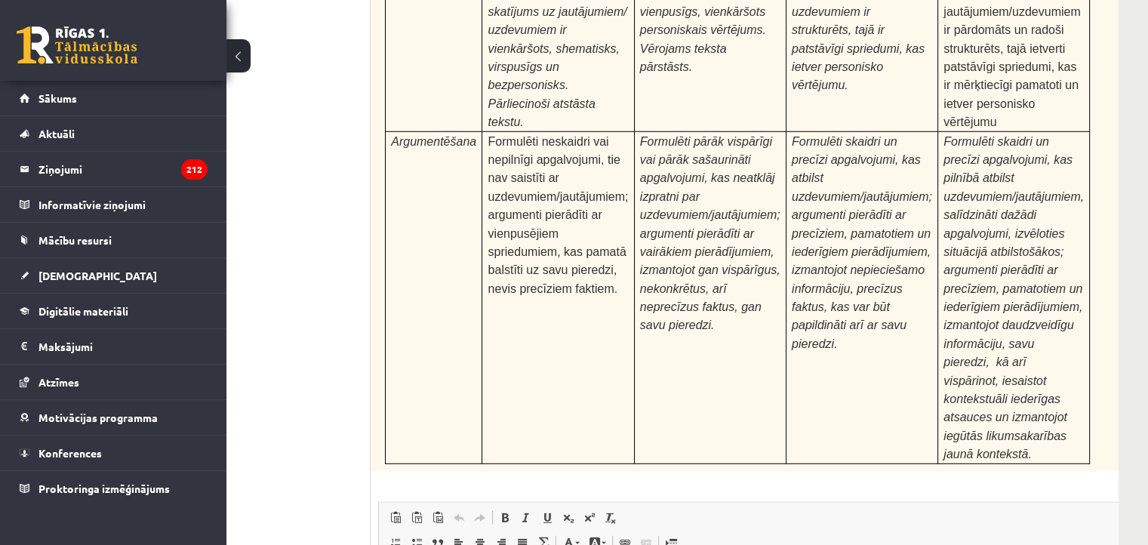
scroll to position [4743, 105]
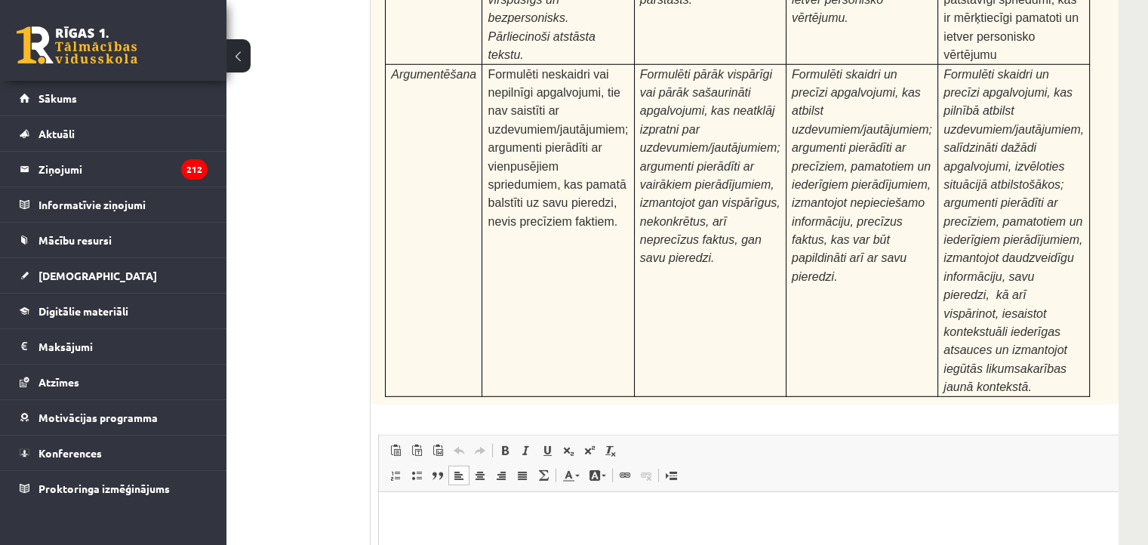
click at [456, 530] on html at bounding box center [775, 514] width 792 height 46
type input "**********"
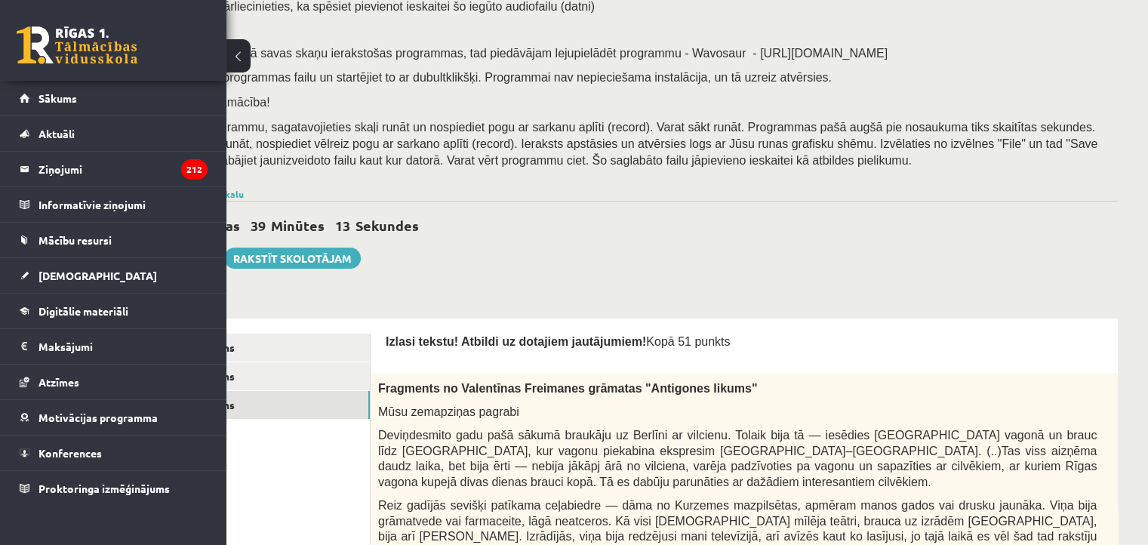
scroll to position [156, 0]
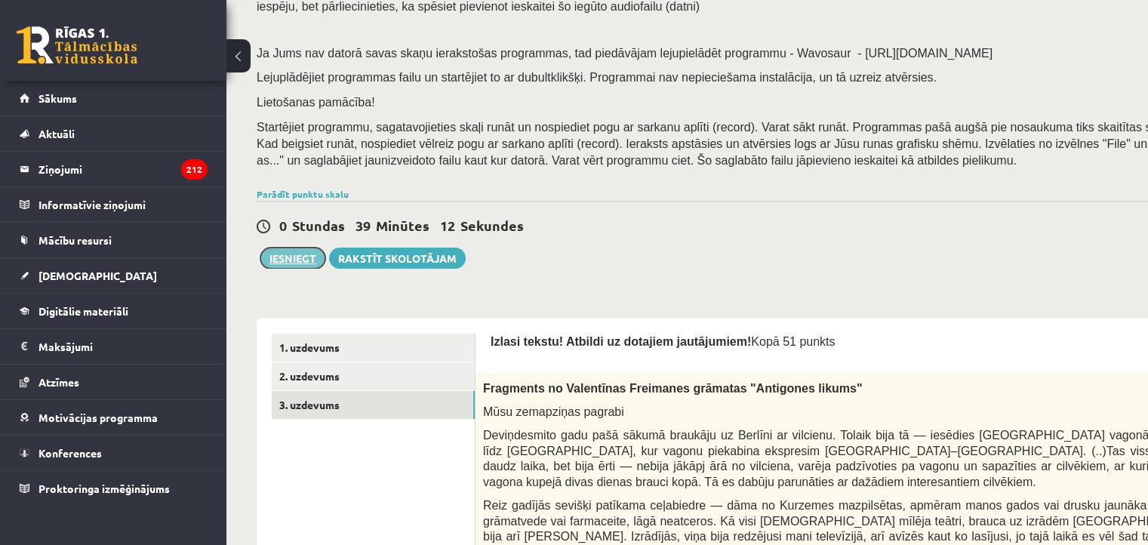
click at [303, 260] on button "Iesniegt" at bounding box center [292, 257] width 65 height 21
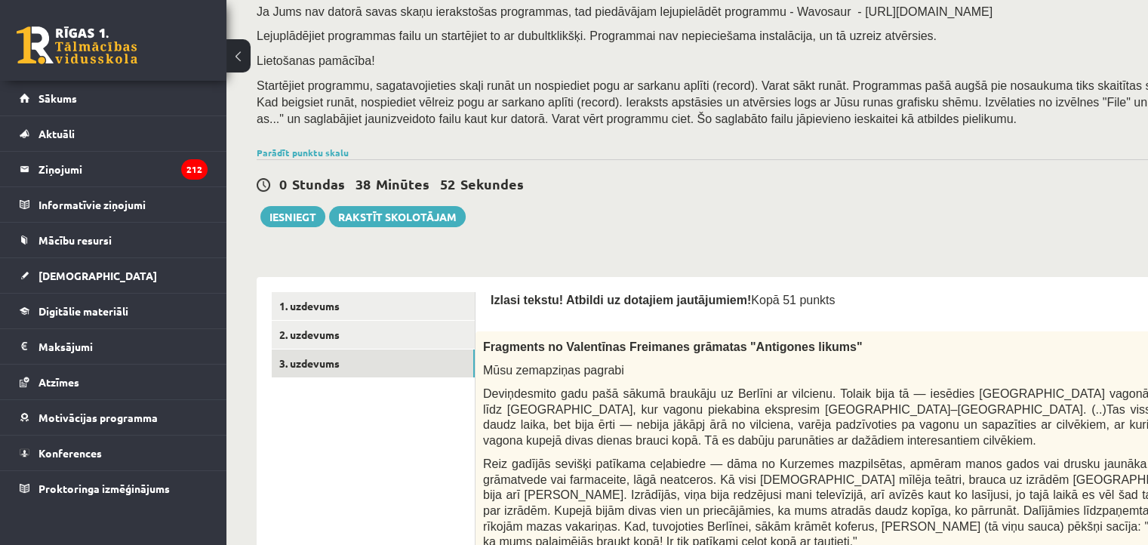
scroll to position [192, 0]
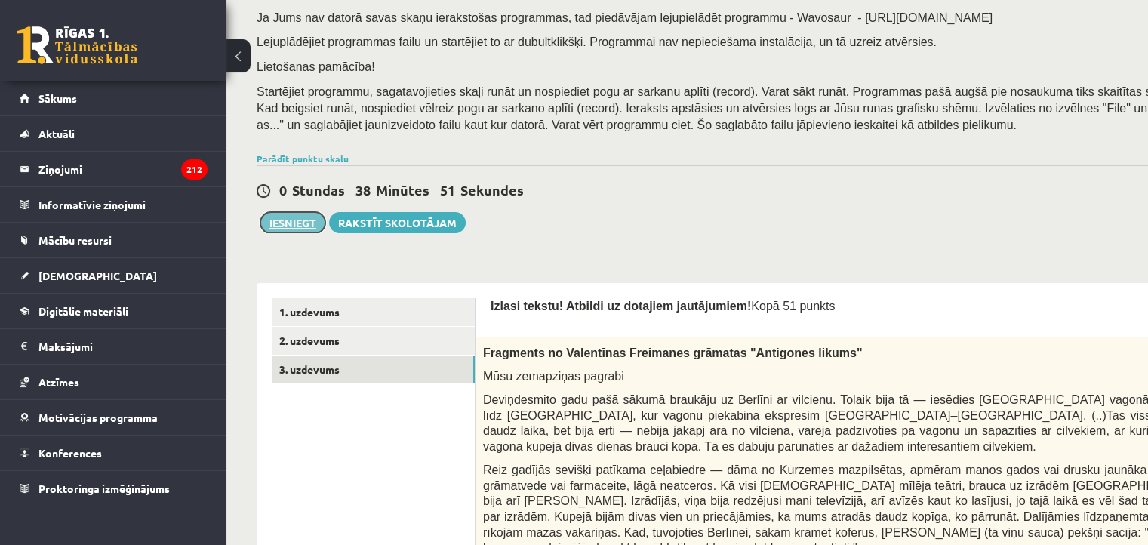
click at [281, 227] on button "Iesniegt" at bounding box center [292, 222] width 65 height 21
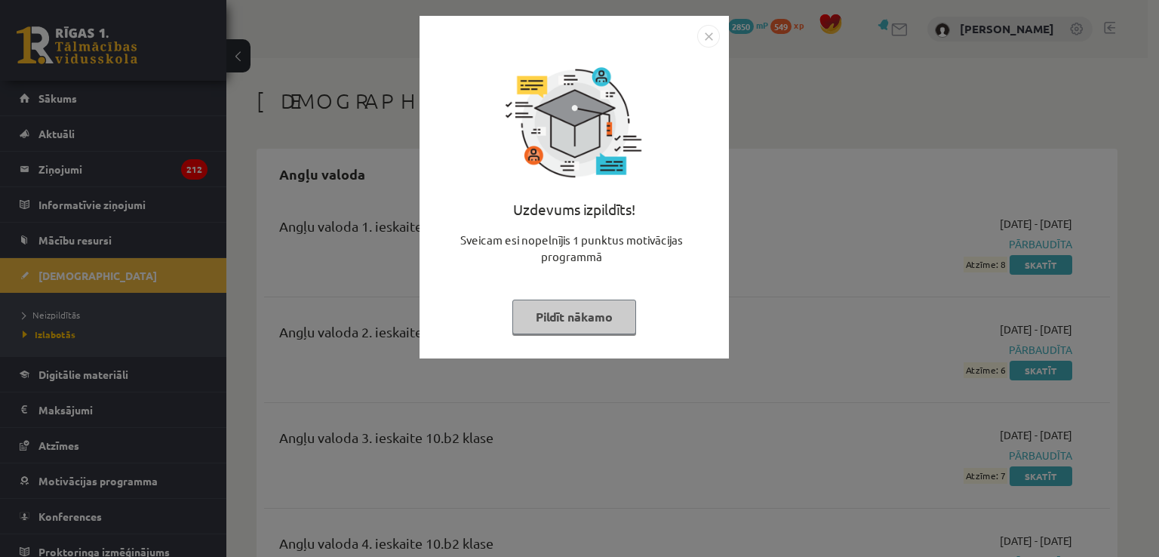
click at [570, 339] on div "Uzdevums izpildīts! Sveicam esi nopelnījis 1 punktus motivācijas programmā Pild…" at bounding box center [574, 199] width 291 height 302
click at [570, 321] on button "Pildīt nākamo" at bounding box center [574, 317] width 124 height 35
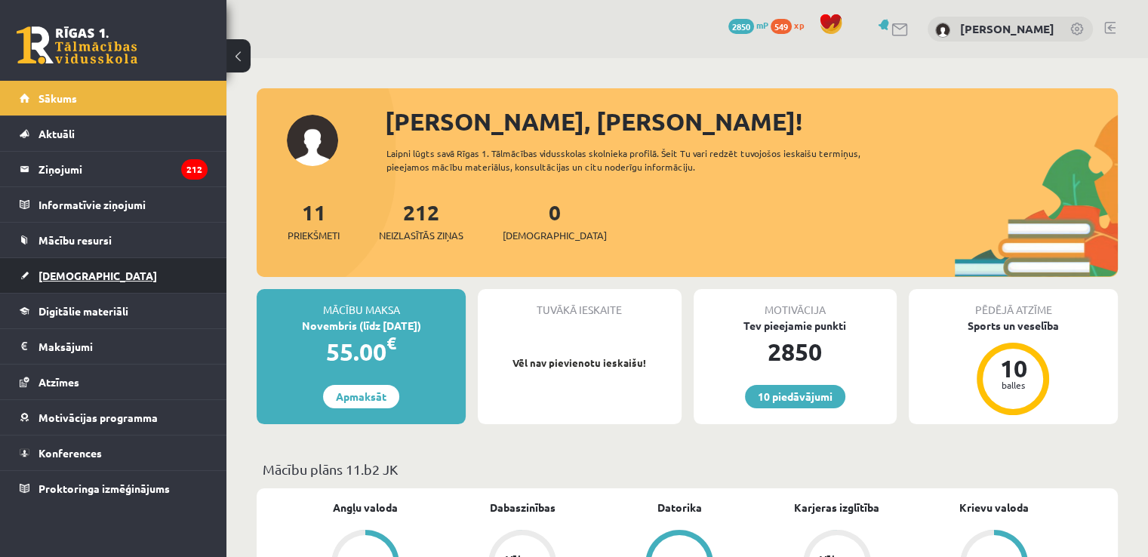
click at [35, 275] on link "[DEMOGRAPHIC_DATA]" at bounding box center [114, 275] width 188 height 35
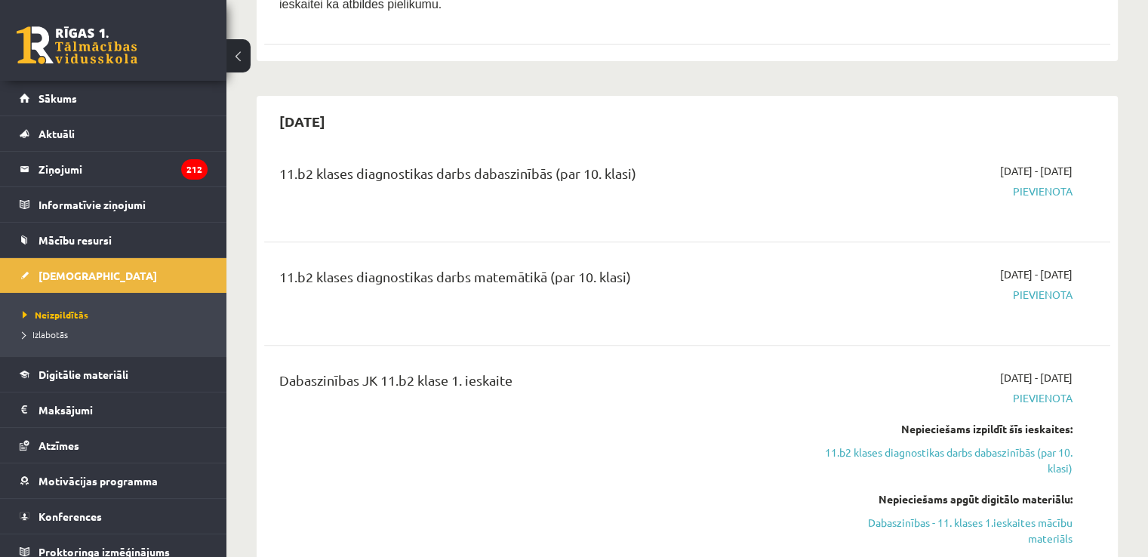
scroll to position [604, 0]
